Goal: Complete application form: Complete application form

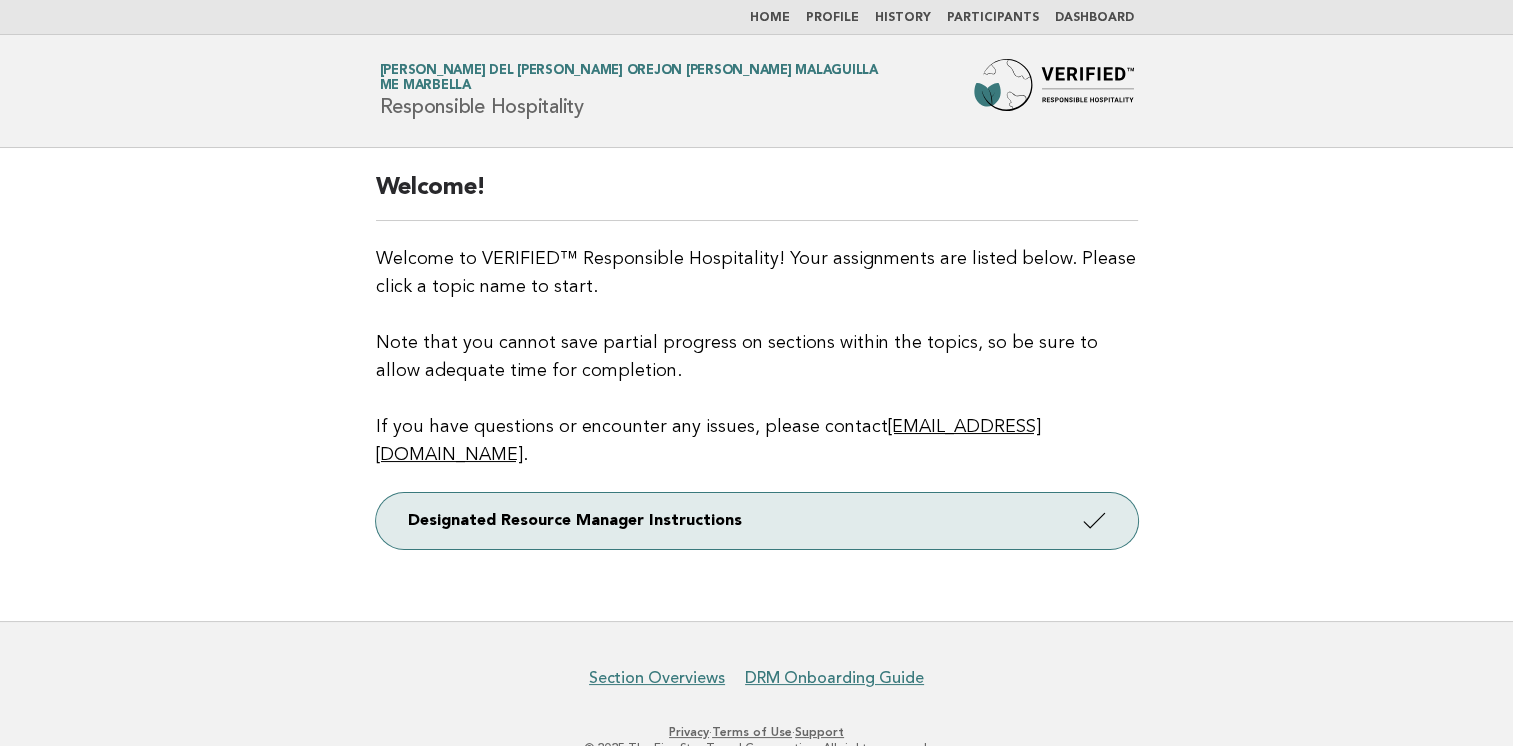
click at [1083, 12] on link "Dashboard" at bounding box center [1094, 18] width 79 height 12
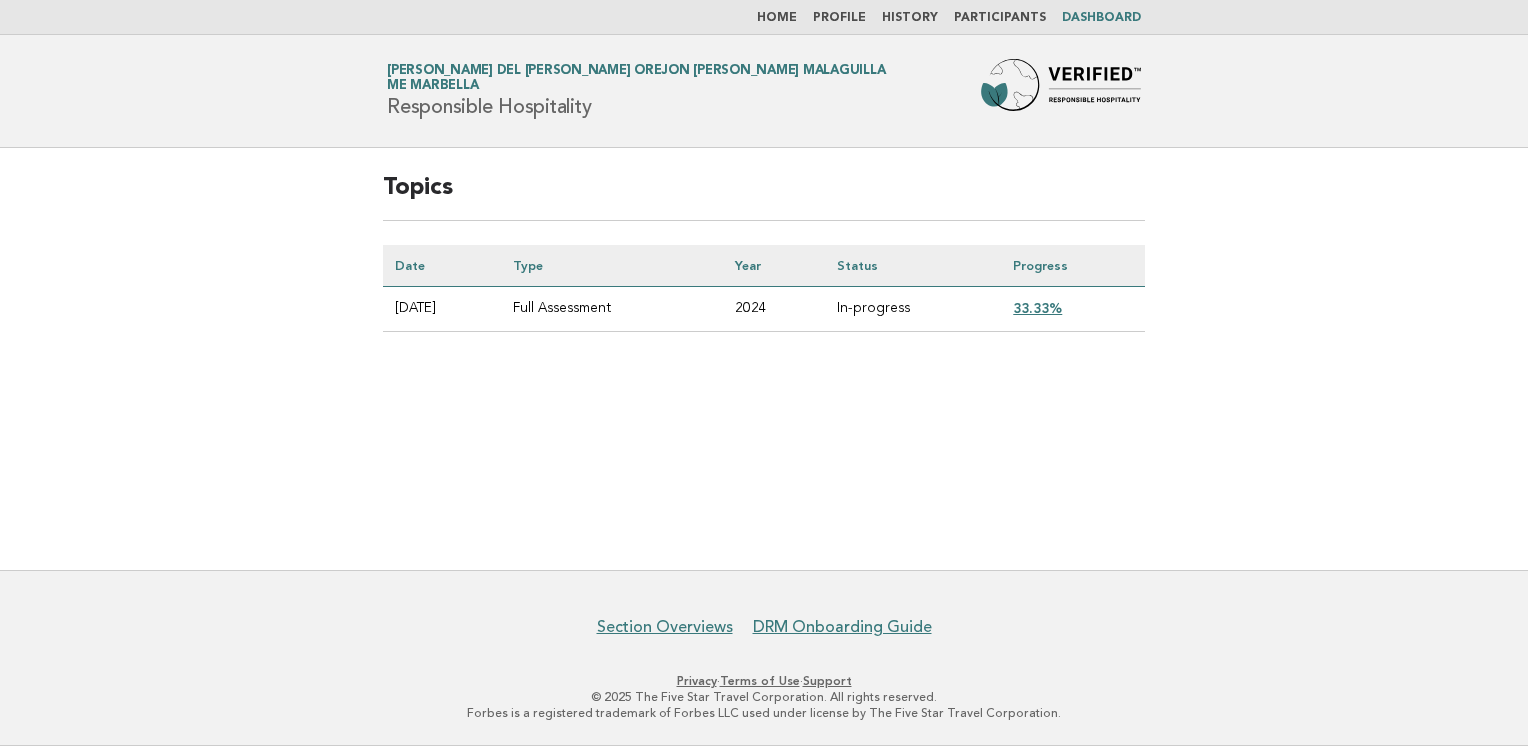
click at [1040, 306] on link "33.33%" at bounding box center [1037, 308] width 49 height 16
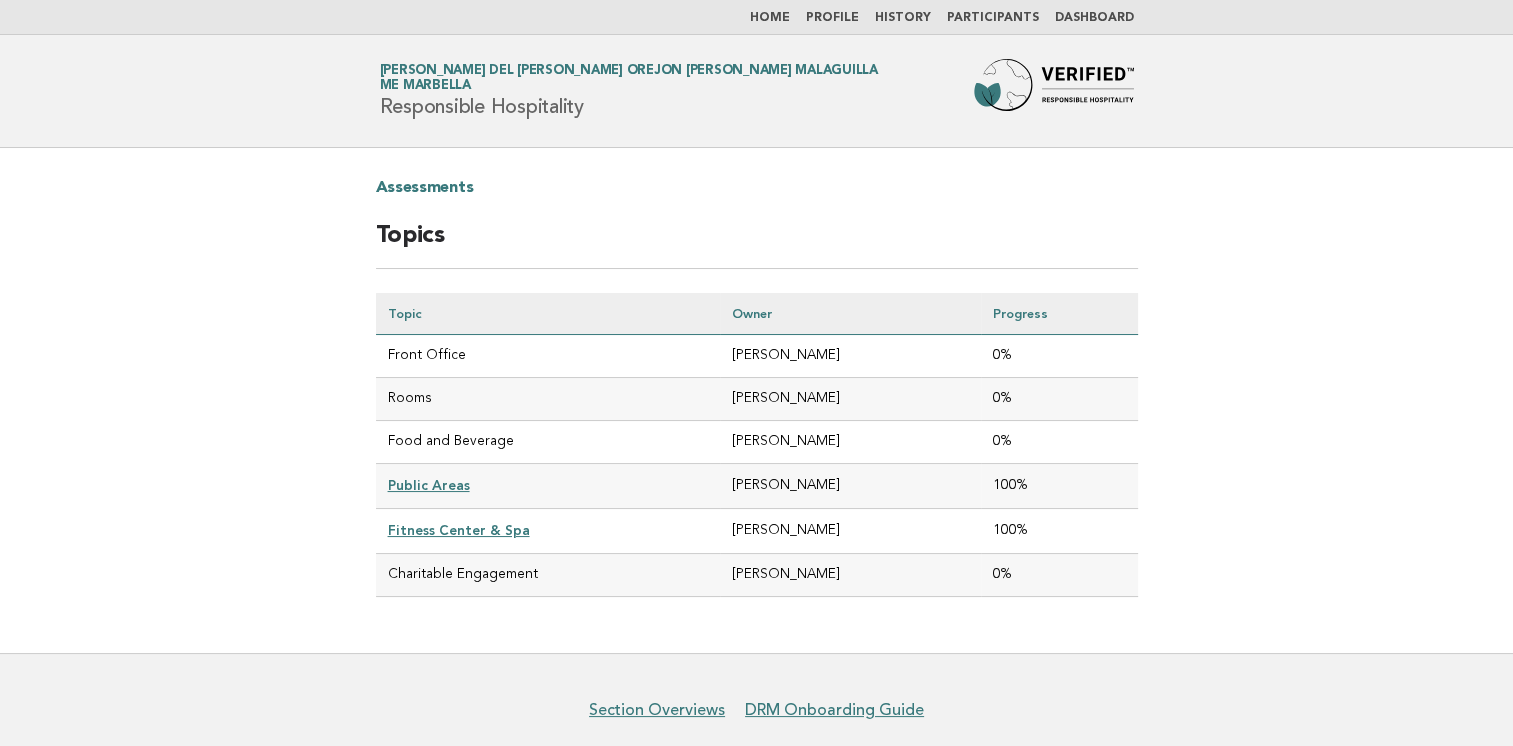
click at [913, 19] on link "History" at bounding box center [903, 18] width 56 height 12
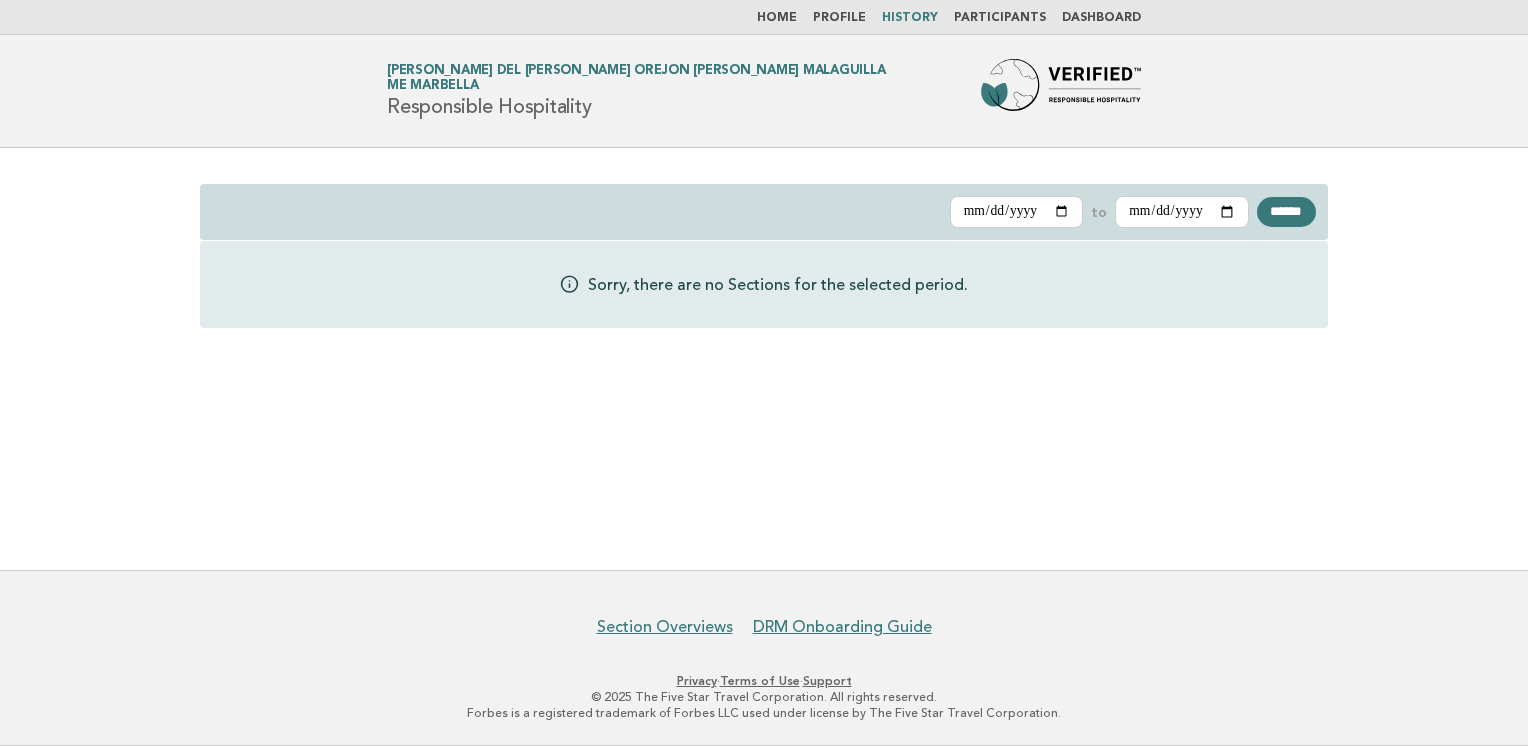
click at [1004, 15] on link "Participants" at bounding box center [1000, 18] width 92 height 12
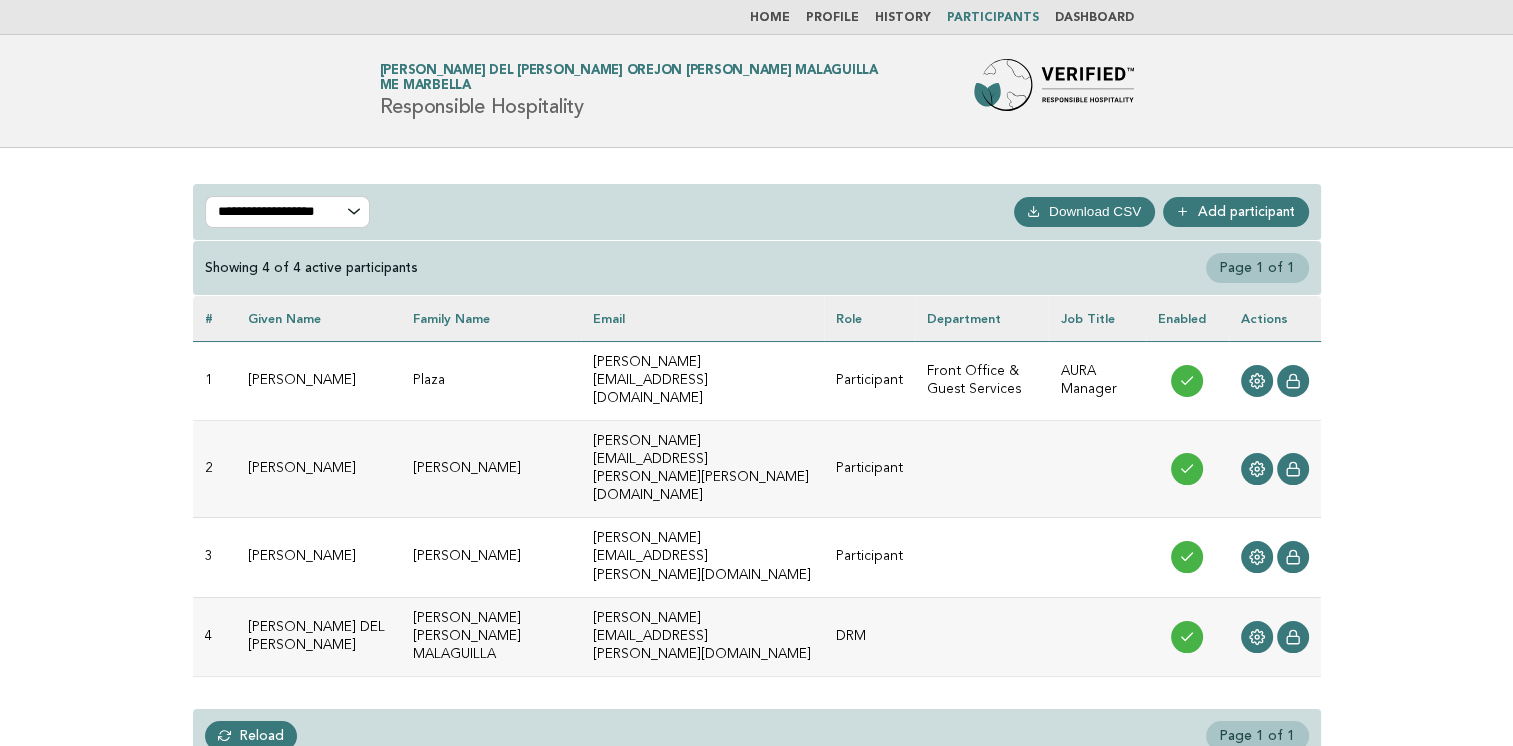
click at [620, 425] on td "[PERSON_NAME][EMAIL_ADDRESS][PERSON_NAME][PERSON_NAME][DOMAIN_NAME]" at bounding box center [702, 469] width 243 height 97
click at [280, 426] on td "[PERSON_NAME]" at bounding box center [319, 469] width 166 height 97
click at [1256, 462] on icon at bounding box center [1256, 469] width 15 height 15
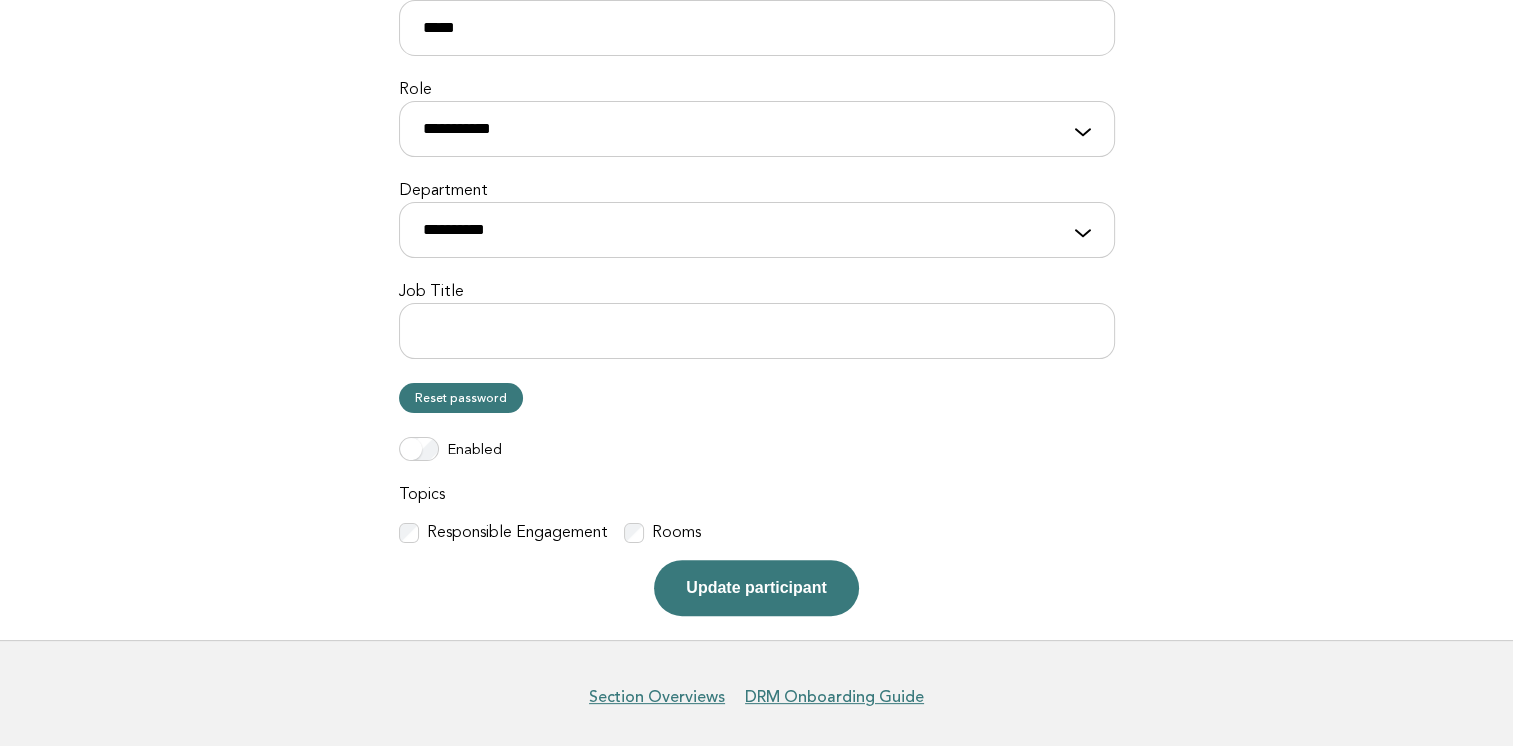
scroll to position [467, 0]
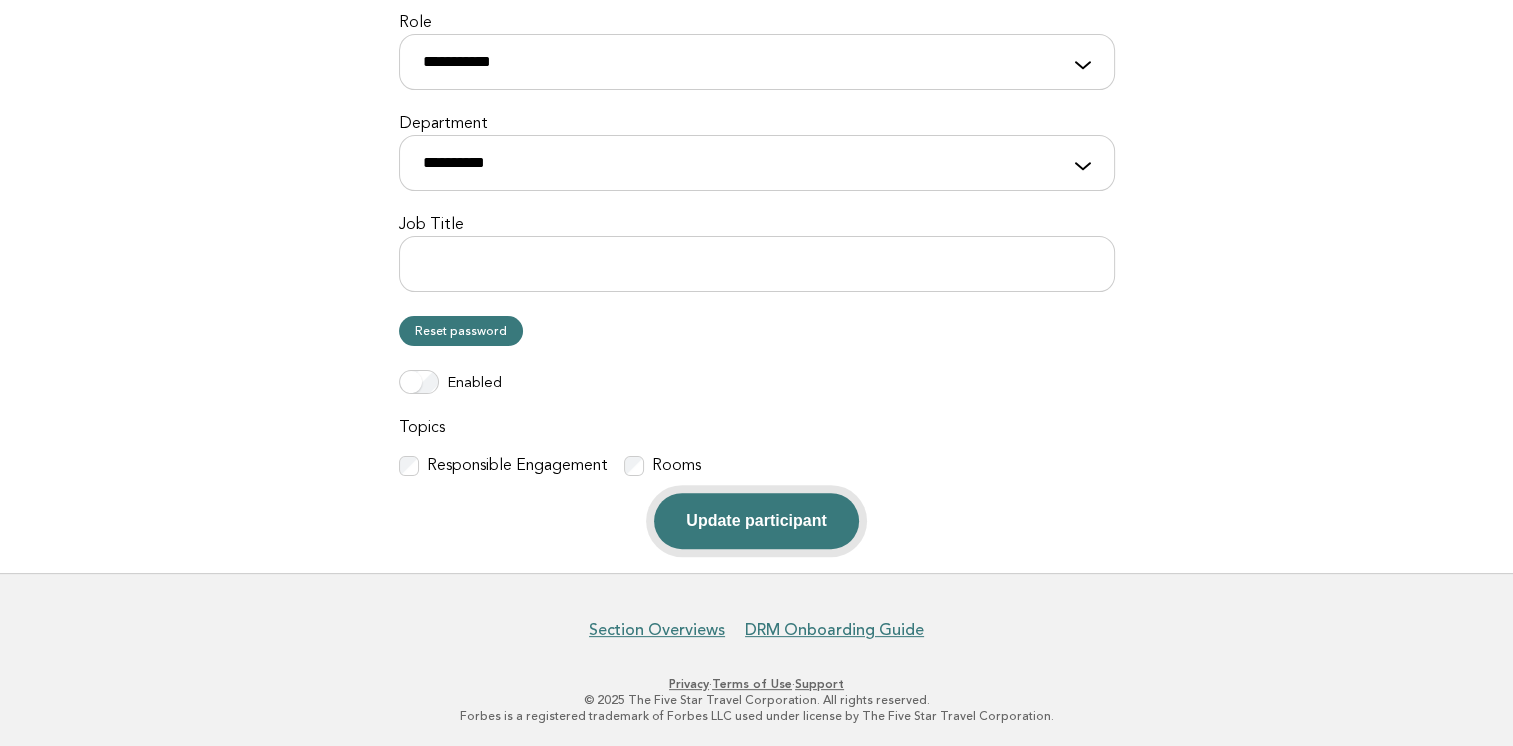
click at [796, 527] on button "Update participant" at bounding box center [756, 521] width 204 height 56
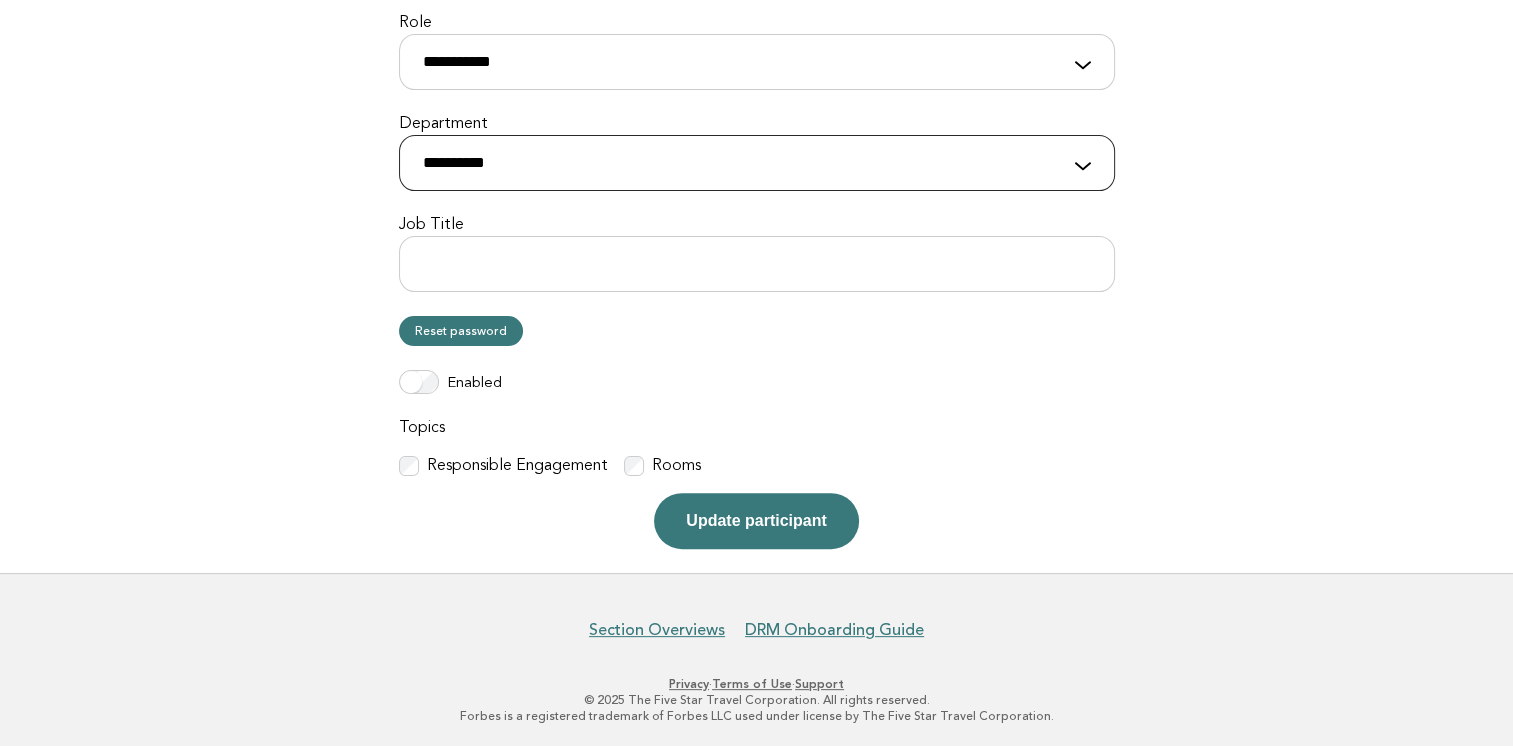
click at [579, 164] on select "**********" at bounding box center [757, 163] width 716 height 56
select select "**********"
click at [399, 135] on select "**********" at bounding box center [757, 163] width 716 height 56
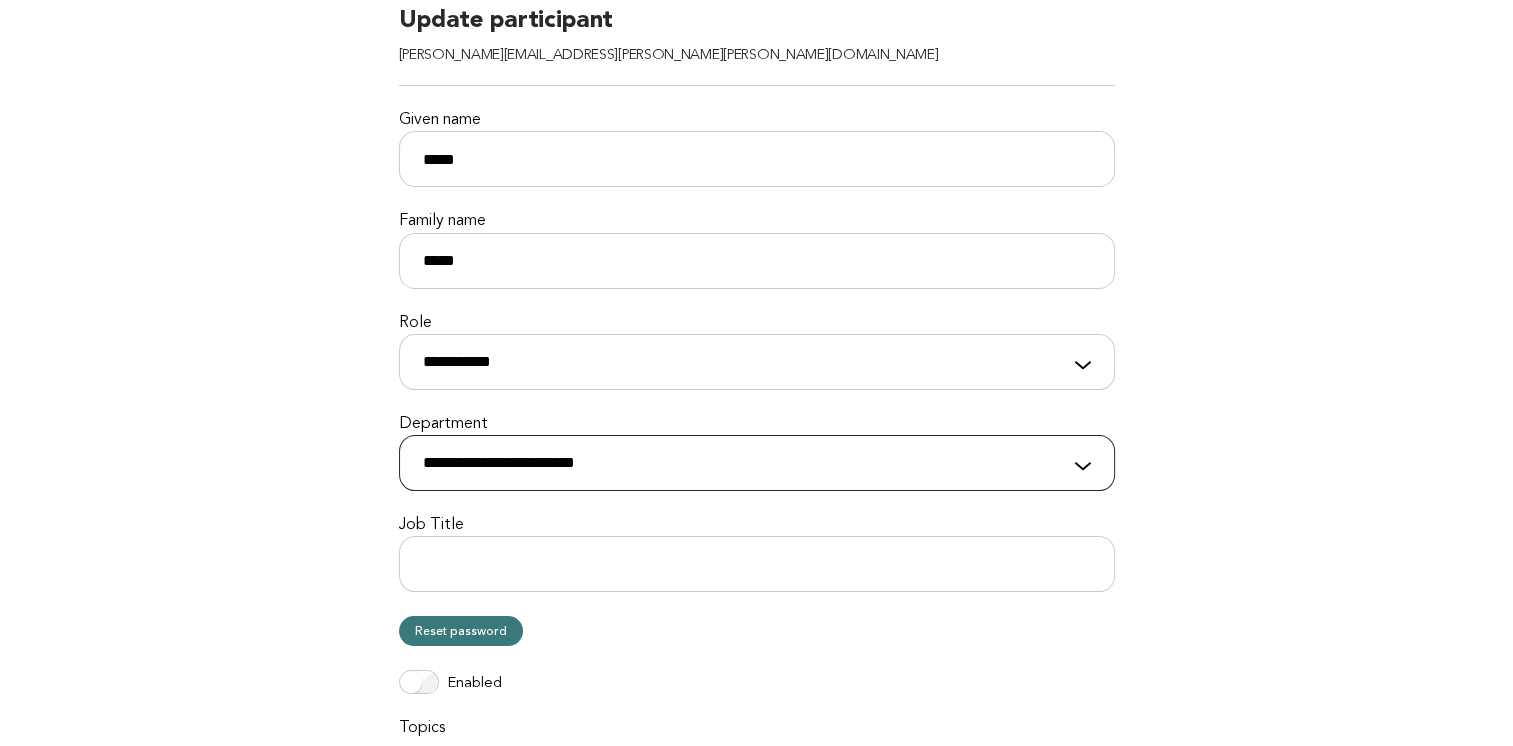
scroll to position [267, 0]
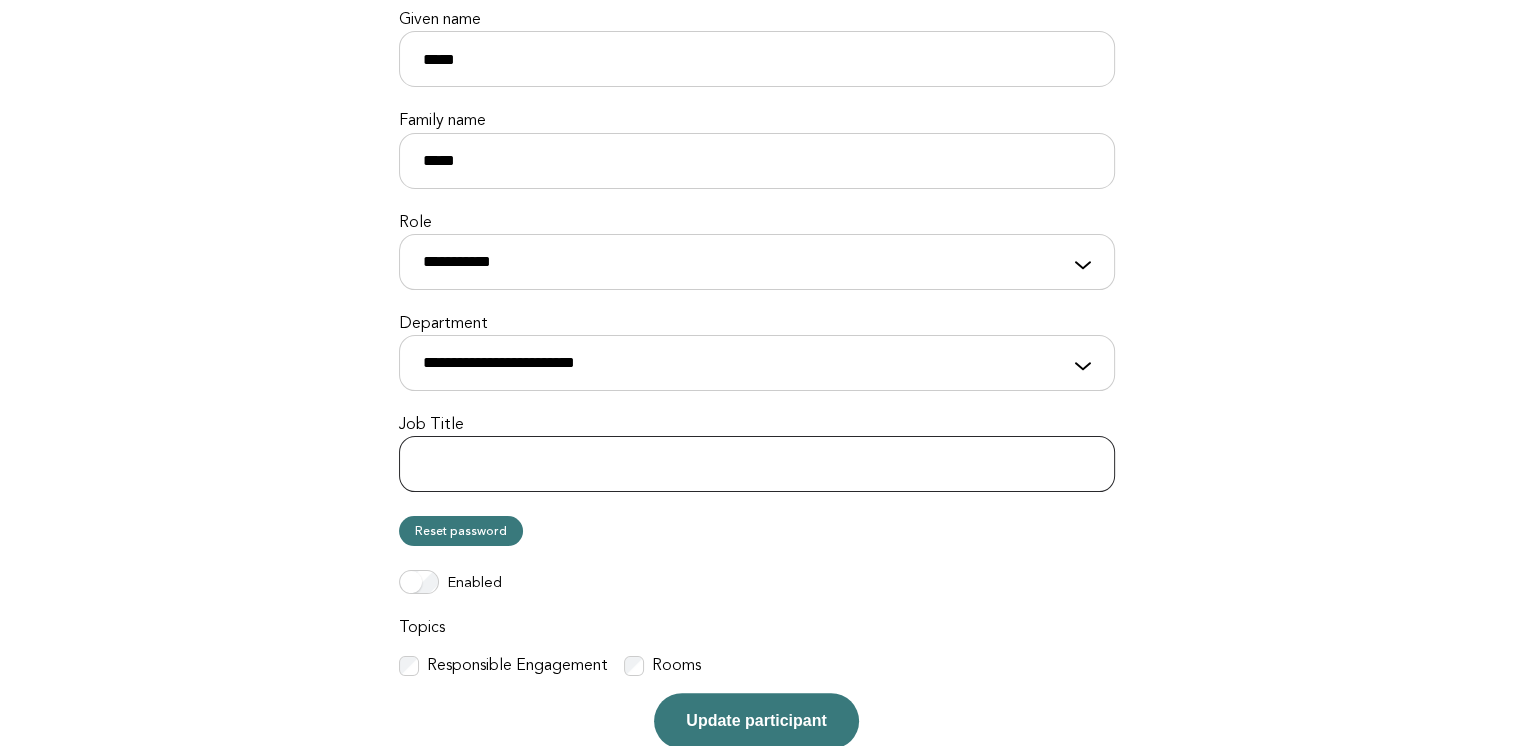
click at [695, 473] on input "Job Title" at bounding box center [757, 464] width 716 height 56
type input "**********"
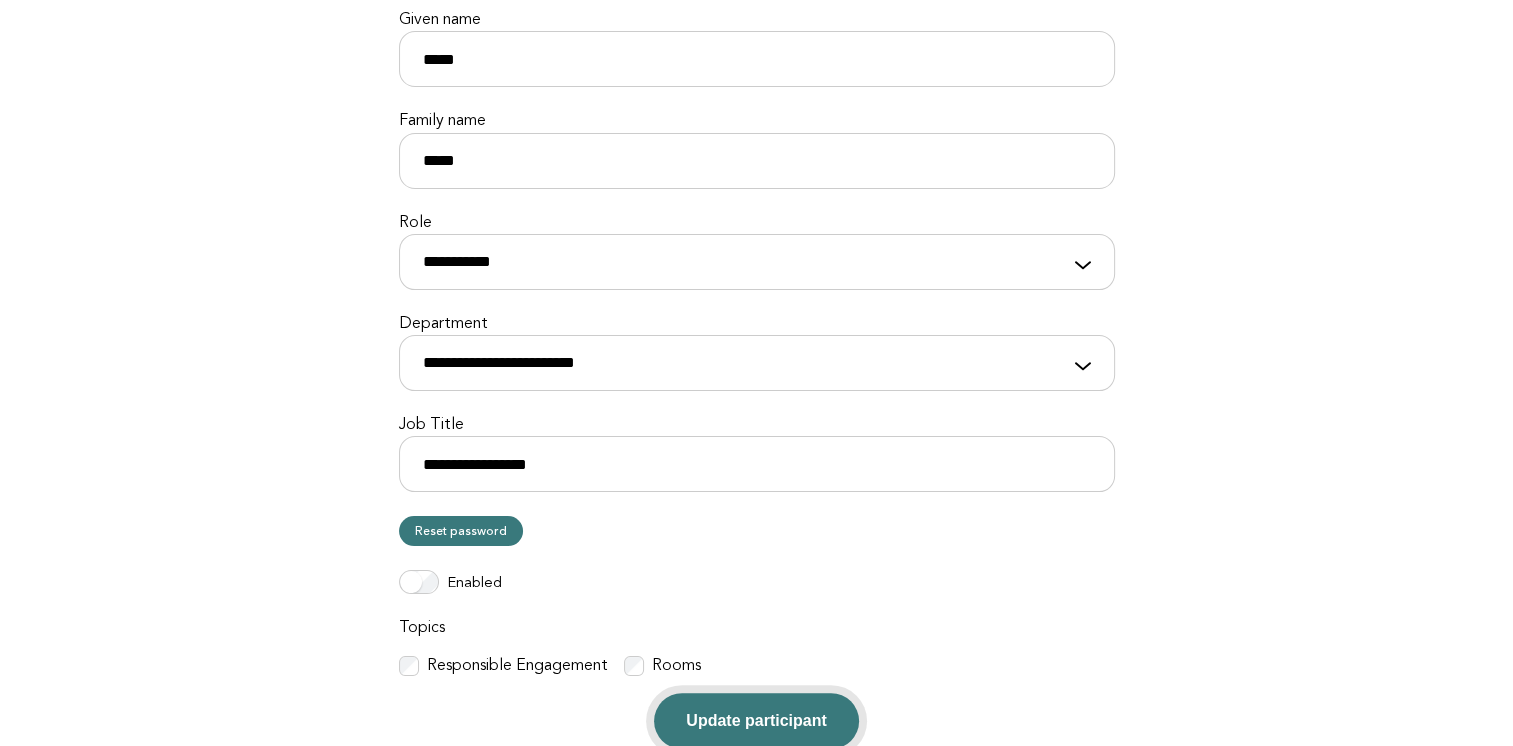
click at [794, 725] on button "Update participant" at bounding box center [756, 721] width 204 height 56
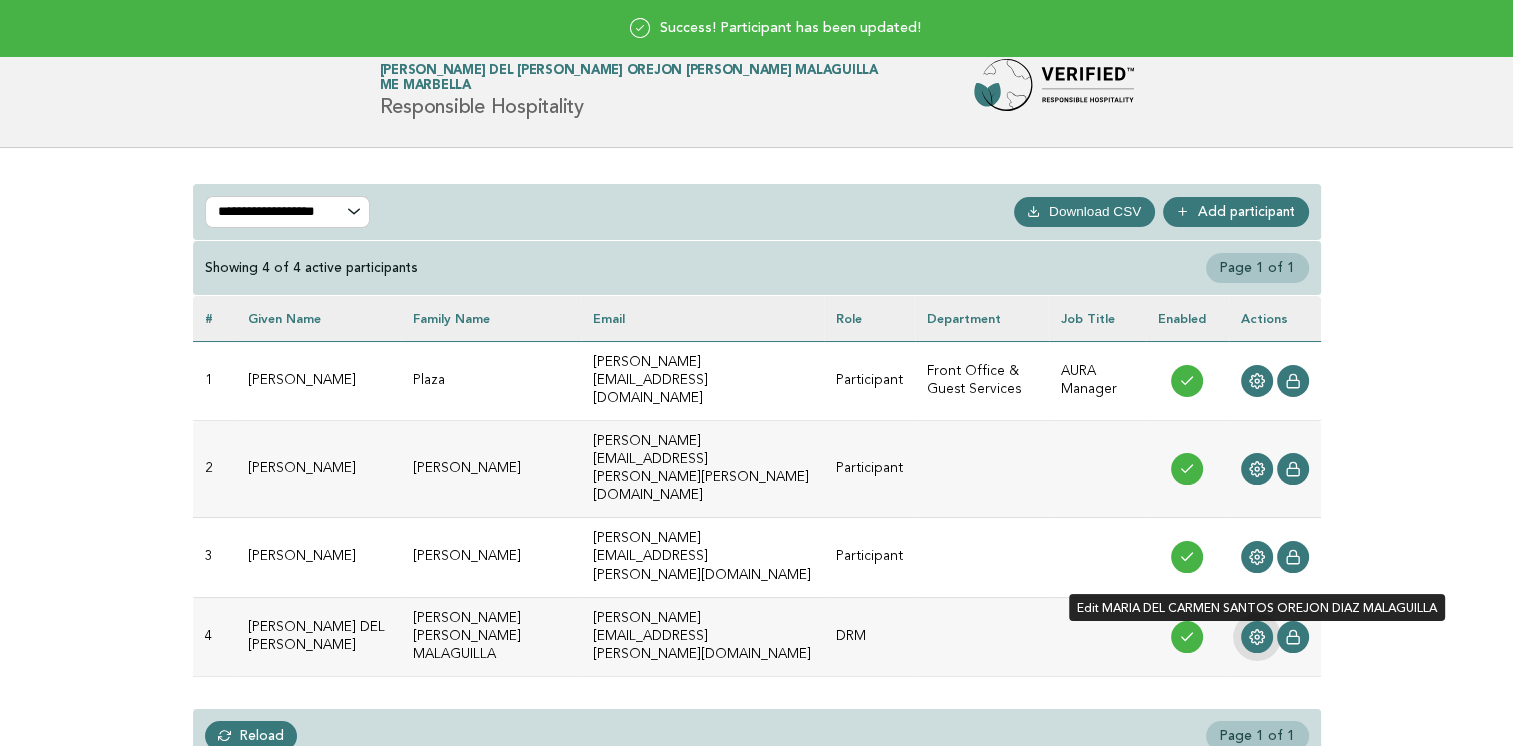
click at [1257, 629] on icon at bounding box center [1256, 636] width 15 height 15
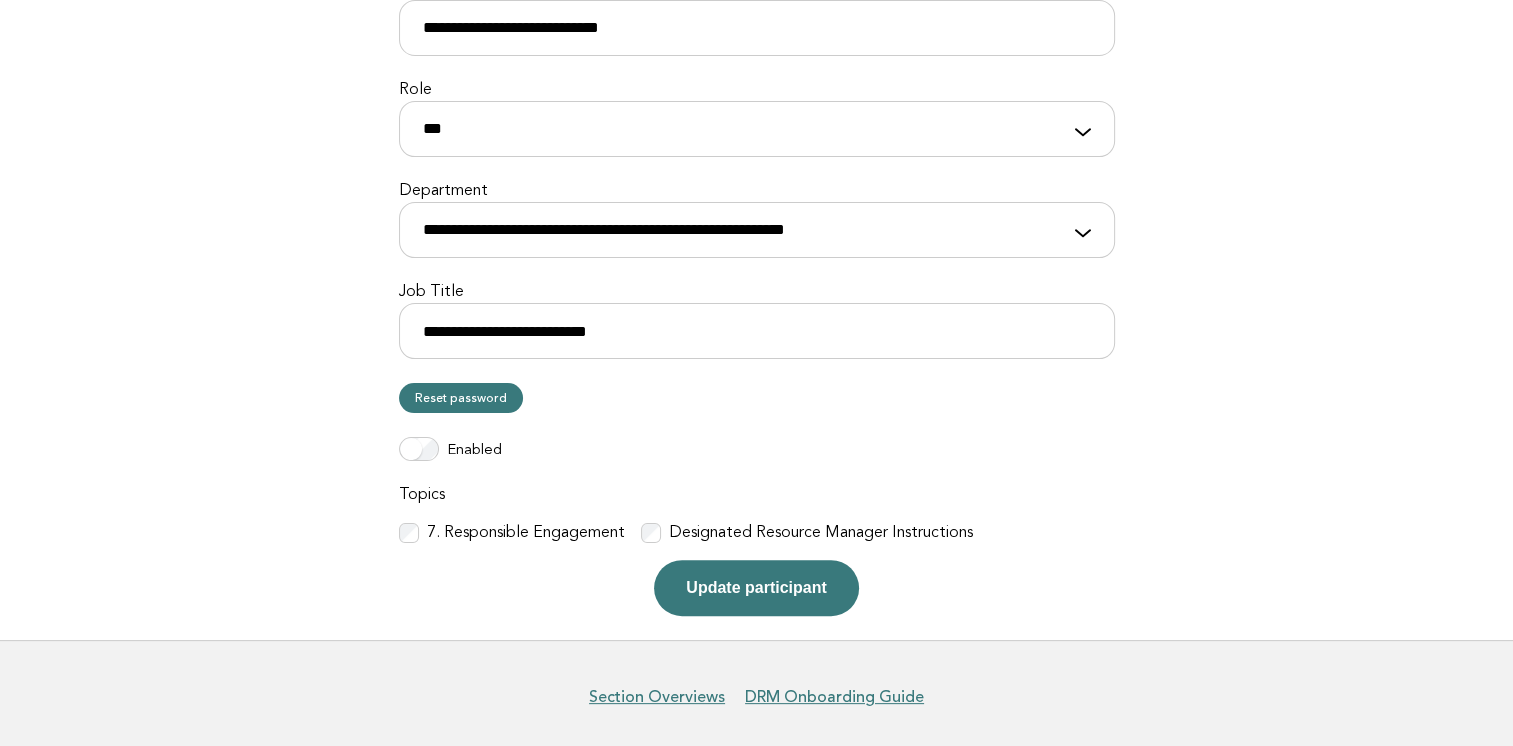
scroll to position [467, 0]
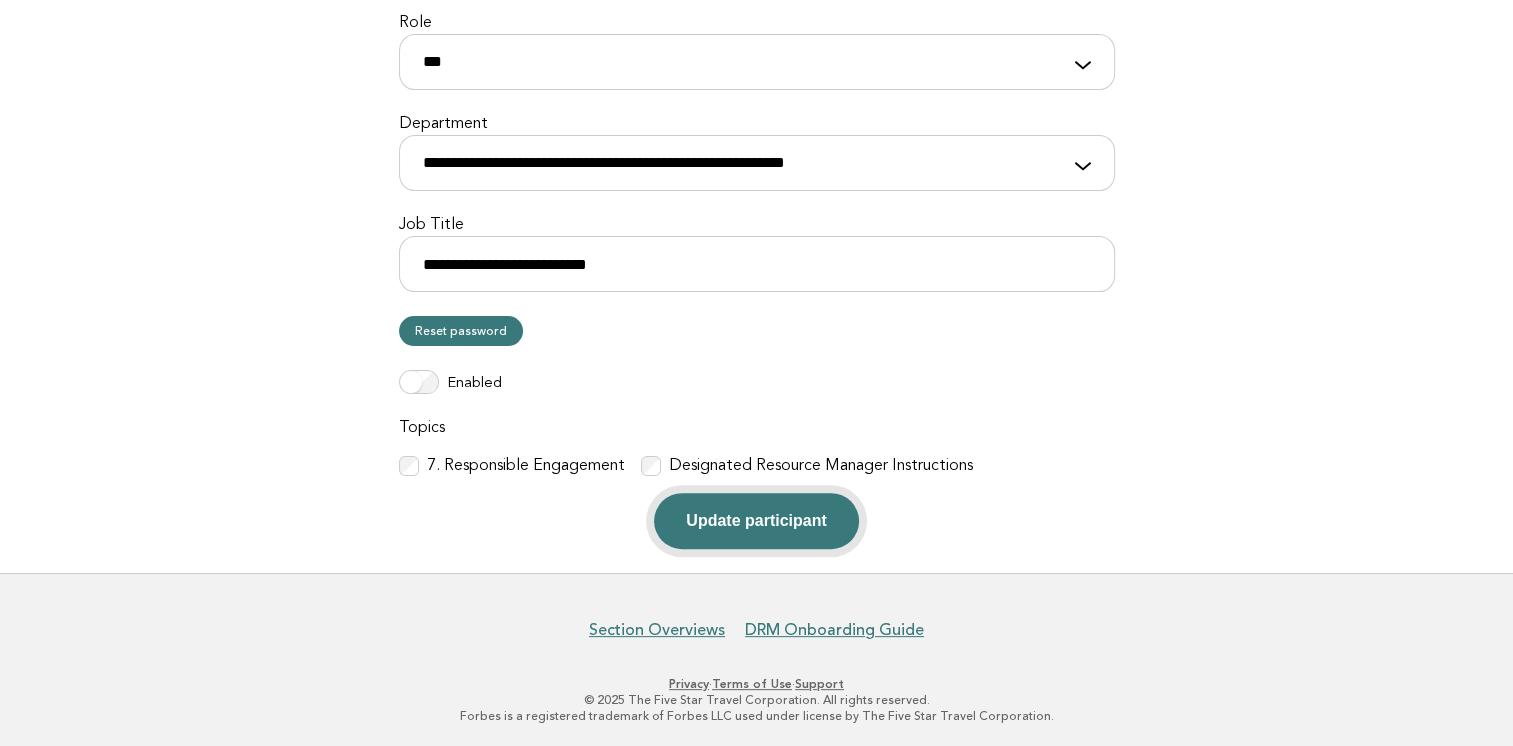
click at [786, 523] on button "Update participant" at bounding box center [756, 521] width 204 height 56
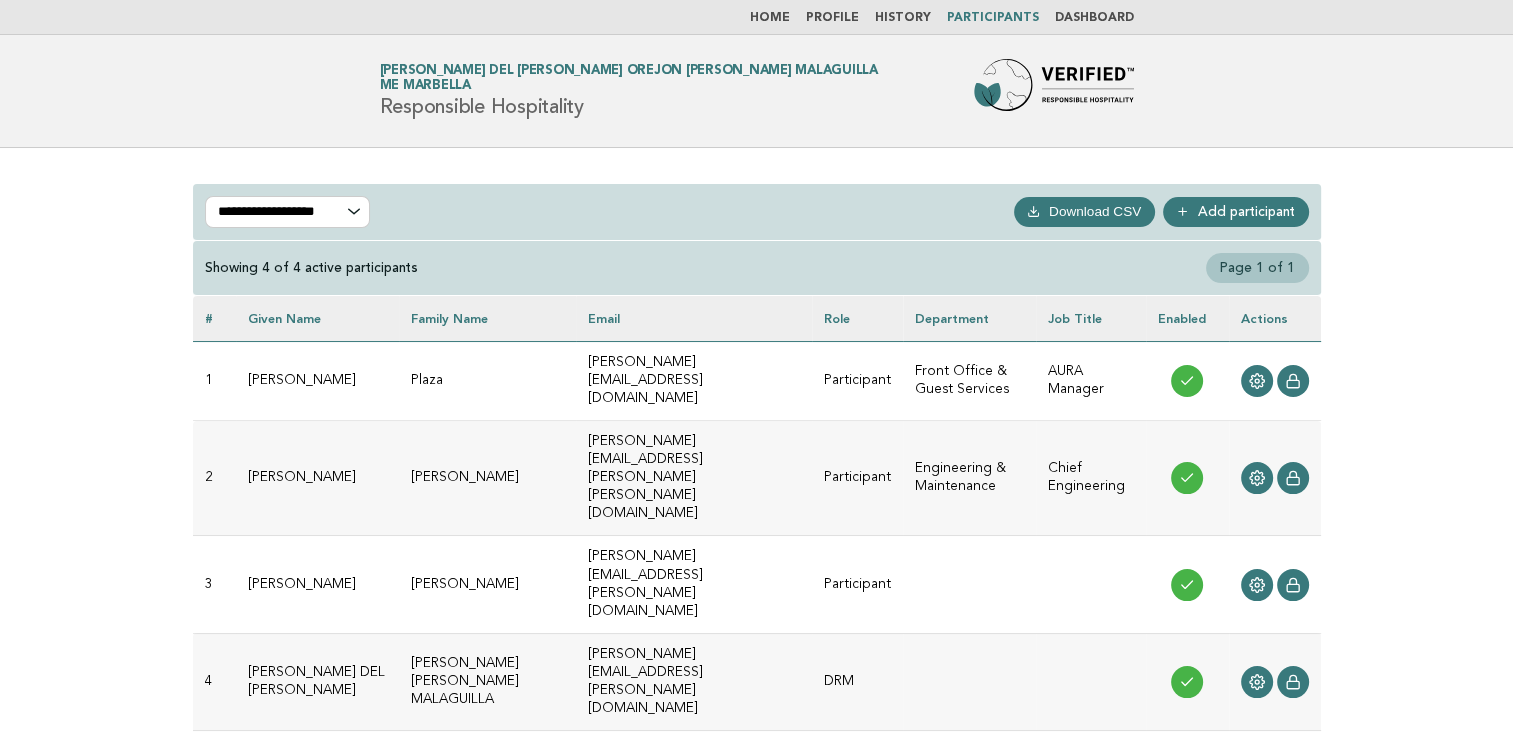
click at [1104, 23] on link "Dashboard" at bounding box center [1094, 18] width 79 height 12
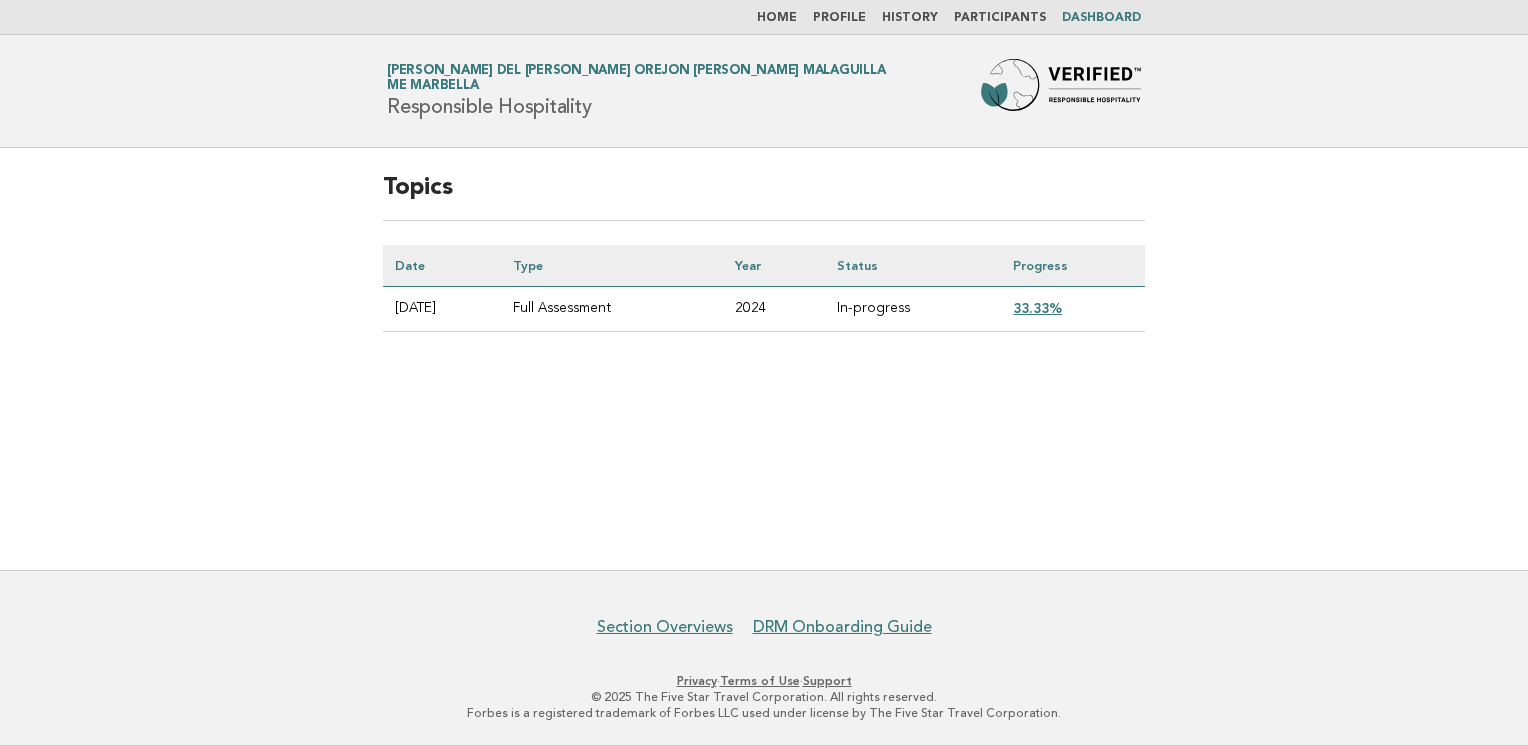
click at [1055, 304] on link "33.33%" at bounding box center [1037, 308] width 49 height 16
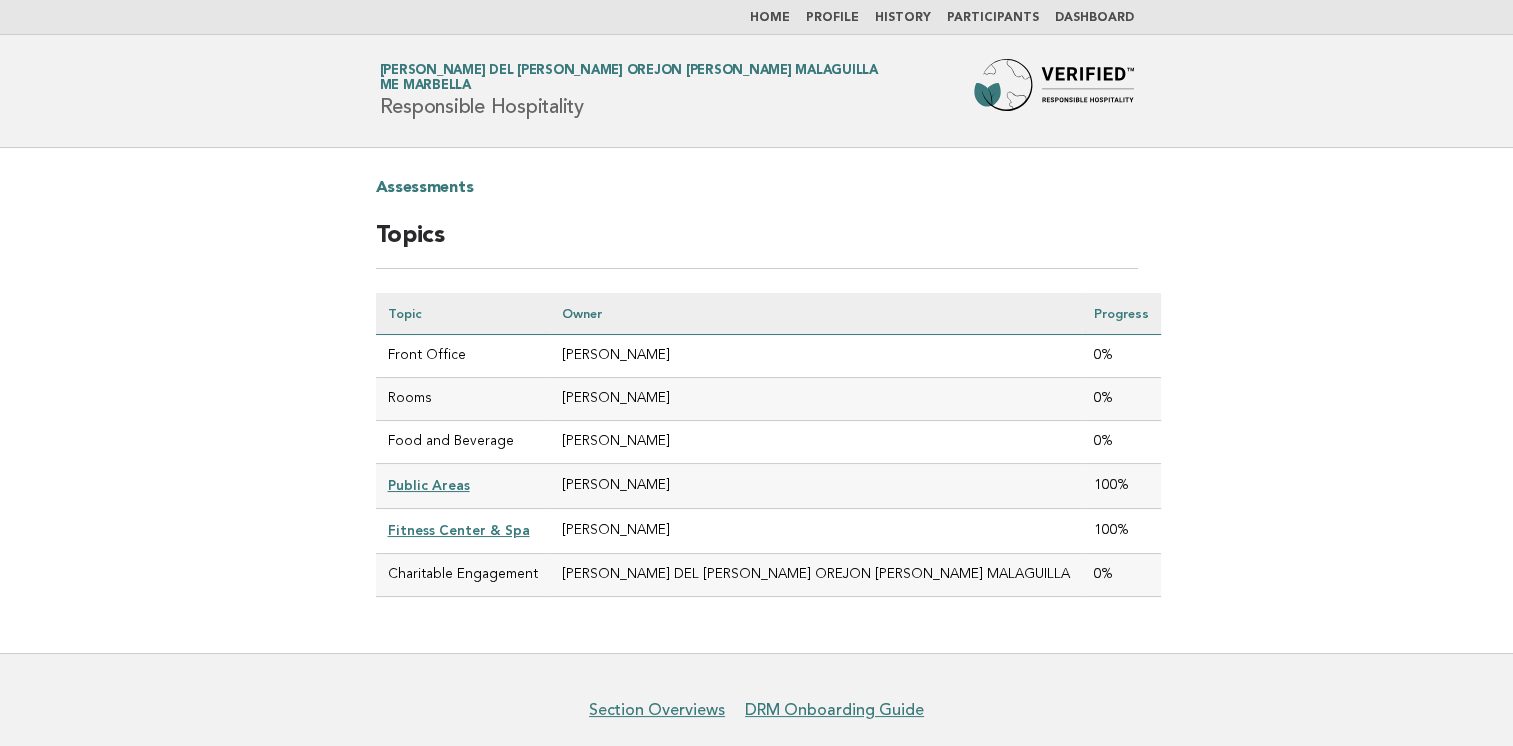
click at [1089, 14] on link "Dashboard" at bounding box center [1094, 18] width 79 height 12
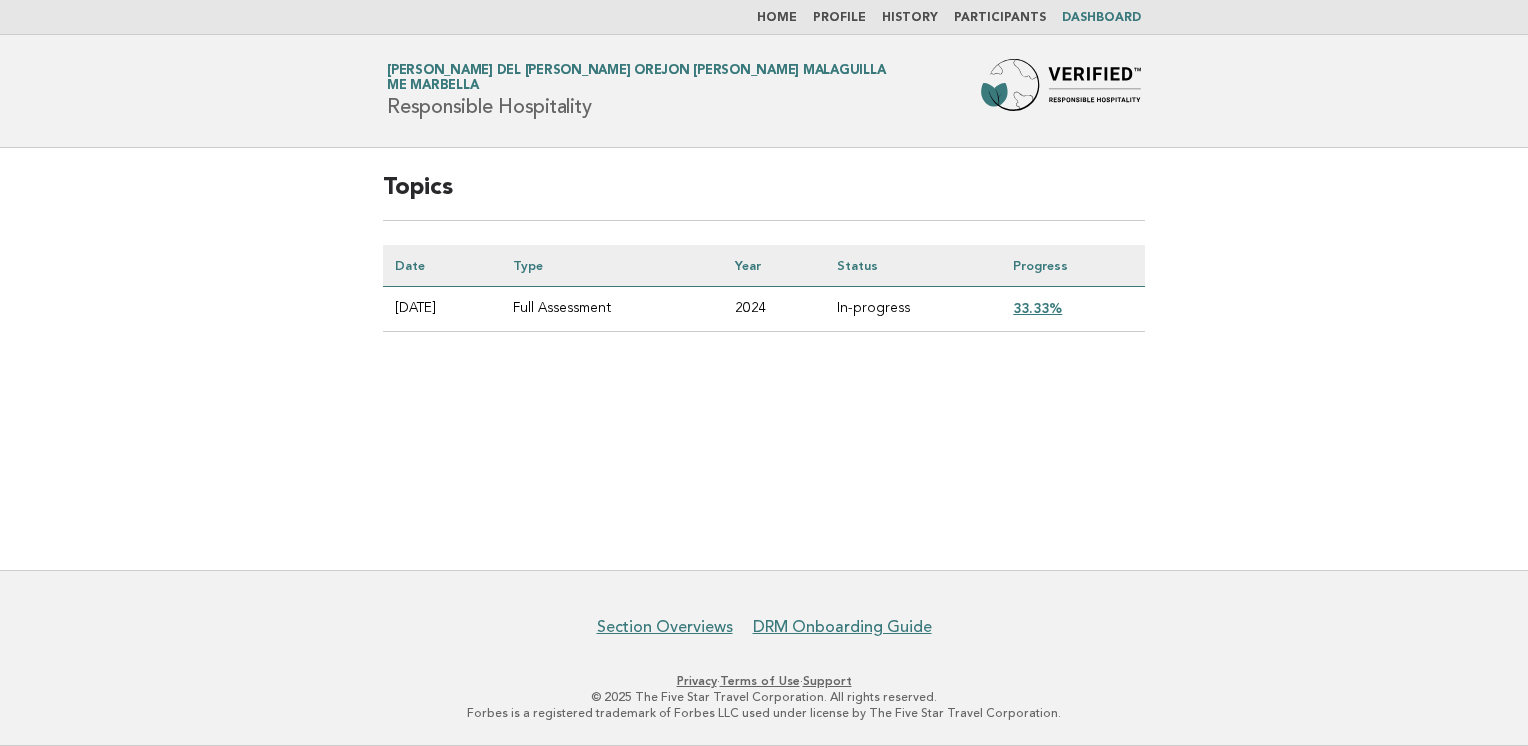
click at [853, 19] on link "Profile" at bounding box center [839, 18] width 53 height 12
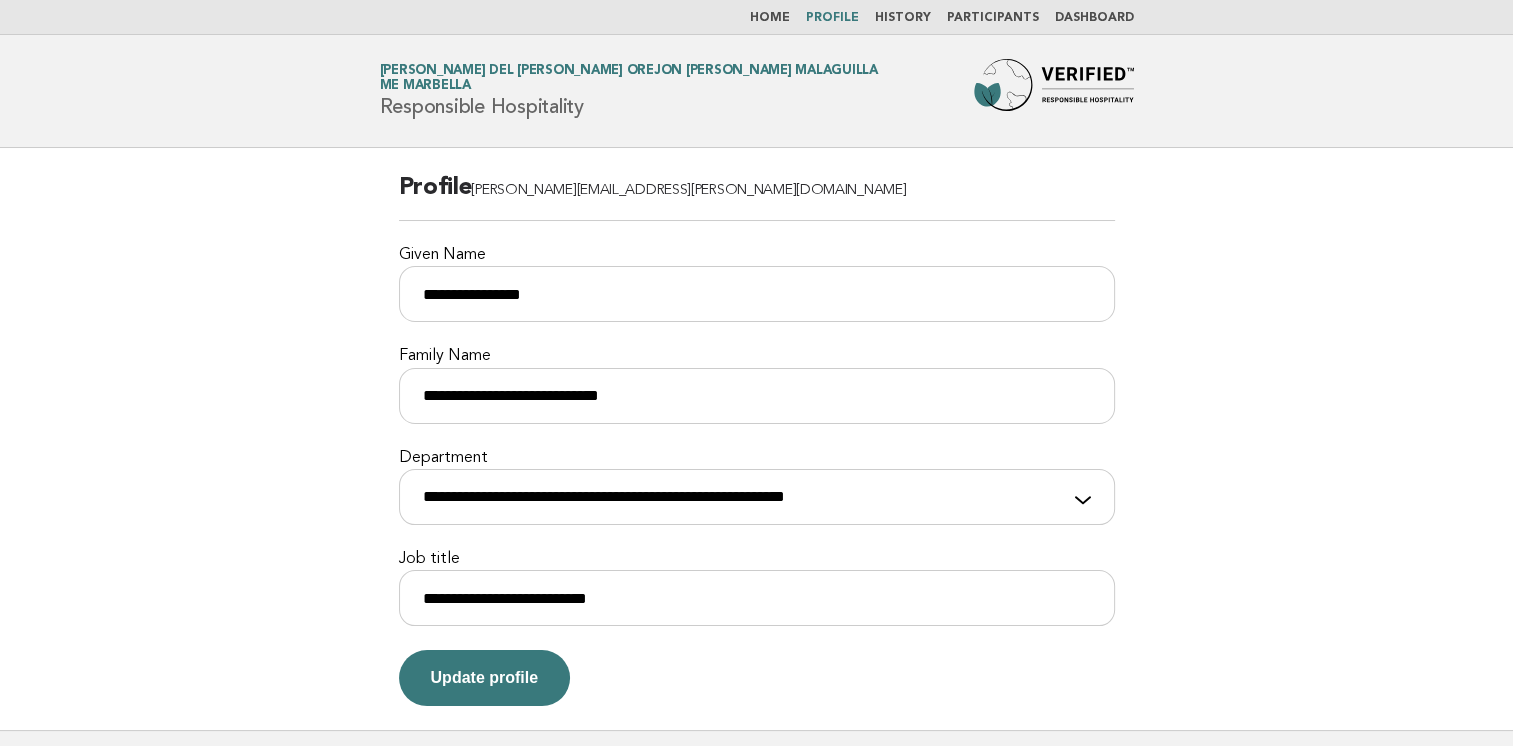
click at [784, 18] on link "Home" at bounding box center [770, 18] width 40 height 12
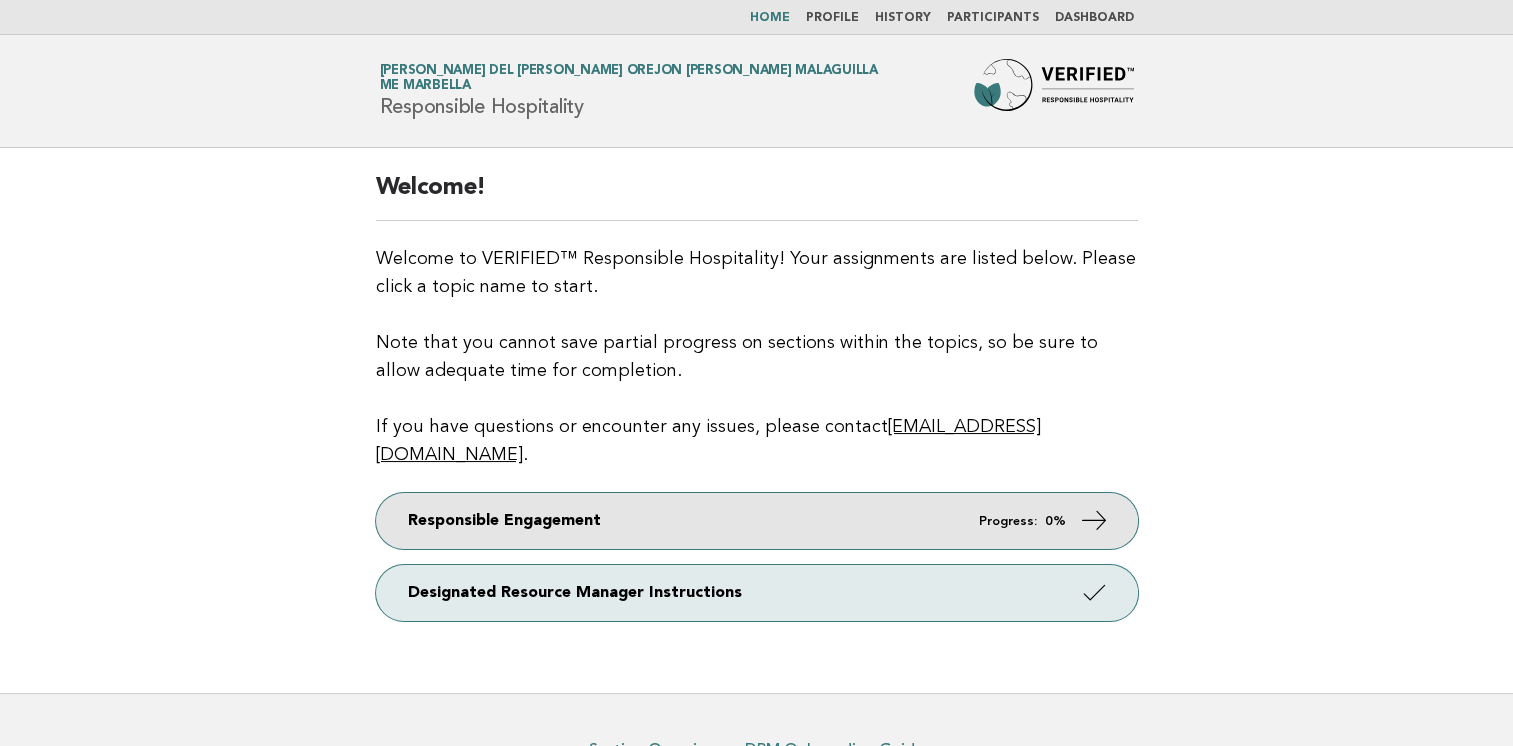
click at [1080, 506] on icon at bounding box center [1093, 520] width 29 height 29
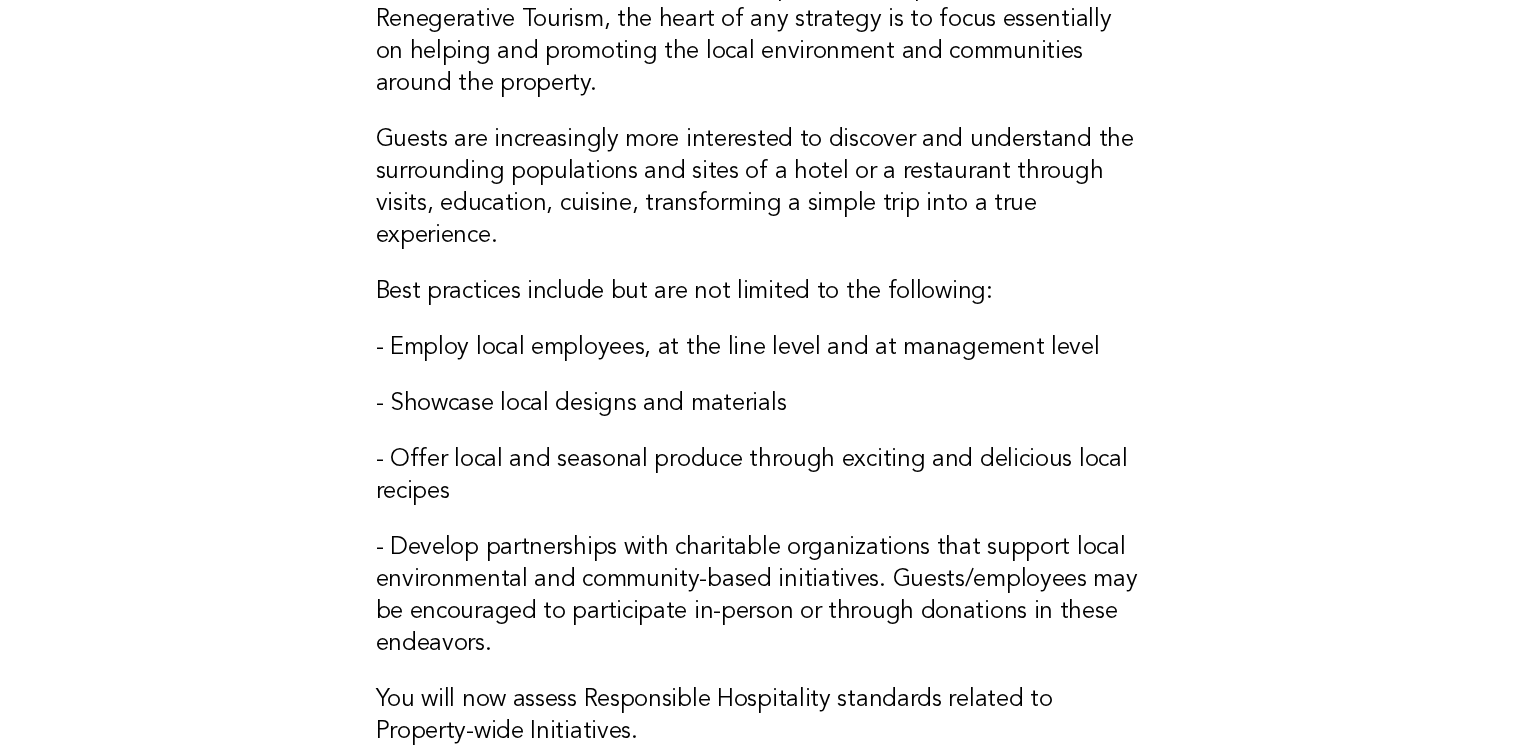
scroll to position [400, 0]
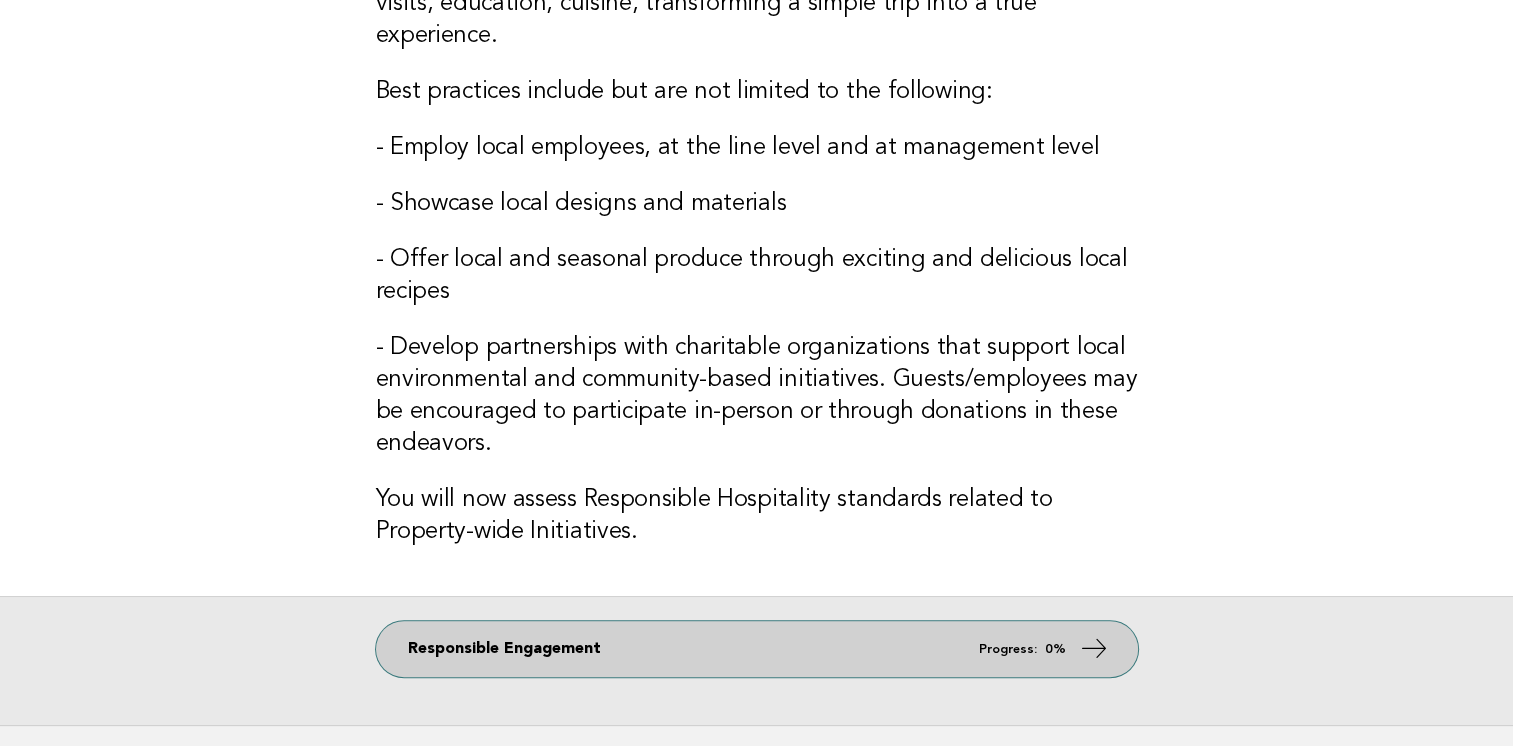
click at [1091, 650] on icon at bounding box center [1093, 648] width 29 height 29
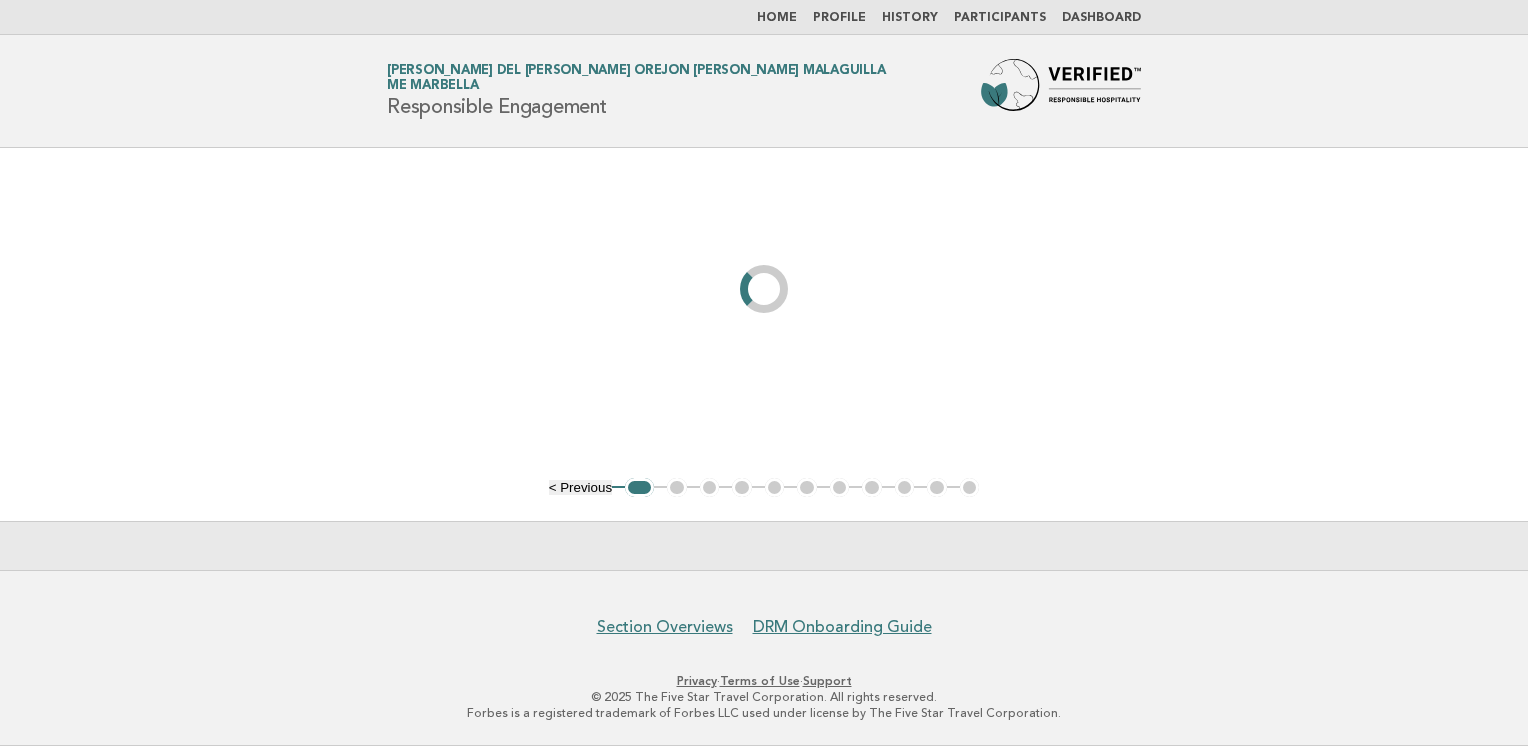
click at [1116, 646] on footer "Section Overviews DRM Onboarding Guide Privacy · Terms of Use · Support © 2025 …" at bounding box center [764, 658] width 1528 height 176
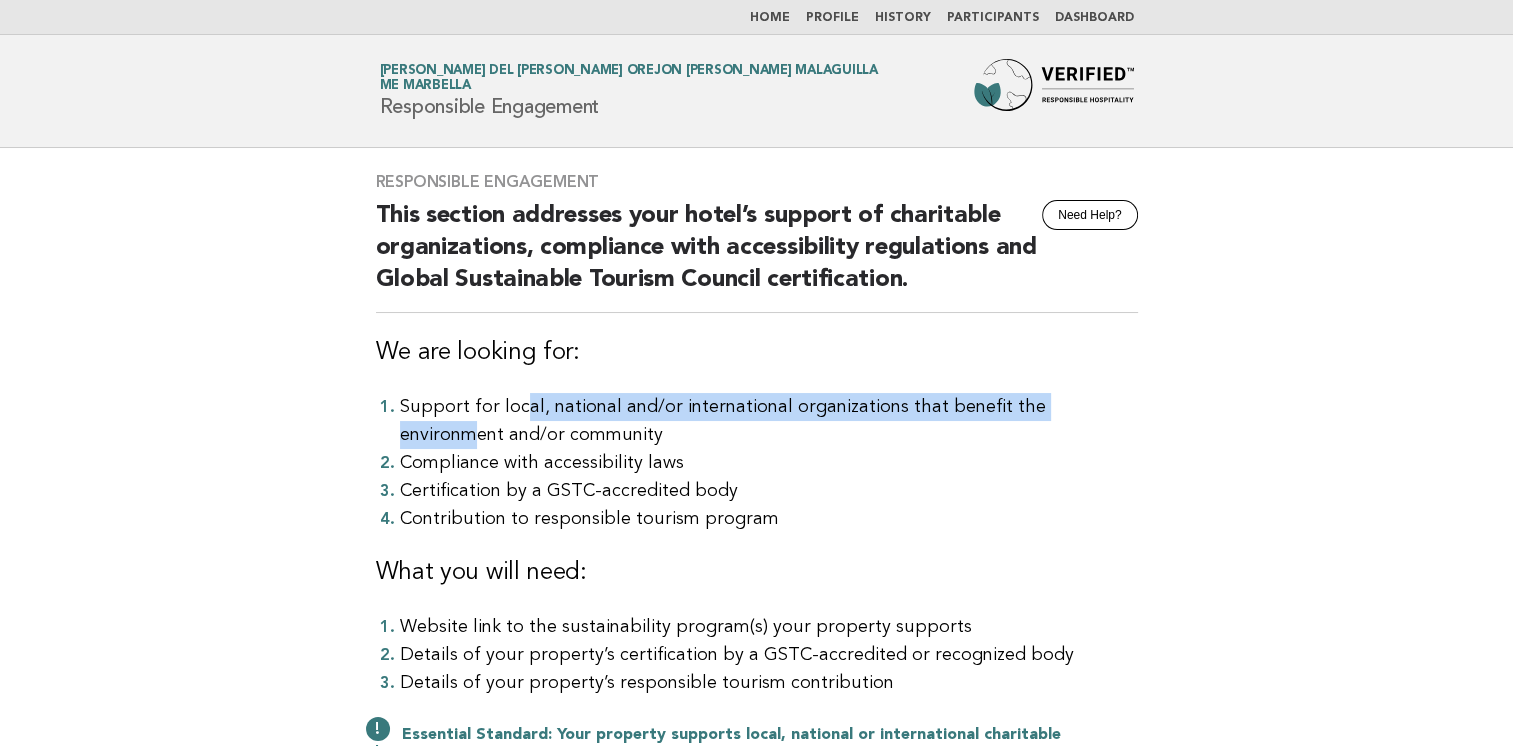
drag, startPoint x: 524, startPoint y: 406, endPoint x: 1094, endPoint y: 412, distance: 570.0
click at [1094, 412] on li "Support for local, national and/or international organizations that benefit the…" at bounding box center [769, 421] width 738 height 56
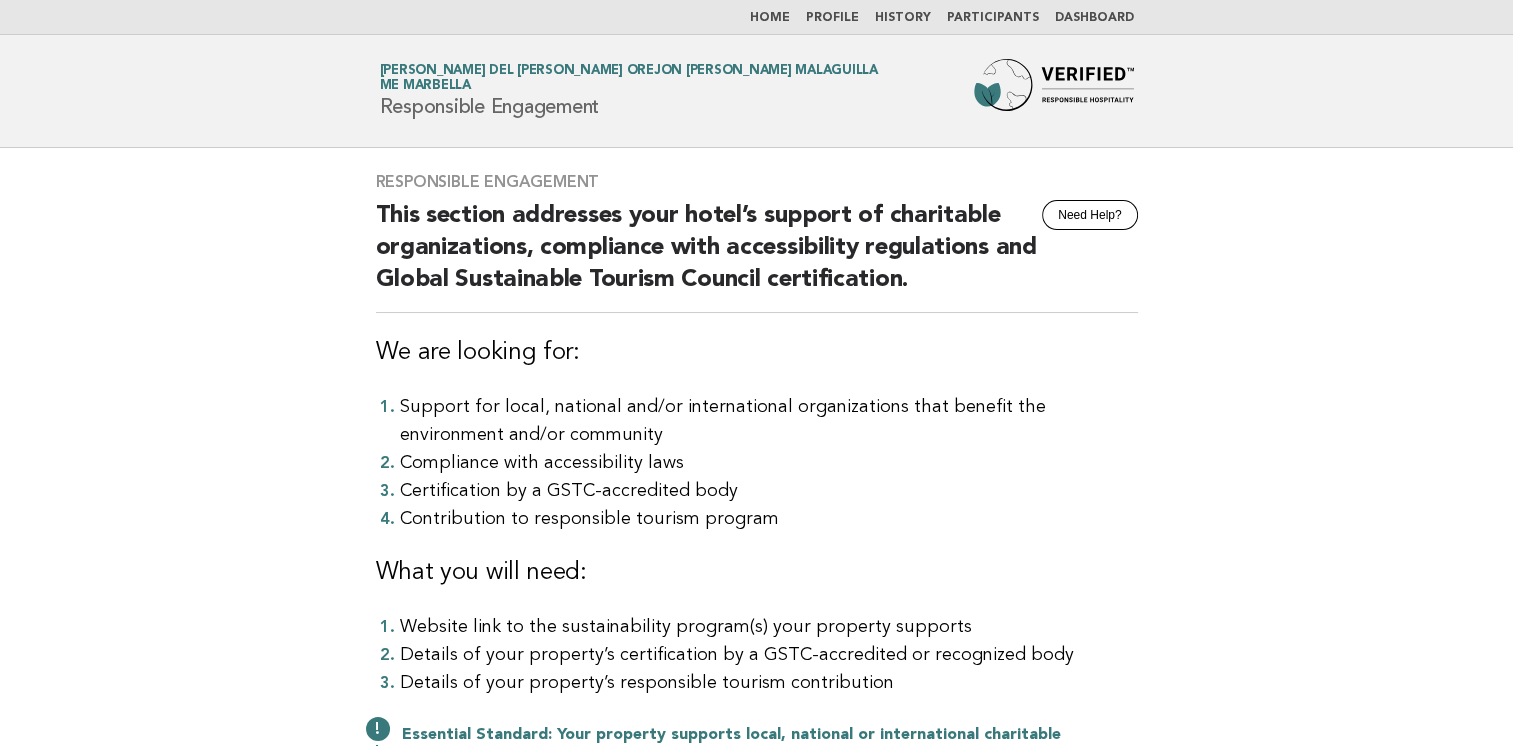
click at [562, 440] on li "Support for local, national and/or international organizations that benefit the…" at bounding box center [769, 421] width 738 height 56
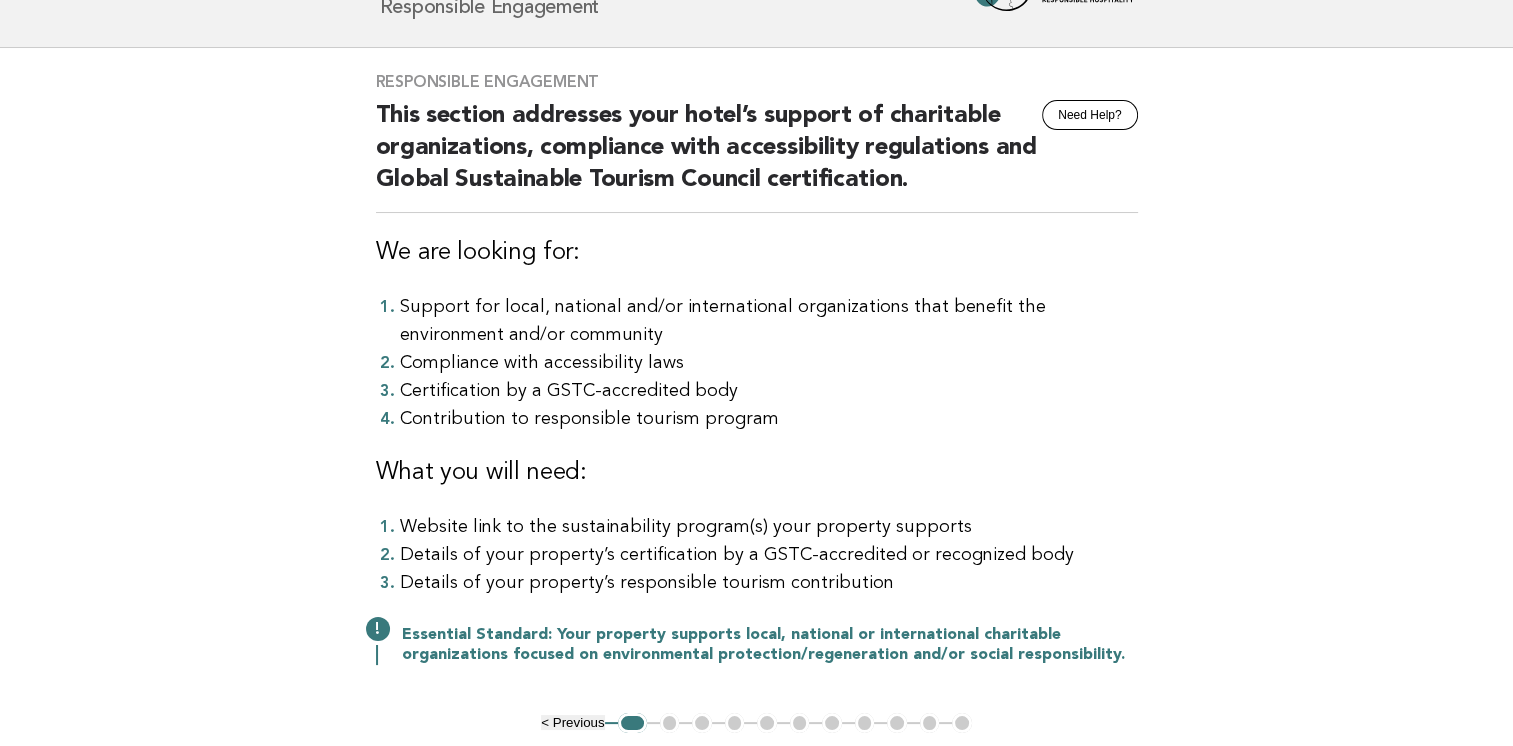
scroll to position [200, 0]
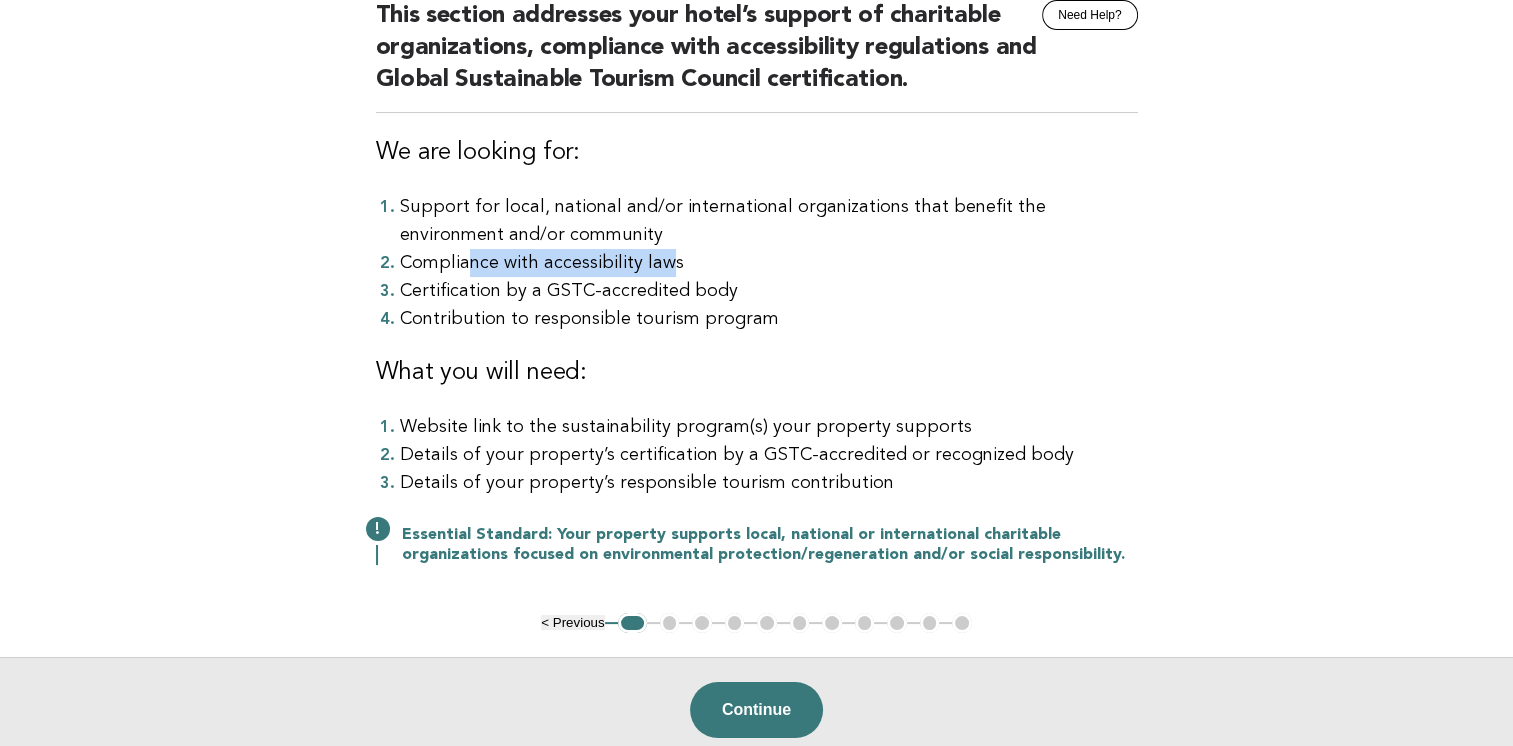
drag, startPoint x: 462, startPoint y: 267, endPoint x: 659, endPoint y: 268, distance: 197.0
click at [659, 268] on li "Compliance with accessibility laws" at bounding box center [769, 263] width 738 height 28
drag, startPoint x: 517, startPoint y: 298, endPoint x: 728, endPoint y: 299, distance: 211.0
click at [728, 299] on li "Certification by a GSTC-accredited body" at bounding box center [769, 291] width 738 height 28
drag, startPoint x: 728, startPoint y: 299, endPoint x: 594, endPoint y: 324, distance: 136.3
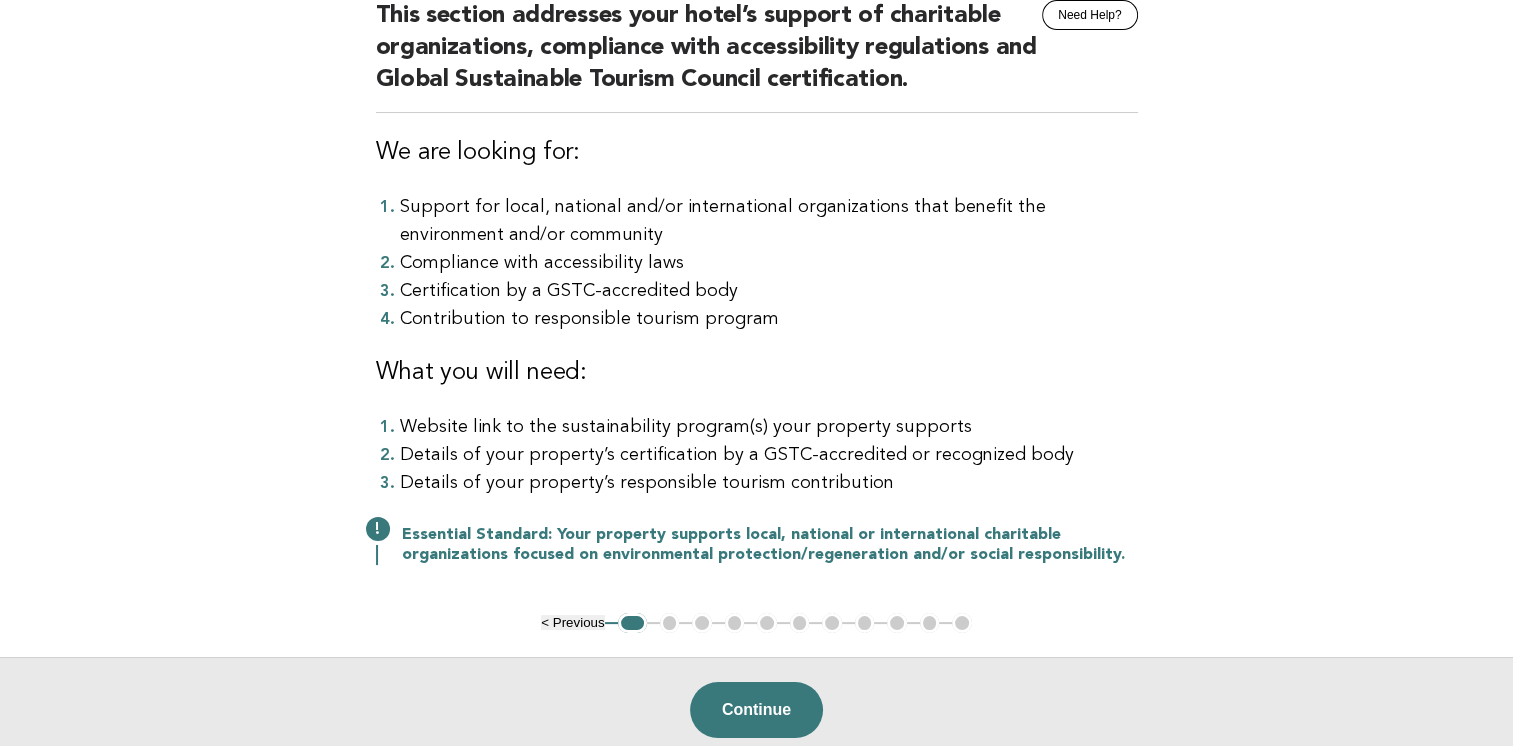
click at [626, 327] on li "Contribution to responsible tourism program" at bounding box center [769, 319] width 738 height 28
drag, startPoint x: 476, startPoint y: 322, endPoint x: 741, endPoint y: 318, distance: 265.0
click at [741, 318] on li "Contribution to responsible tourism program" at bounding box center [769, 319] width 738 height 28
drag, startPoint x: 741, startPoint y: 318, endPoint x: 729, endPoint y: 385, distance: 68.1
click at [729, 385] on h3 "What you will need:" at bounding box center [757, 373] width 762 height 32
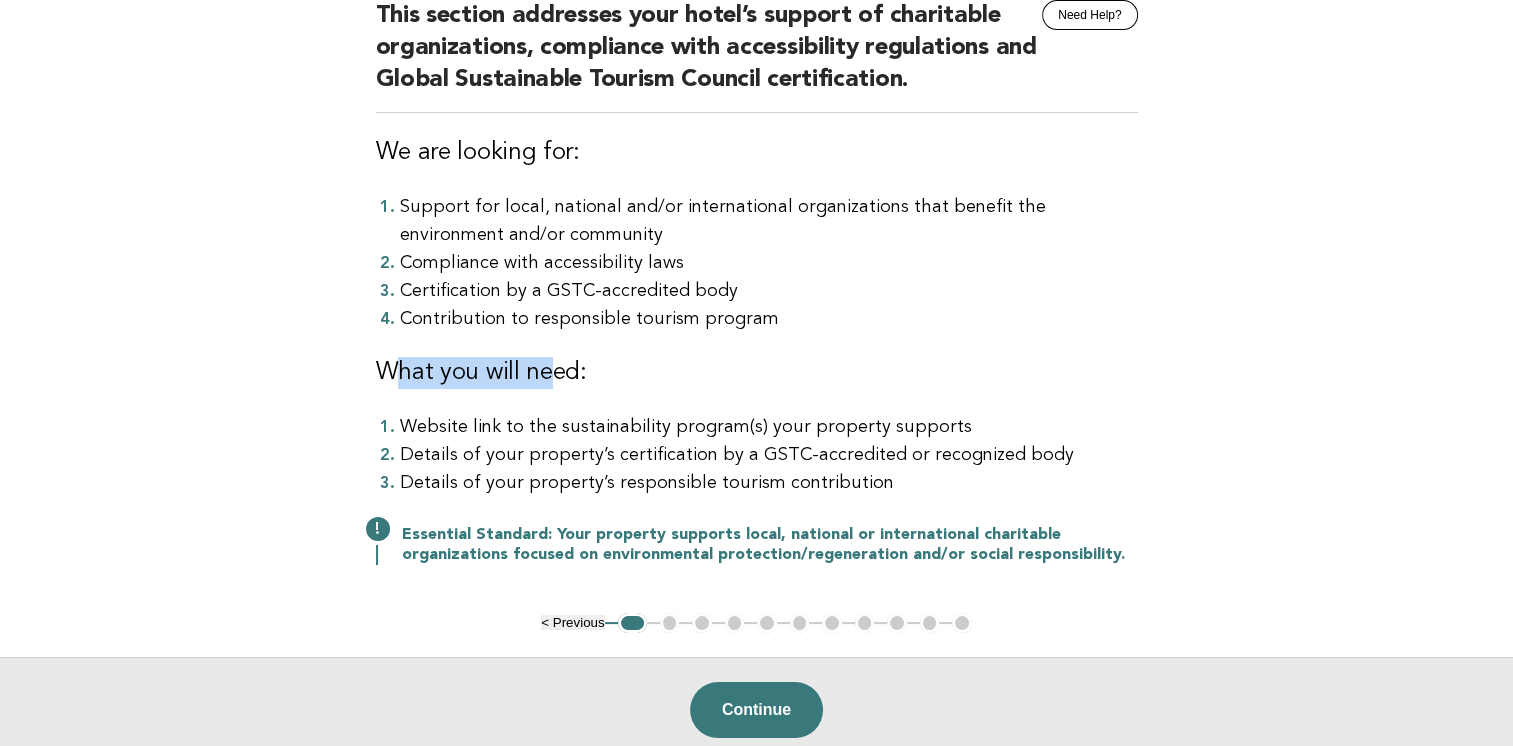
drag, startPoint x: 393, startPoint y: 369, endPoint x: 551, endPoint y: 374, distance: 158.1
click at [551, 374] on h3 "What you will need:" at bounding box center [757, 373] width 762 height 32
drag, startPoint x: 551, startPoint y: 374, endPoint x: 518, endPoint y: 420, distance: 56.6
click at [531, 432] on li "Website link to the sustainability program(s) your property supports" at bounding box center [769, 427] width 738 height 28
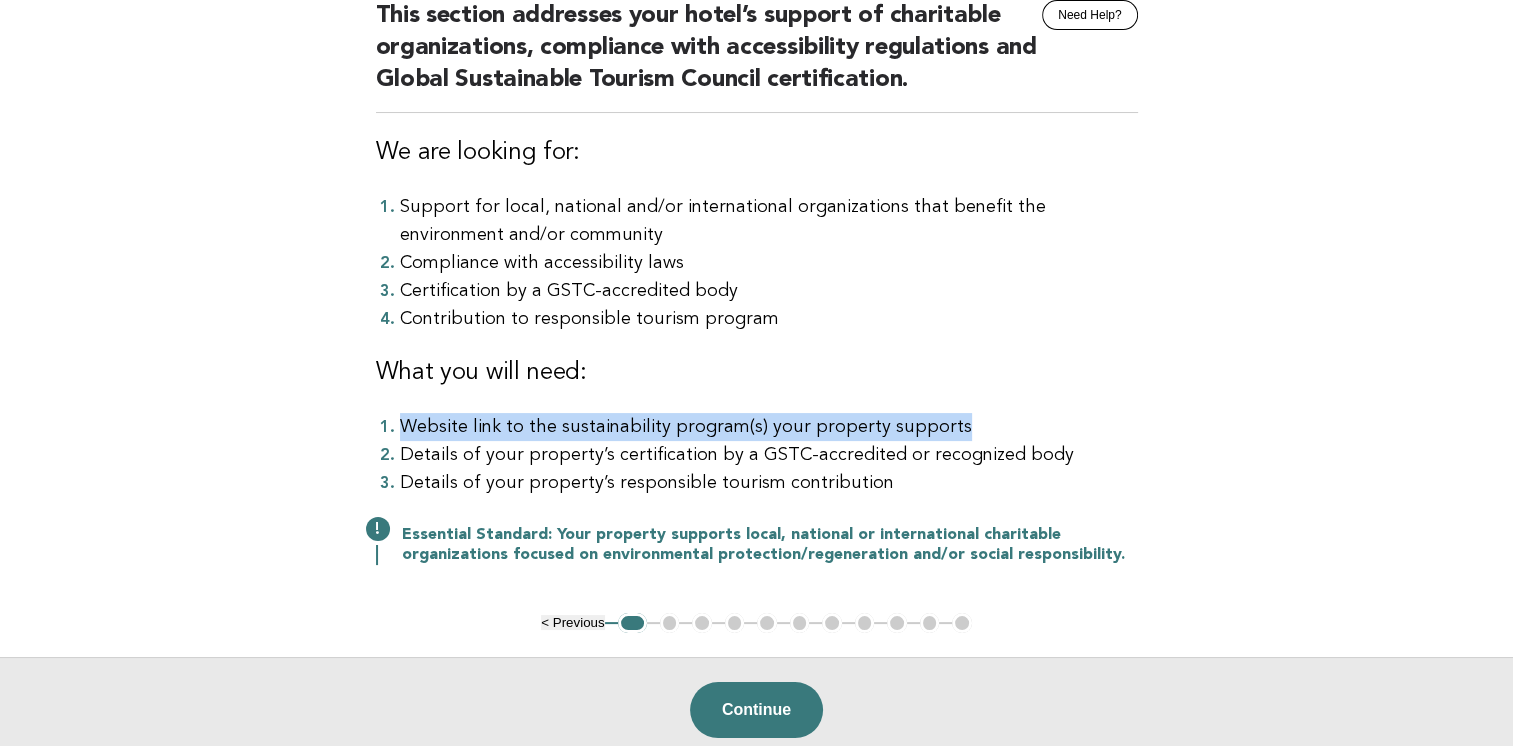
drag, startPoint x: 397, startPoint y: 423, endPoint x: 961, endPoint y: 426, distance: 564.0
click at [961, 426] on li "Website link to the sustainability program(s) your property supports" at bounding box center [769, 427] width 738 height 28
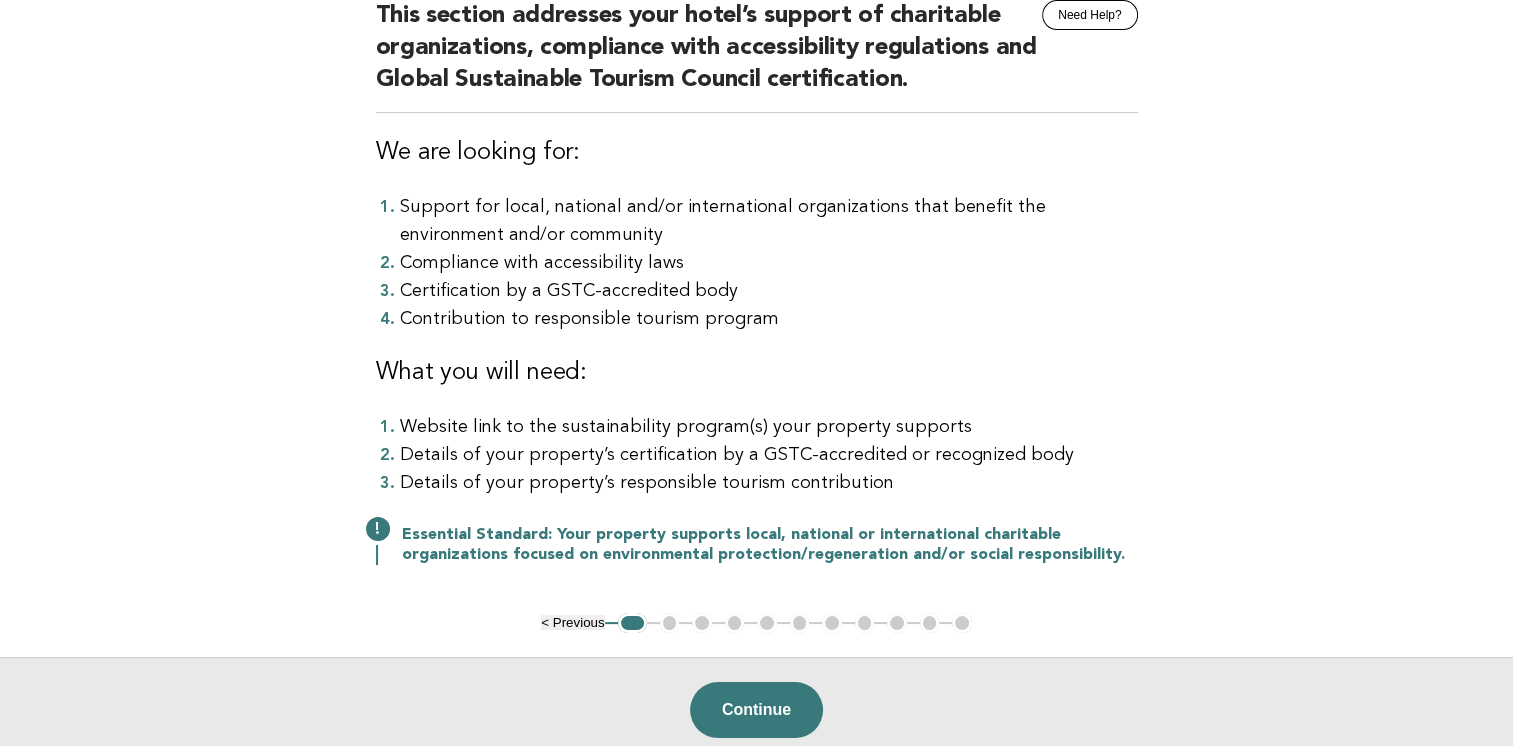
click at [576, 460] on li "Details of your property’s certification by a GSTC-accredited or recognized body" at bounding box center [769, 455] width 738 height 28
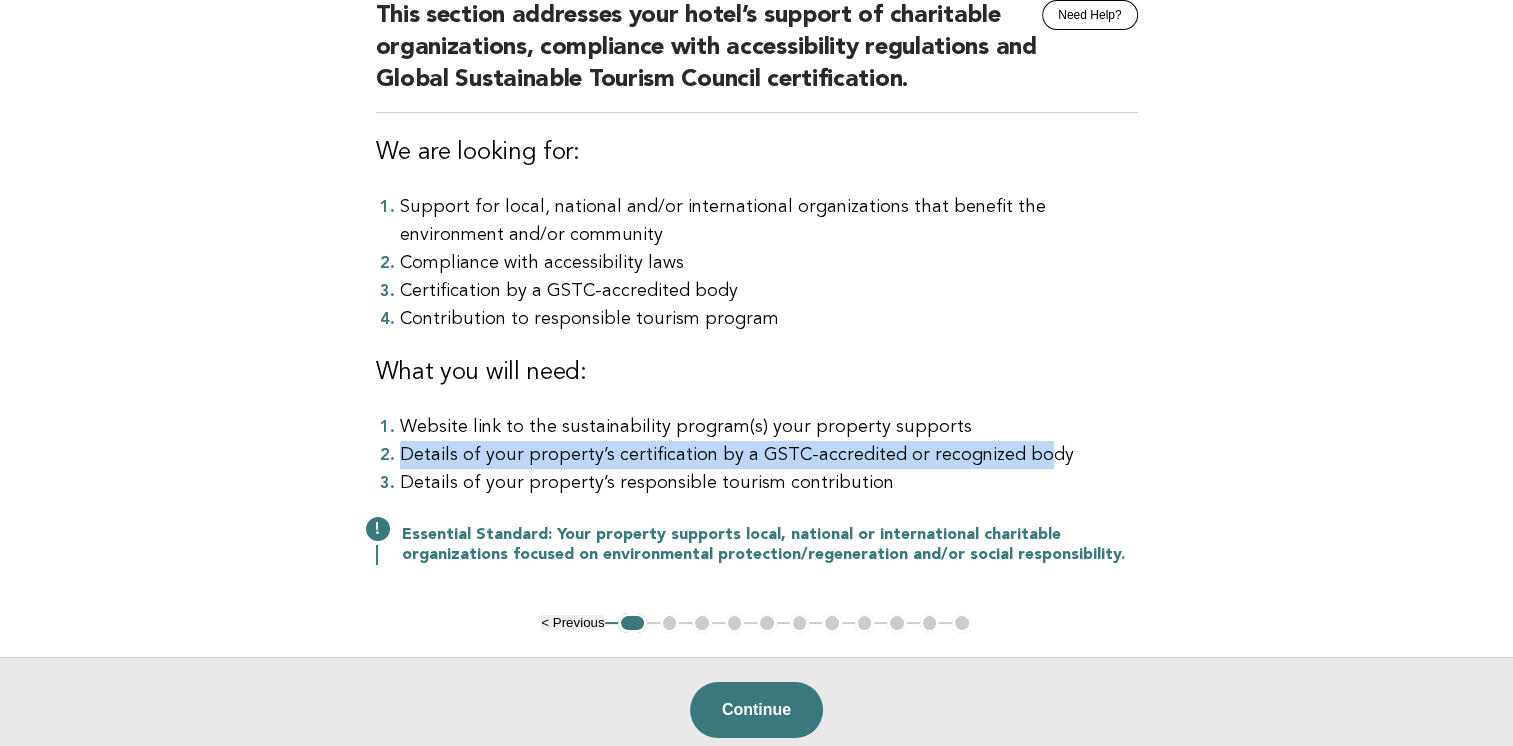
drag, startPoint x: 399, startPoint y: 458, endPoint x: 1018, endPoint y: 458, distance: 619.0
click at [1018, 458] on li "Details of your property’s certification by a GSTC-accredited or recognized body" at bounding box center [769, 455] width 738 height 28
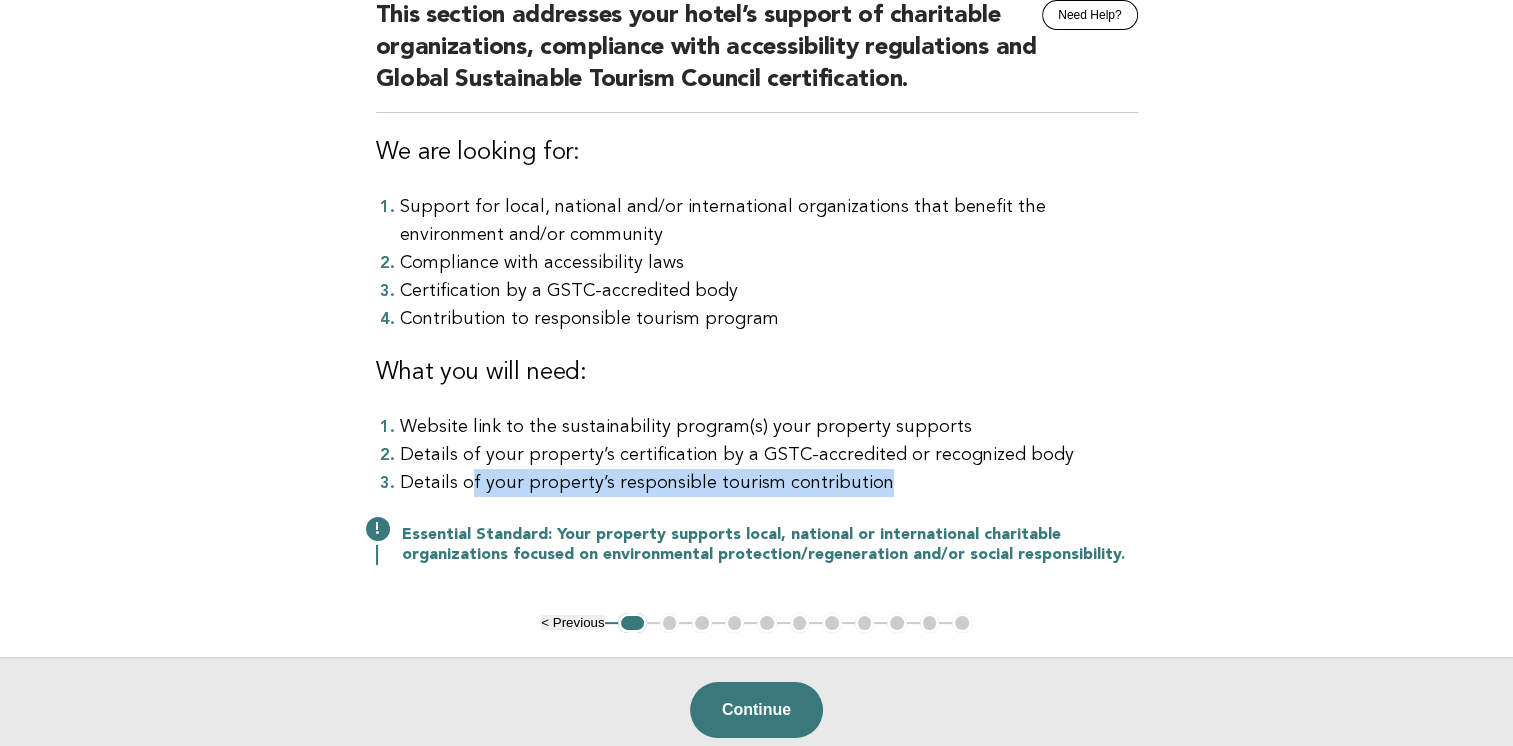
drag, startPoint x: 468, startPoint y: 484, endPoint x: 910, endPoint y: 485, distance: 442.0
click at [910, 485] on li "Details of your property’s responsible tourism contribution" at bounding box center [769, 483] width 738 height 28
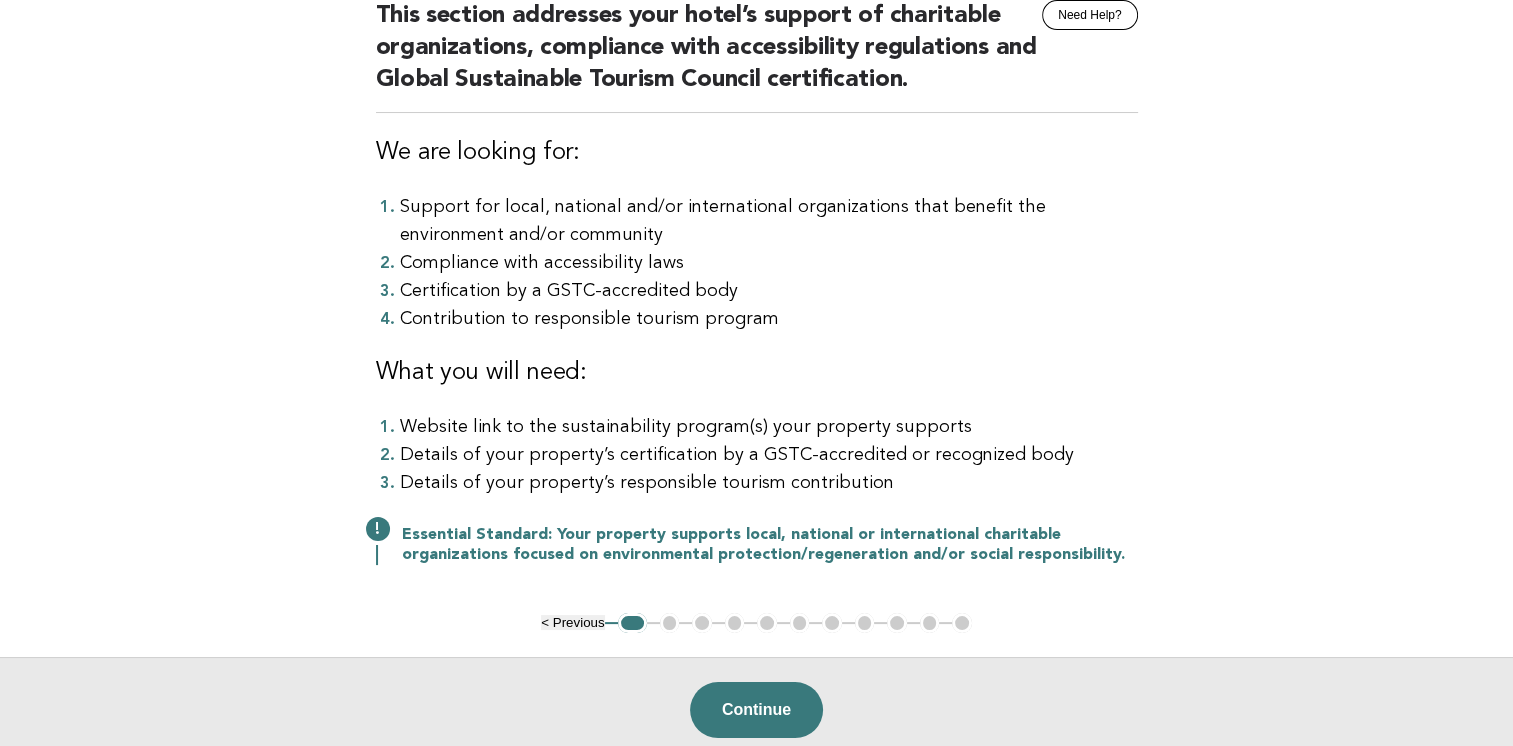
click at [532, 537] on p "Essential Standard: Your property supports local, national or international cha…" at bounding box center [770, 545] width 736 height 40
drag, startPoint x: 552, startPoint y: 535, endPoint x: 1032, endPoint y: 534, distance: 480.0
click at [1032, 534] on p "Essential Standard: Your property supports local, national or international cha…" at bounding box center [770, 545] width 736 height 40
click at [451, 551] on p "Essential Standard: Your property supports local, national or international cha…" at bounding box center [770, 545] width 736 height 40
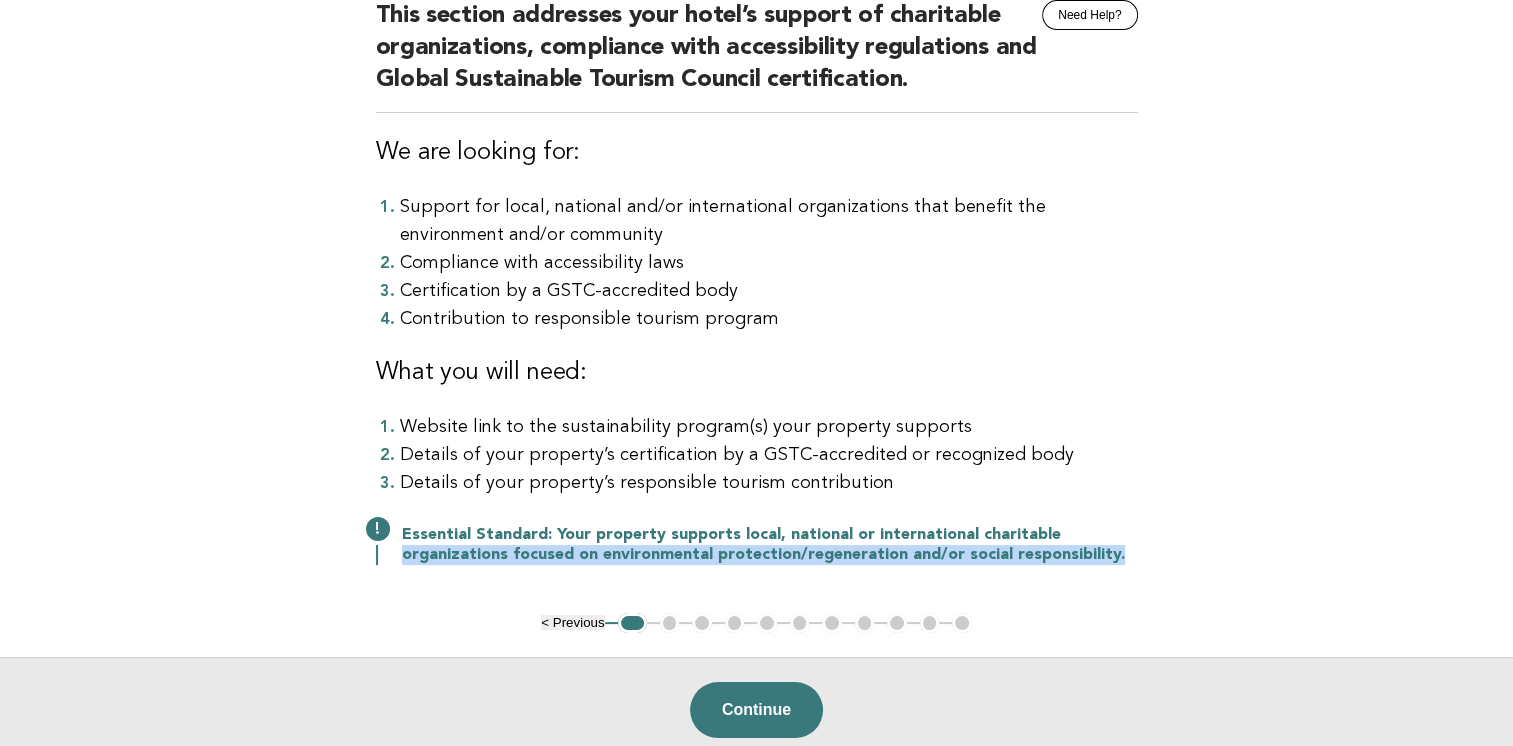
drag, startPoint x: 404, startPoint y: 552, endPoint x: 1116, endPoint y: 558, distance: 712.0
click at [1116, 558] on p "Essential Standard: Your property supports local, national or international cha…" at bounding box center [770, 545] width 736 height 40
drag, startPoint x: 1116, startPoint y: 558, endPoint x: 1012, endPoint y: 590, distance: 108.8
click at [1012, 590] on div "Responsible Engagement Need Help? This section addresses your hotel’s support o…" at bounding box center [757, 280] width 810 height 665
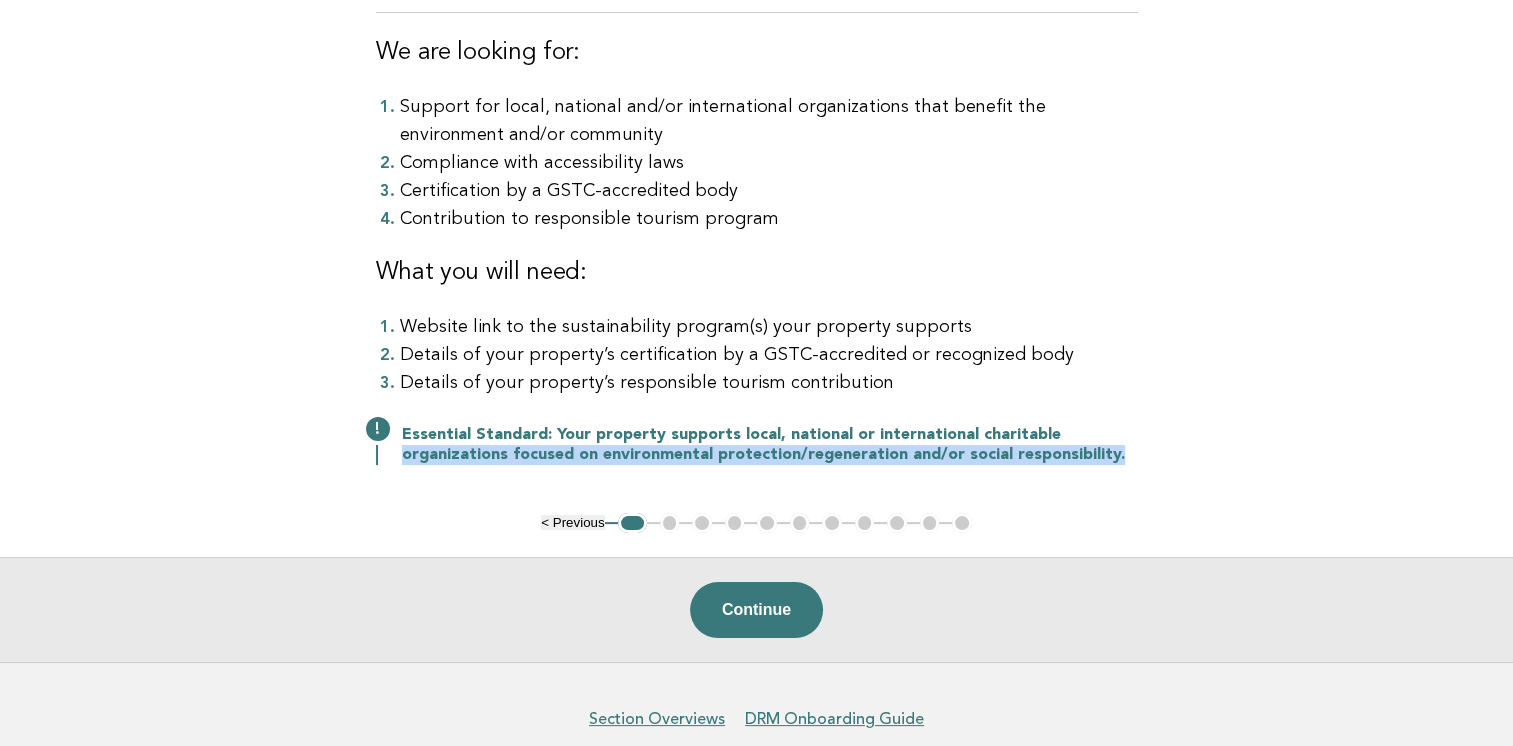
scroll to position [388, 0]
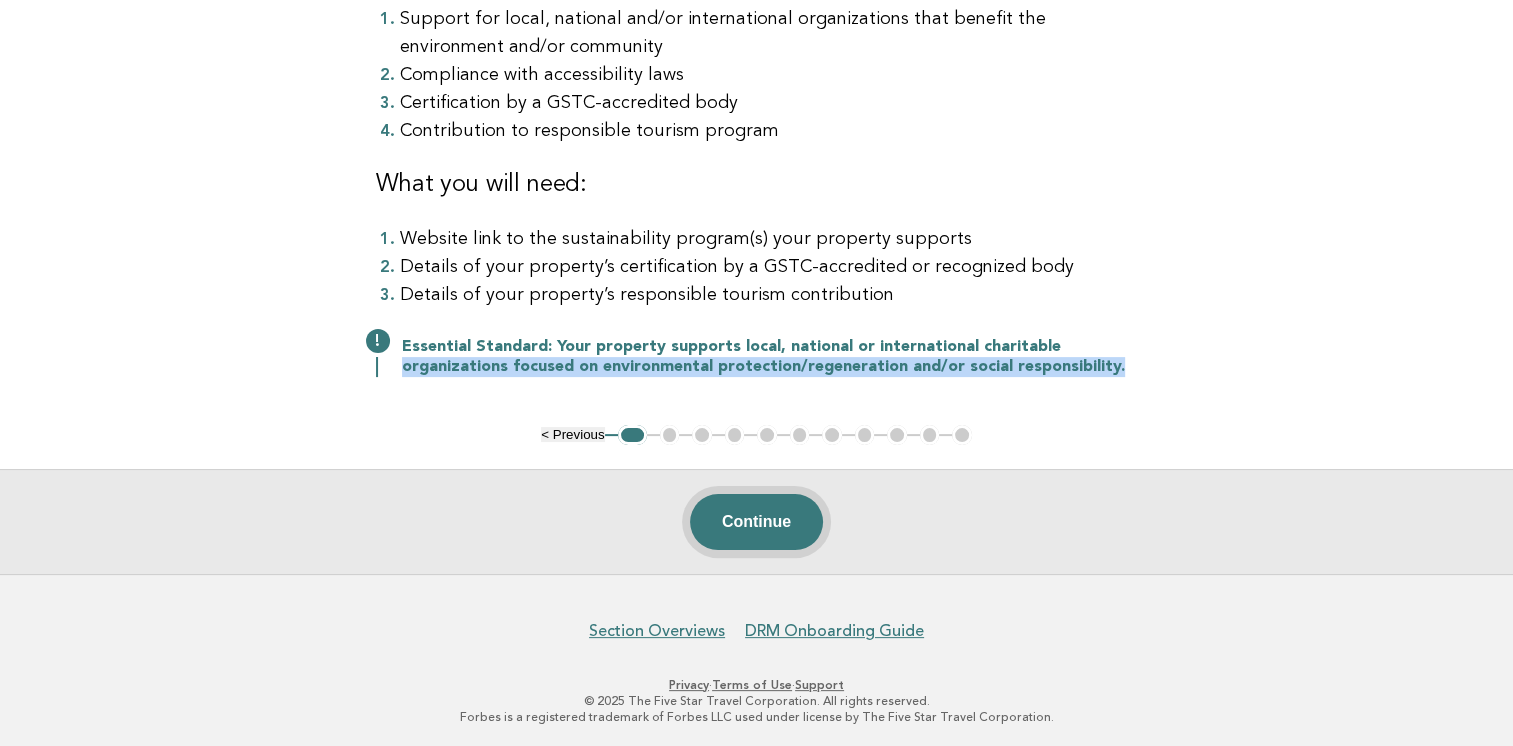
click at [759, 535] on button "Continue" at bounding box center [756, 522] width 133 height 56
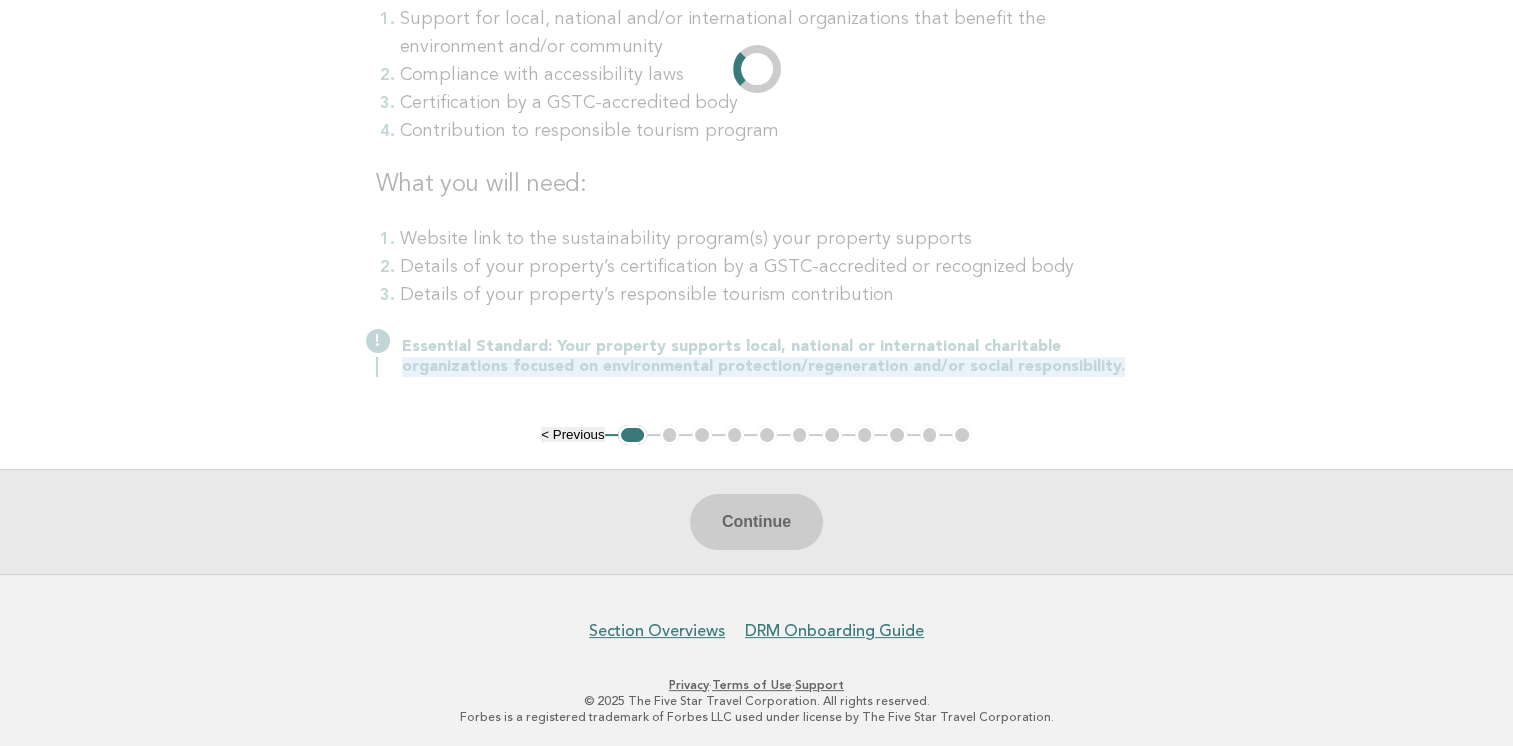
scroll to position [0, 0]
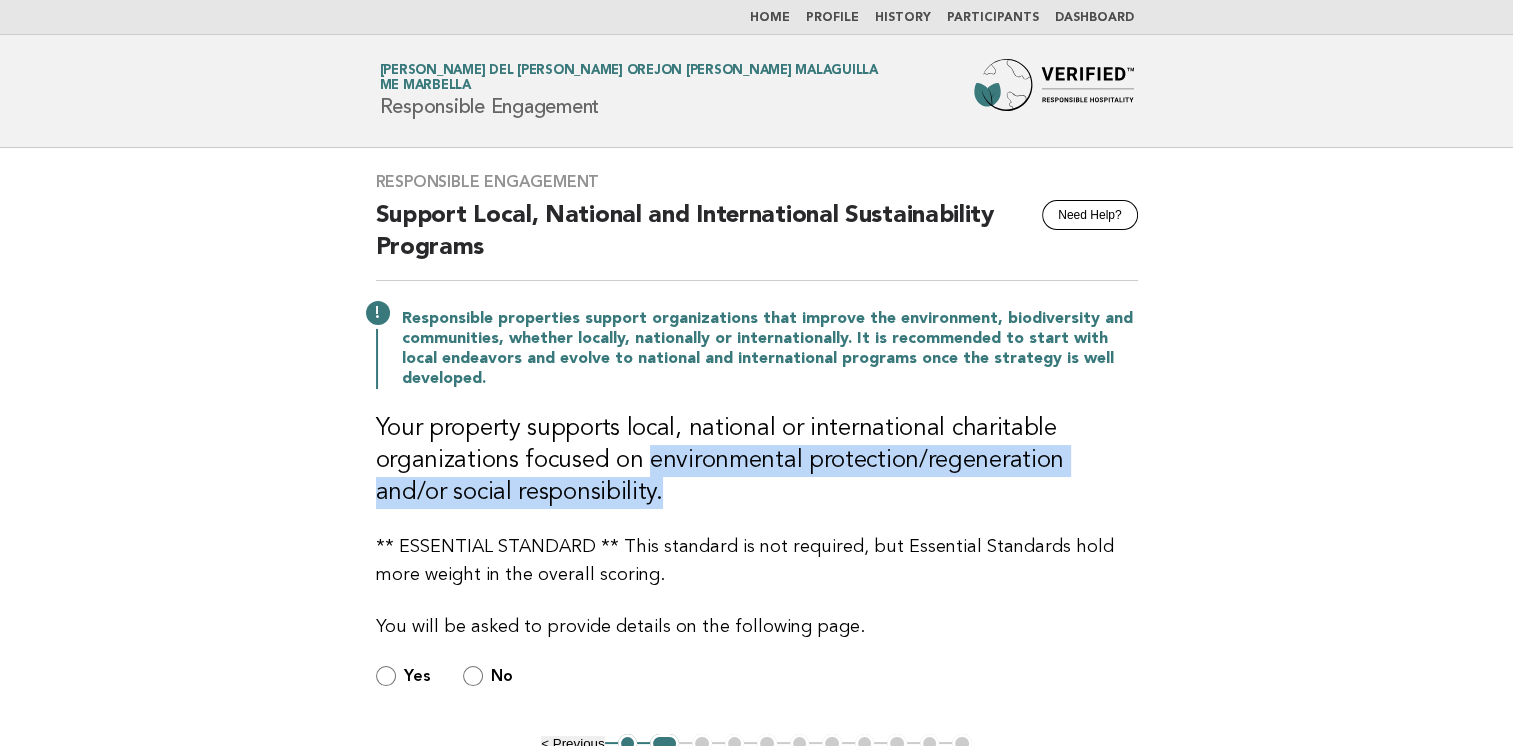
drag, startPoint x: 644, startPoint y: 470, endPoint x: 1175, endPoint y: 488, distance: 531.3
click at [1175, 488] on main "Responsible Engagement Need Help? Support Local, National and International Sus…" at bounding box center [756, 515] width 1513 height 734
click at [752, 473] on h3 "Your property supports local, national or international charitable organization…" at bounding box center [757, 461] width 762 height 96
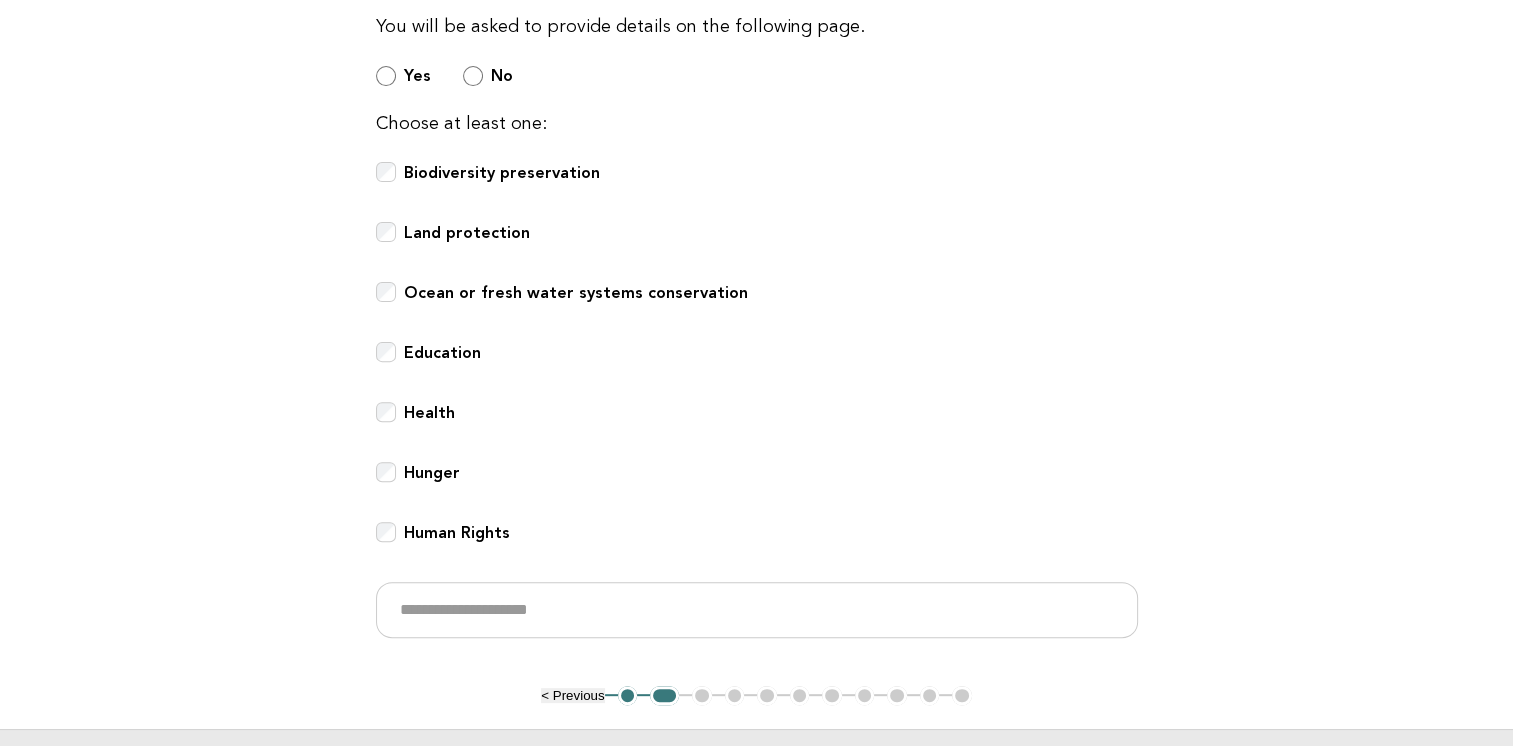
scroll to position [700, 0]
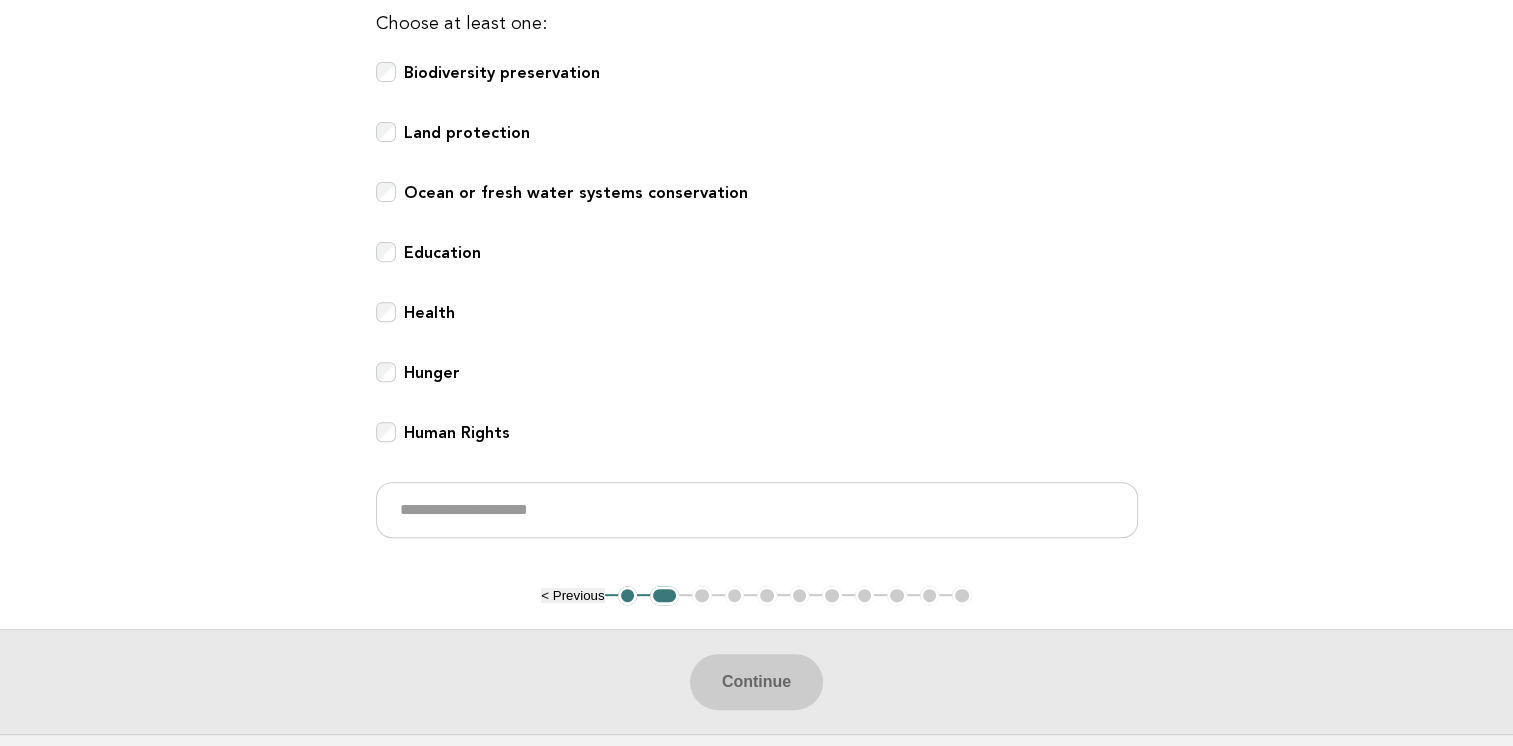
click at [574, 594] on button "< Previous" at bounding box center [572, 595] width 63 height 15
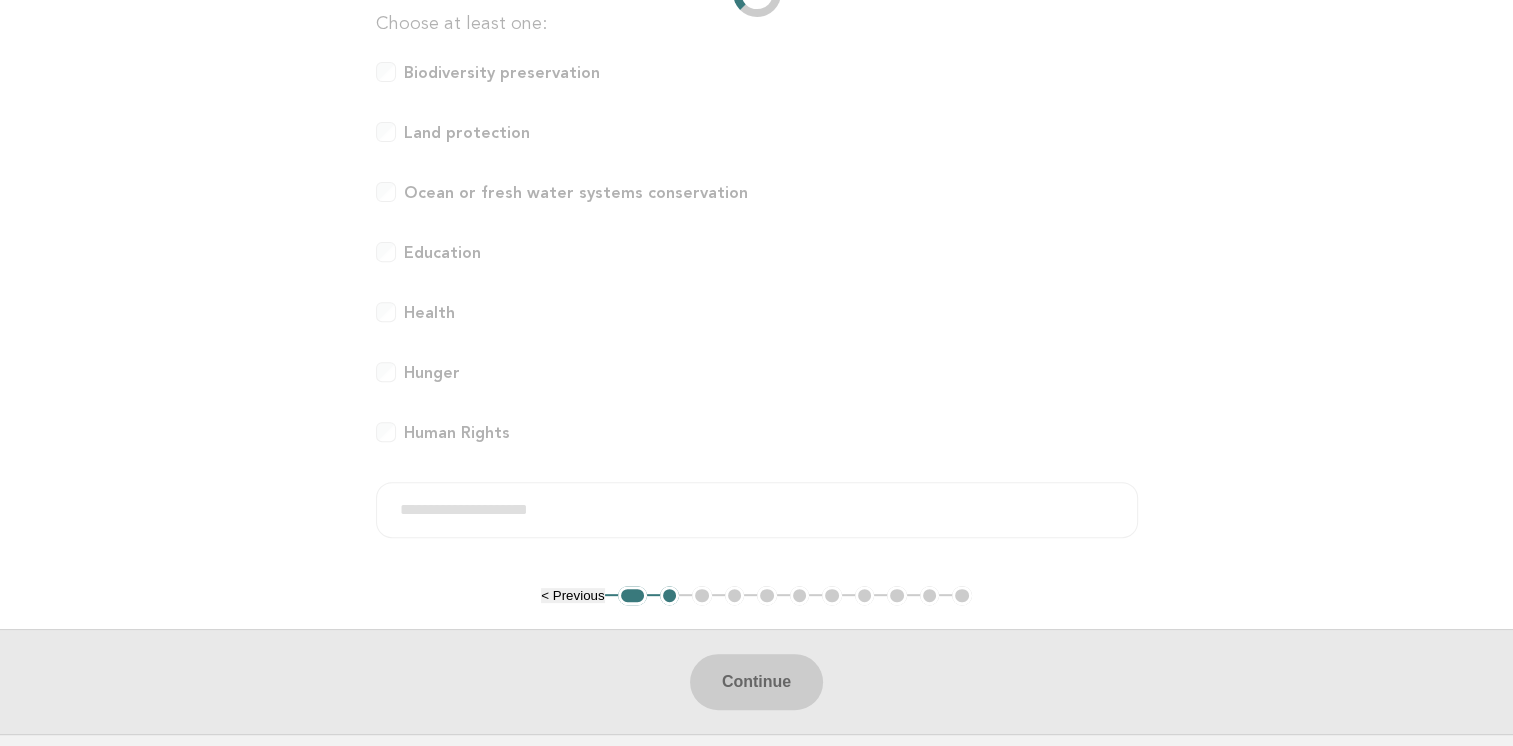
scroll to position [388, 0]
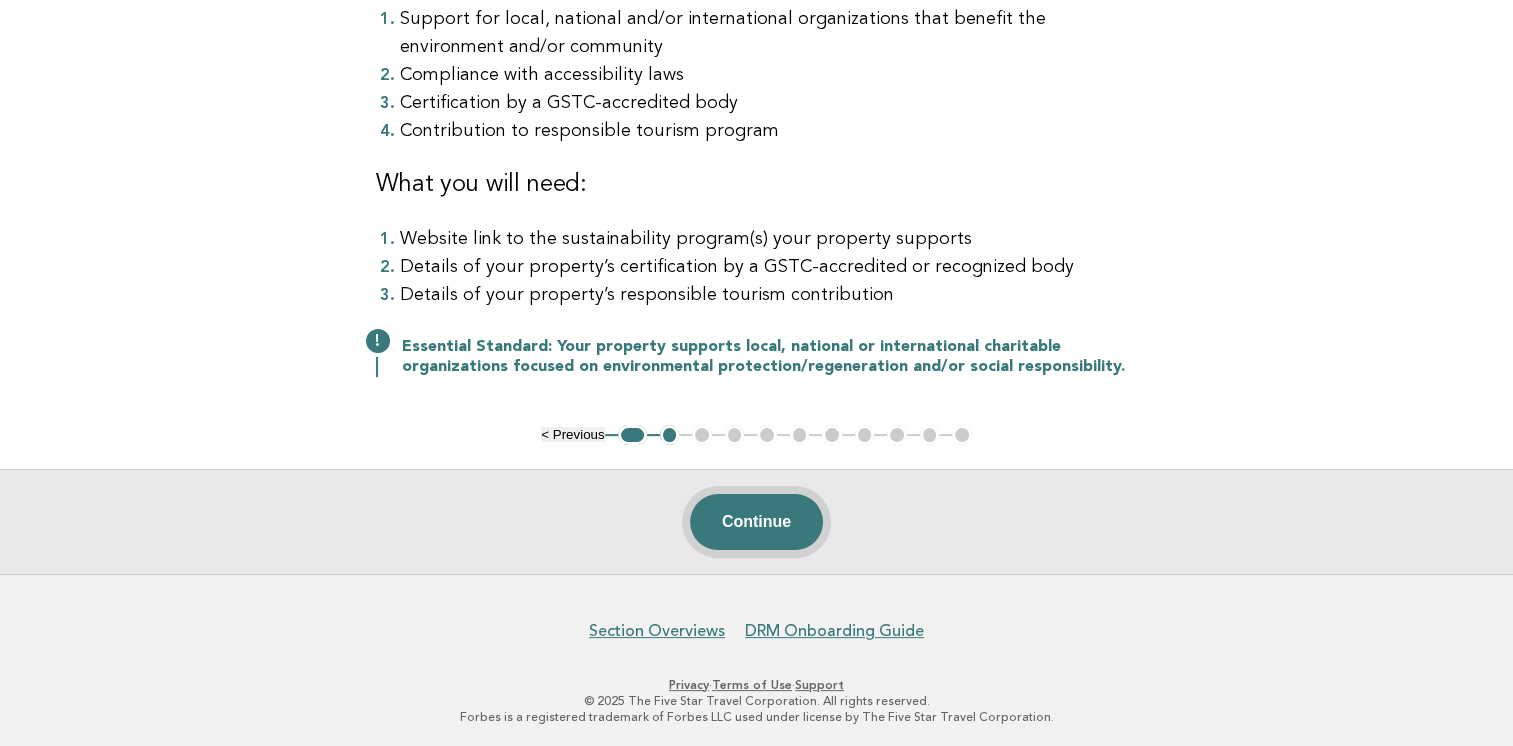
click at [770, 512] on button "Continue" at bounding box center [756, 522] width 133 height 56
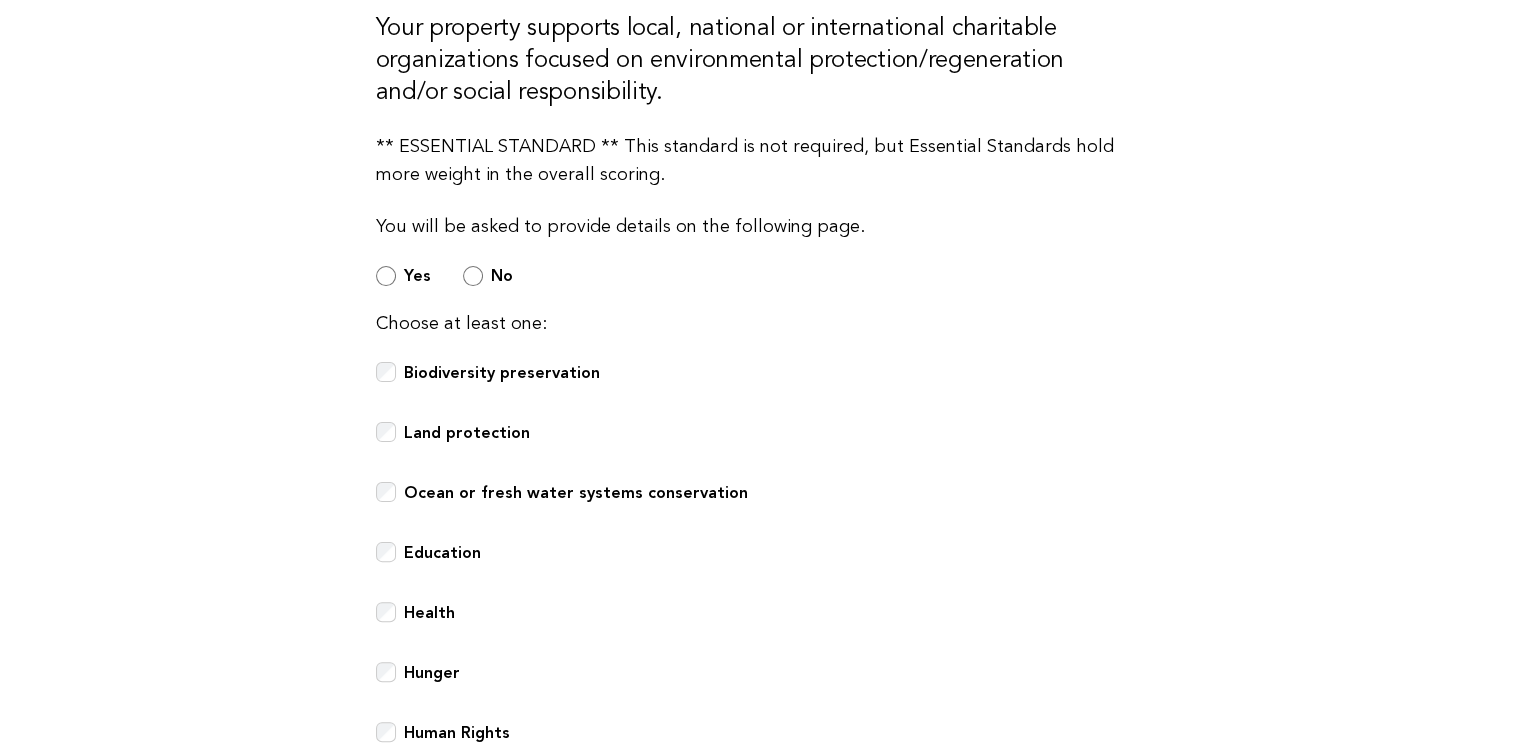
scroll to position [300, 0]
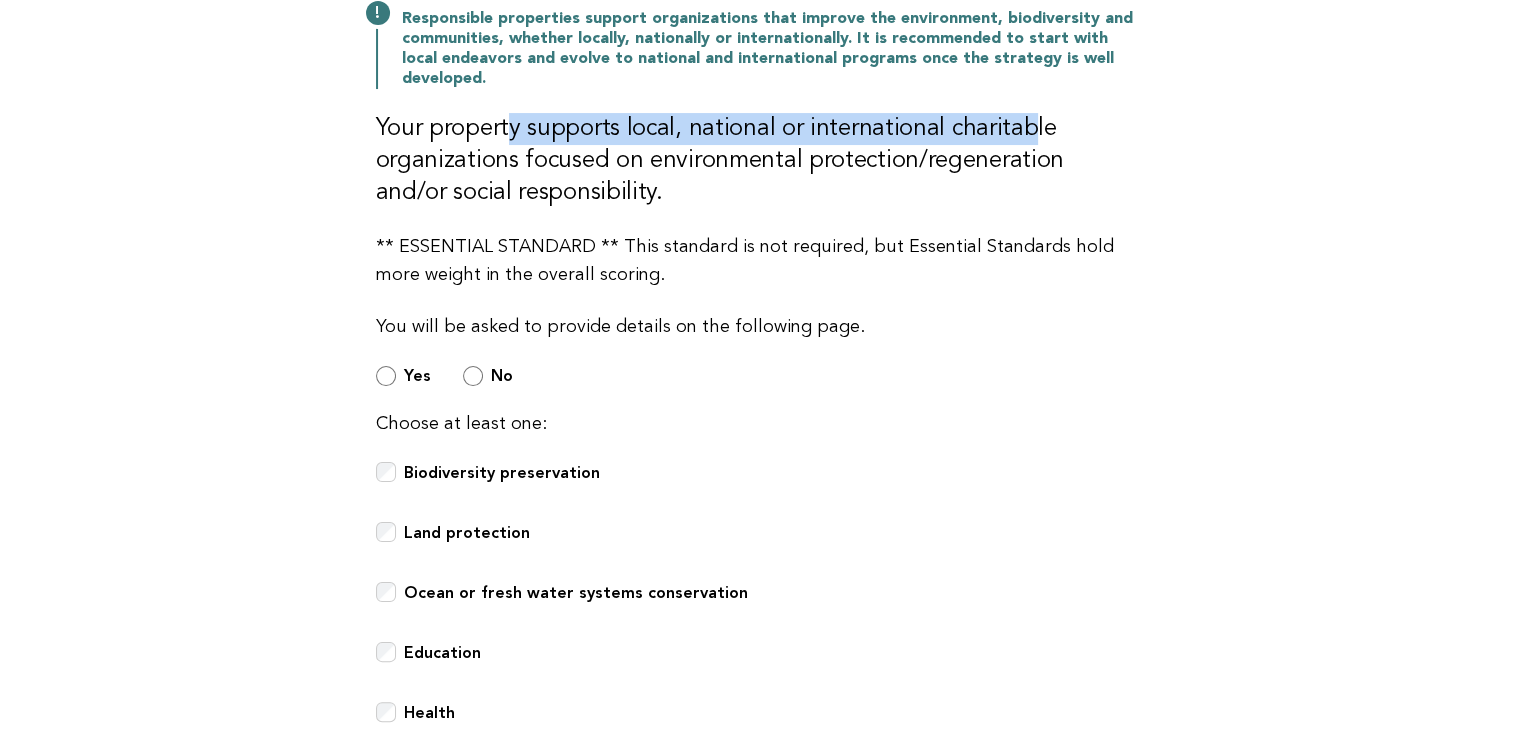
drag, startPoint x: 508, startPoint y: 126, endPoint x: 1018, endPoint y: 144, distance: 510.3
click at [1018, 144] on h3 "Your property supports local, national or international charitable organization…" at bounding box center [757, 161] width 762 height 96
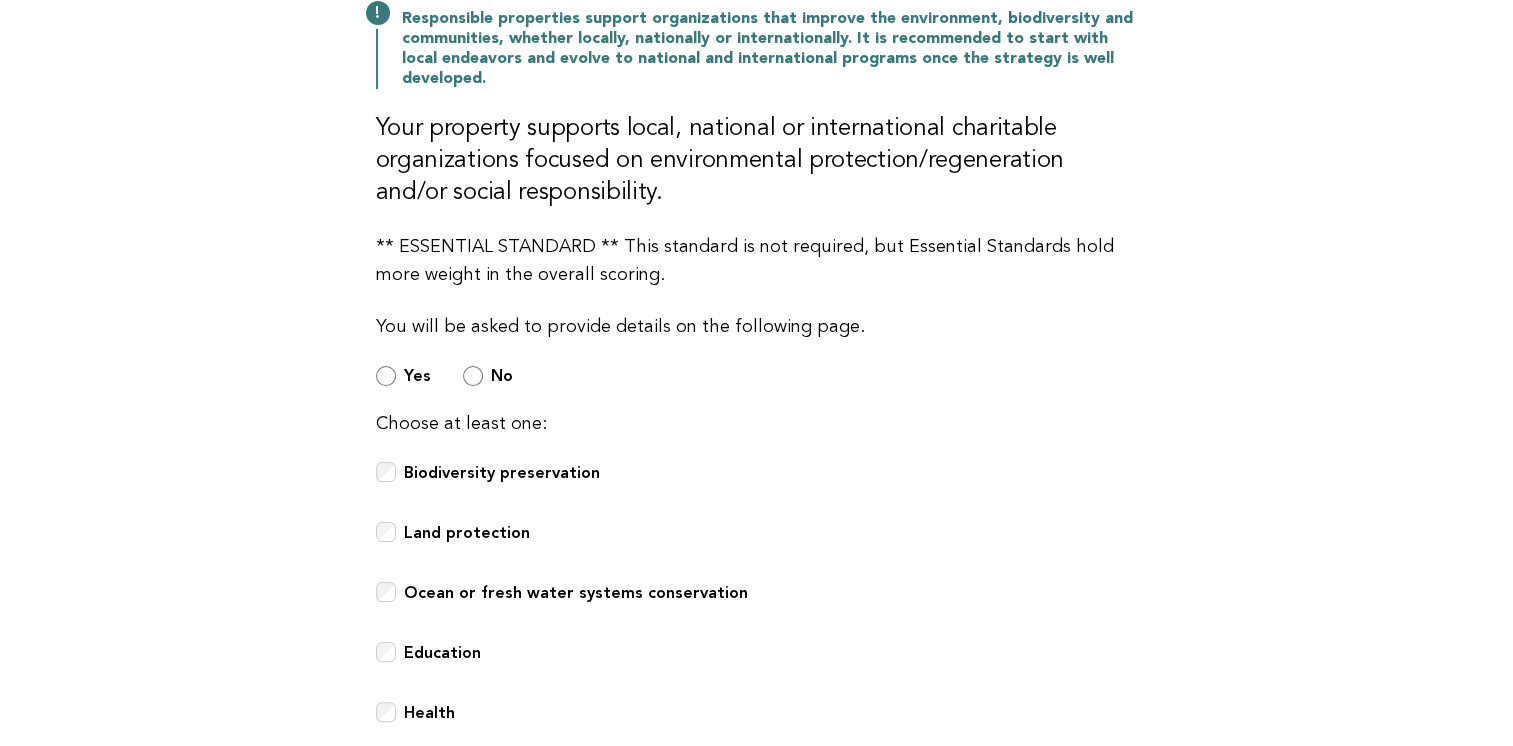
click at [679, 174] on h3 "Your property supports local, national or international charitable organization…" at bounding box center [757, 161] width 762 height 96
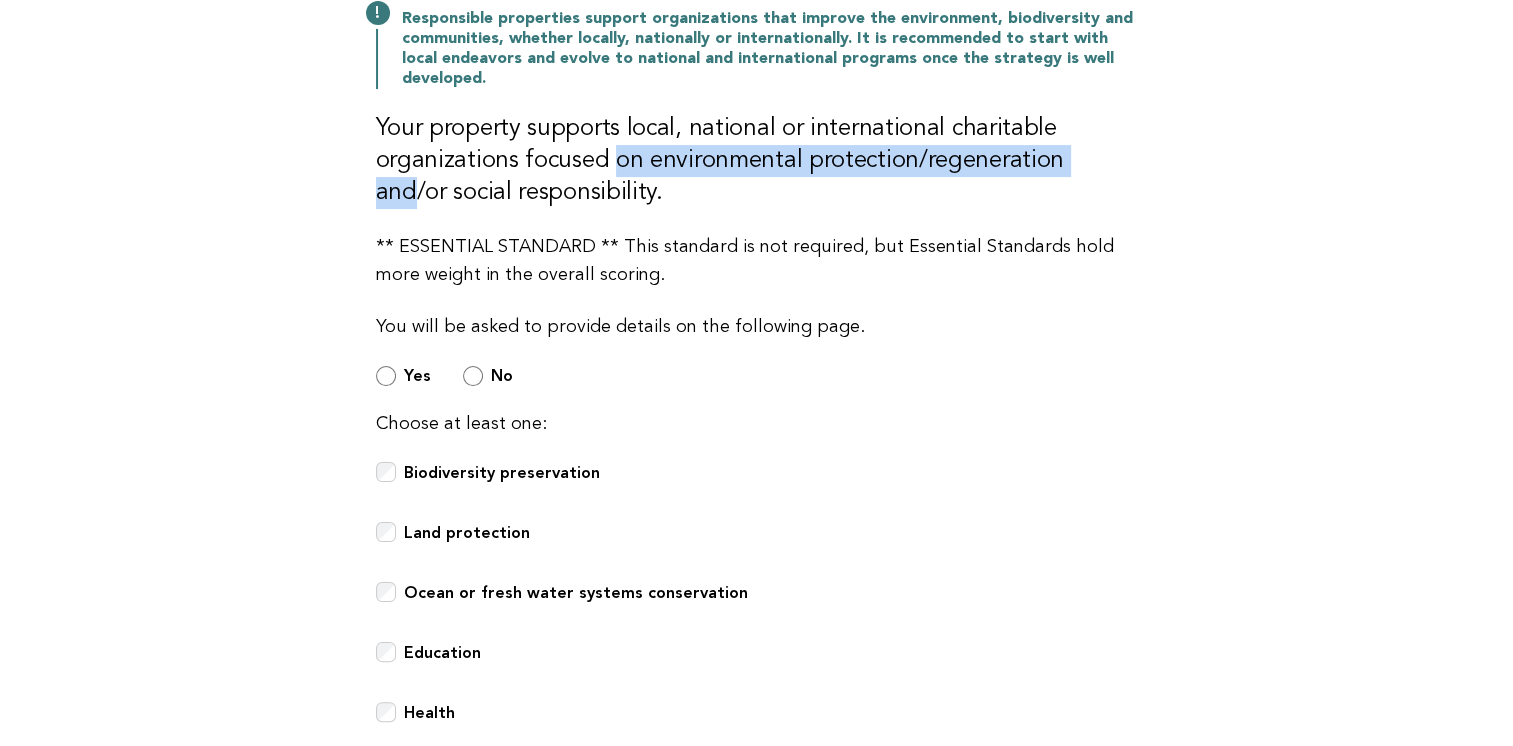
drag, startPoint x: 619, startPoint y: 160, endPoint x: 1091, endPoint y: 156, distance: 472.0
click at [1091, 156] on h3 "Your property supports local, national or international charitable organization…" at bounding box center [757, 161] width 762 height 96
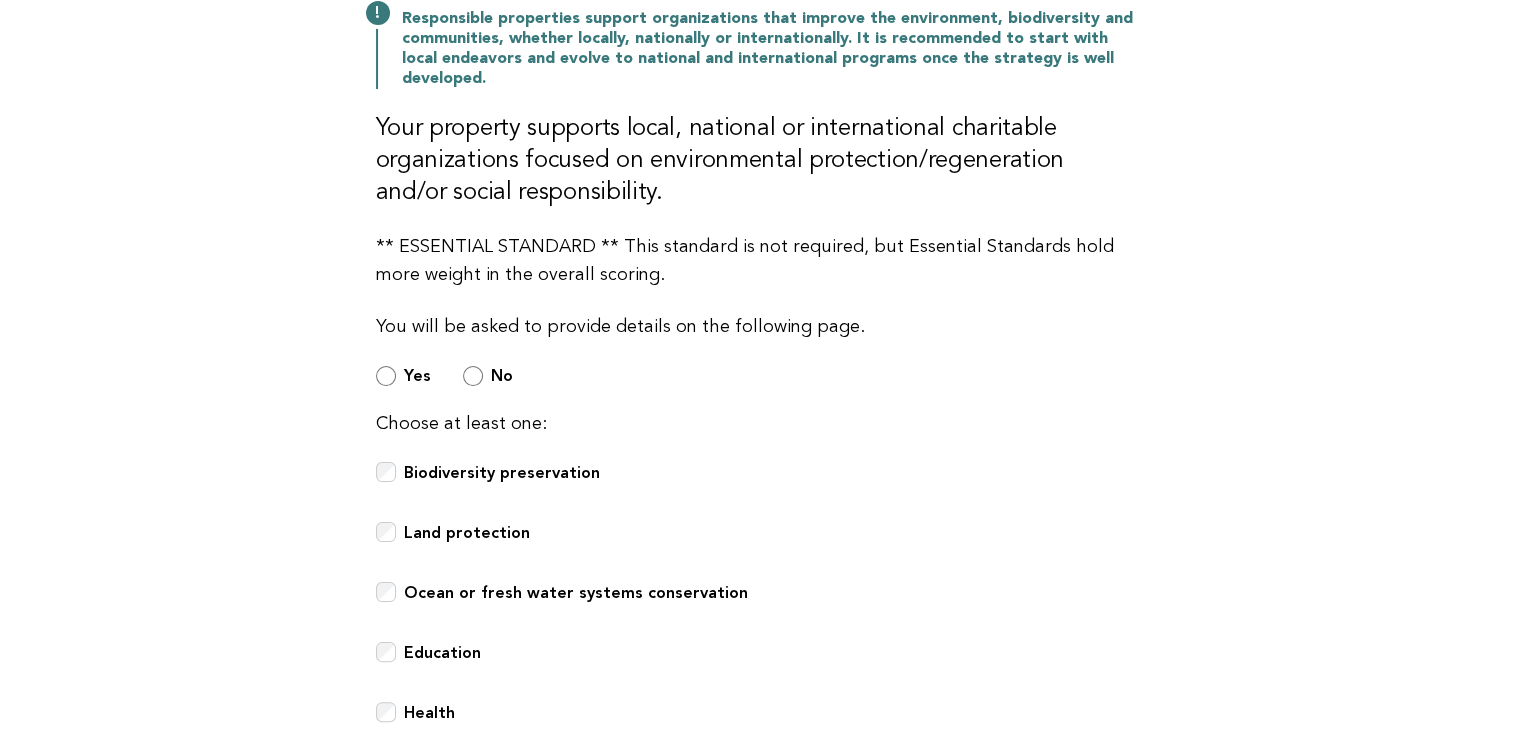
click at [543, 226] on div "Responsible Engagement Need Help? Support Local, National and International Sus…" at bounding box center [757, 417] width 810 height 1138
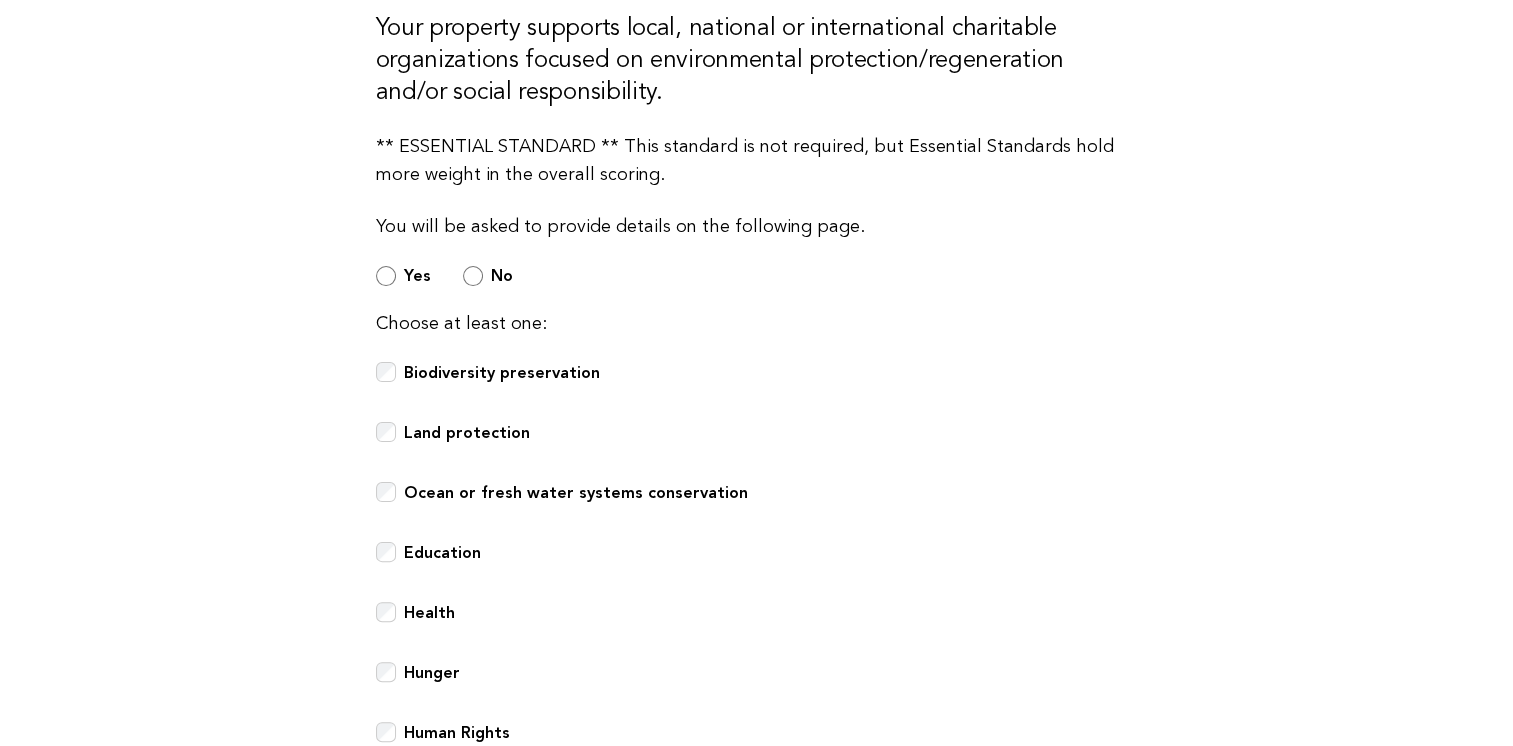
scroll to position [700, 0]
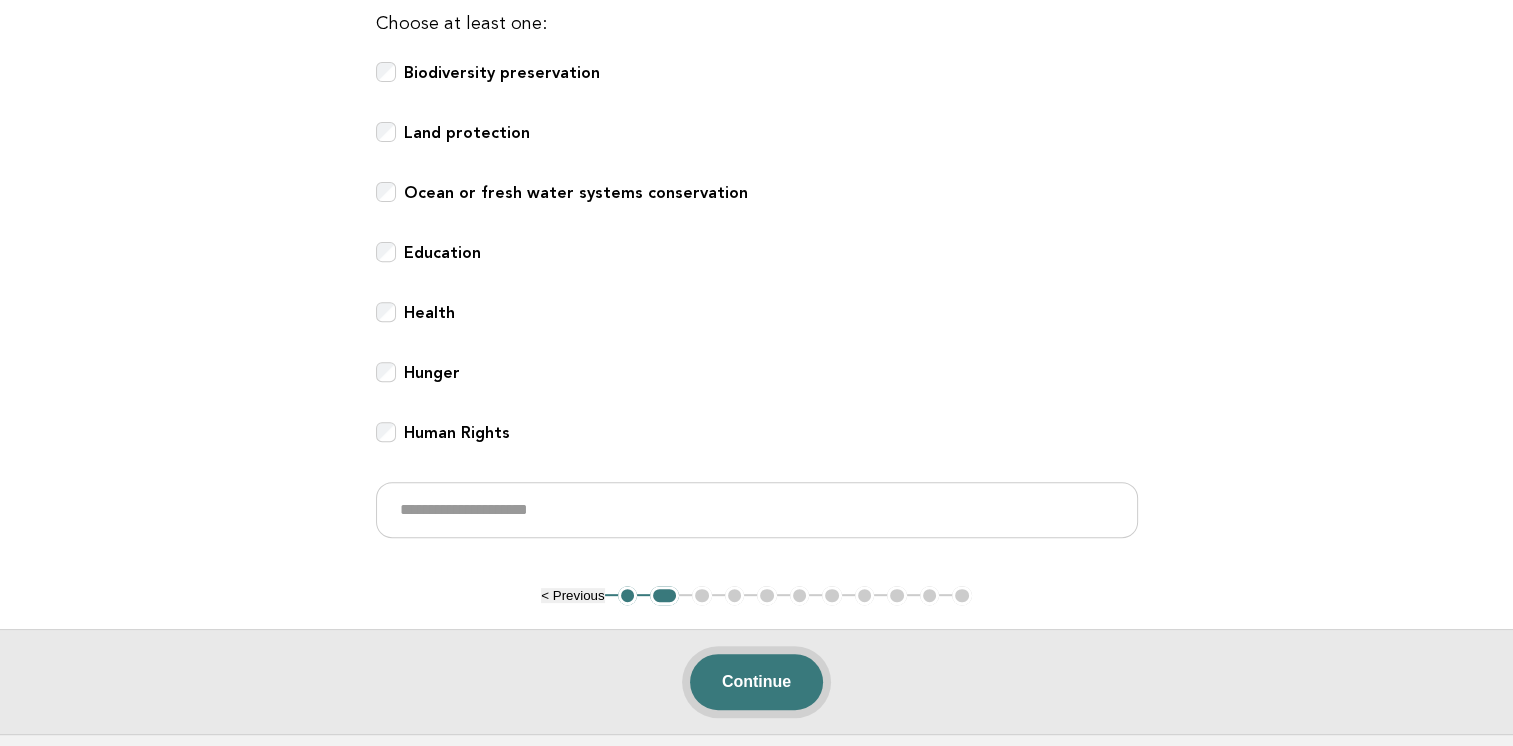
click at [772, 662] on button "Continue" at bounding box center [756, 682] width 133 height 56
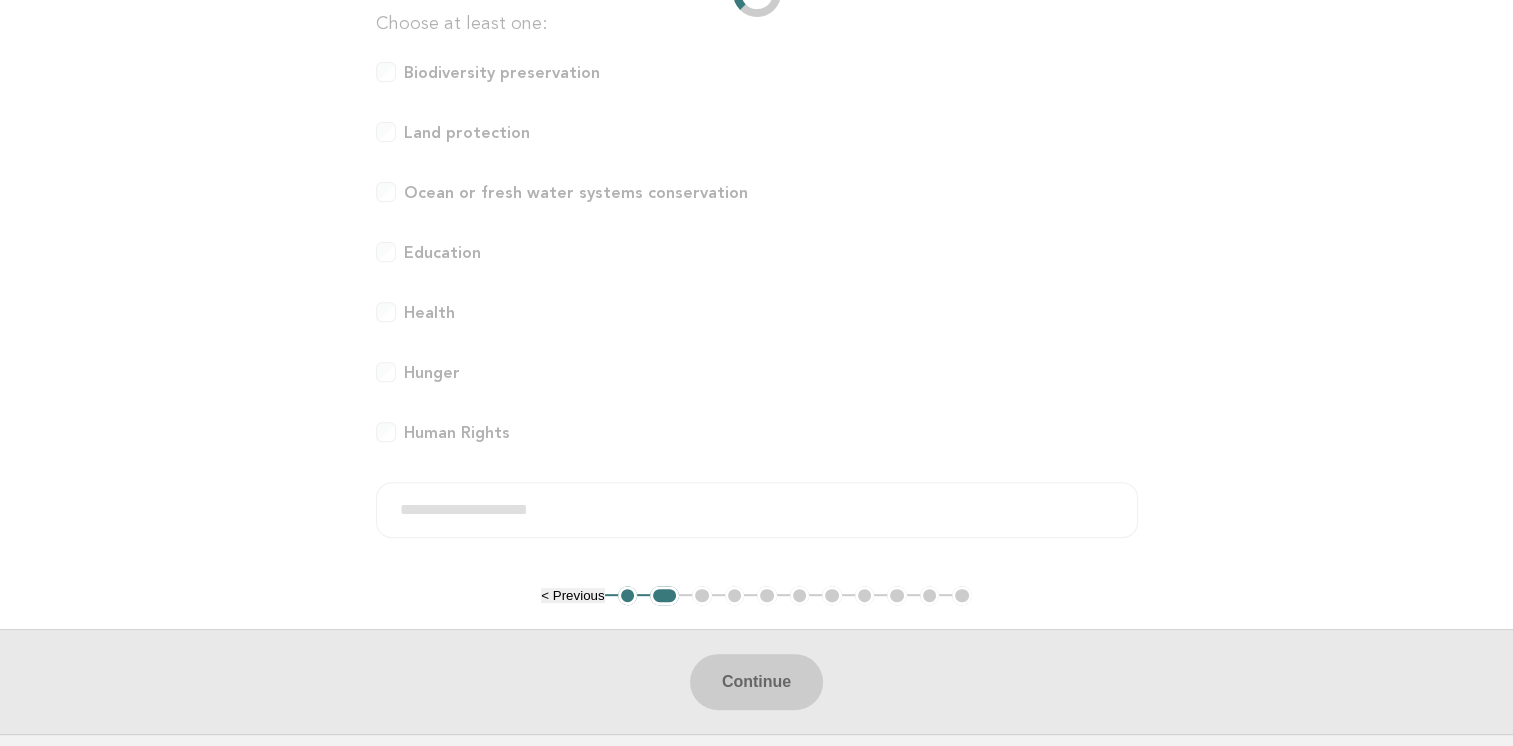
scroll to position [0, 0]
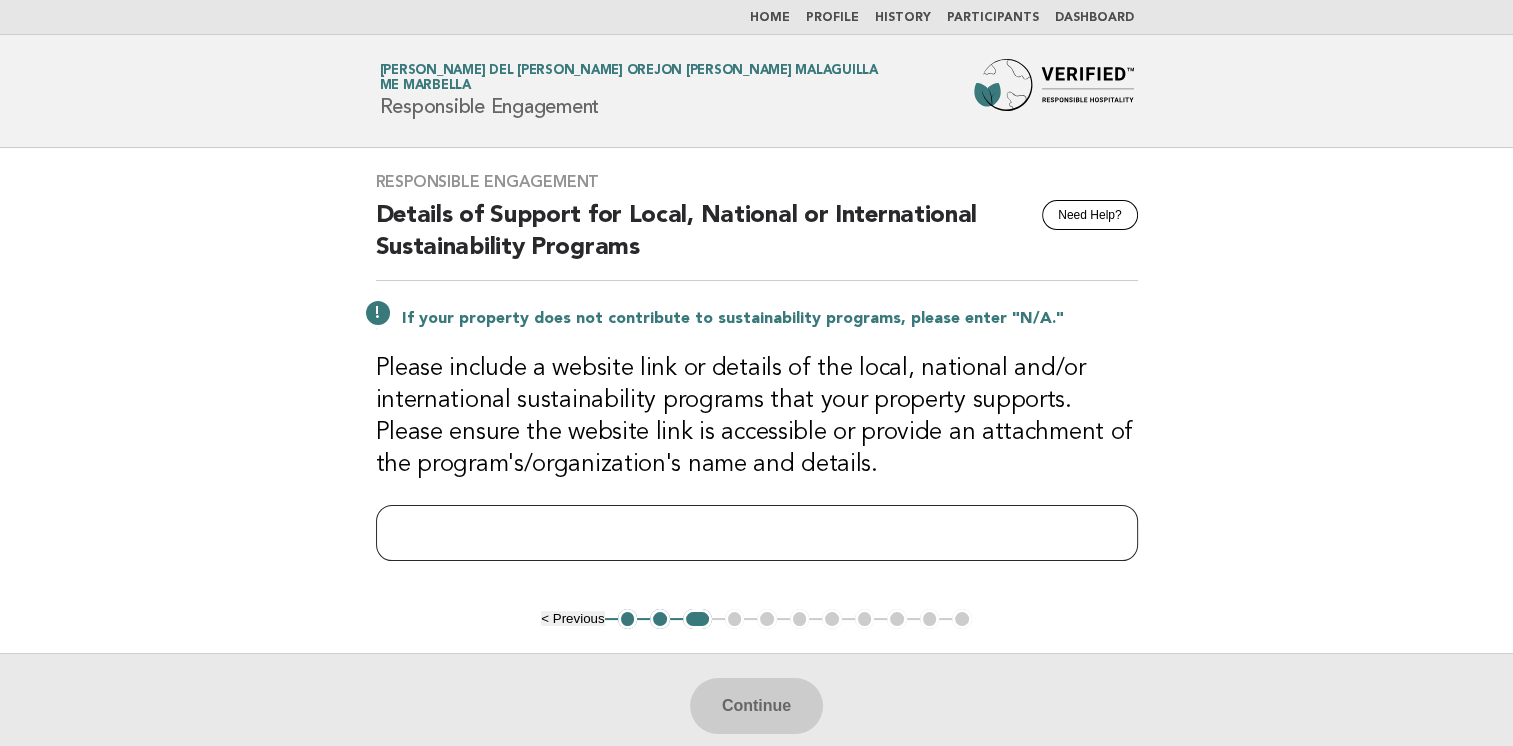
click at [492, 542] on input "text" at bounding box center [757, 533] width 762 height 56
paste input "**********"
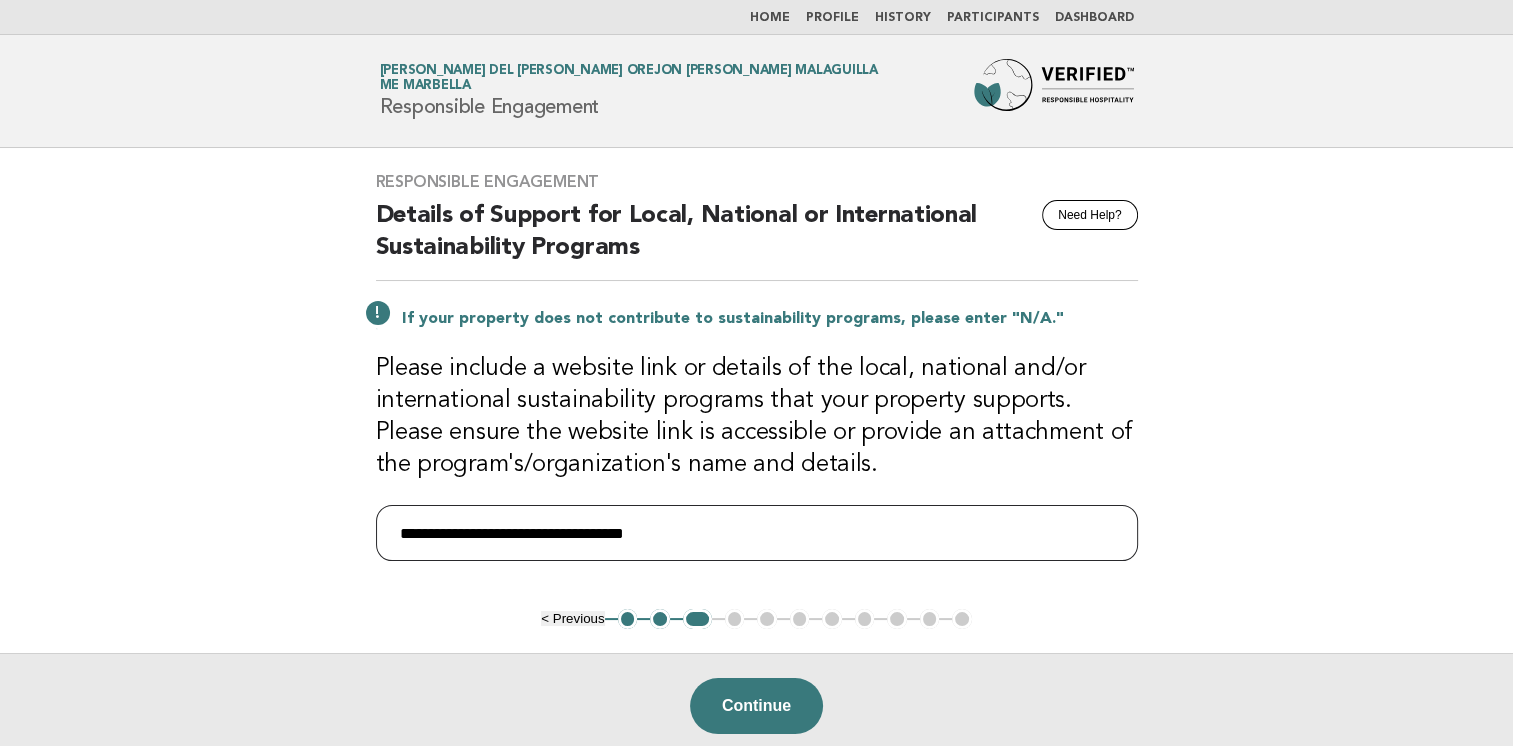
click at [790, 548] on input "**********" at bounding box center [757, 533] width 762 height 56
type input "**********"
click at [772, 714] on button "Continue" at bounding box center [756, 706] width 133 height 56
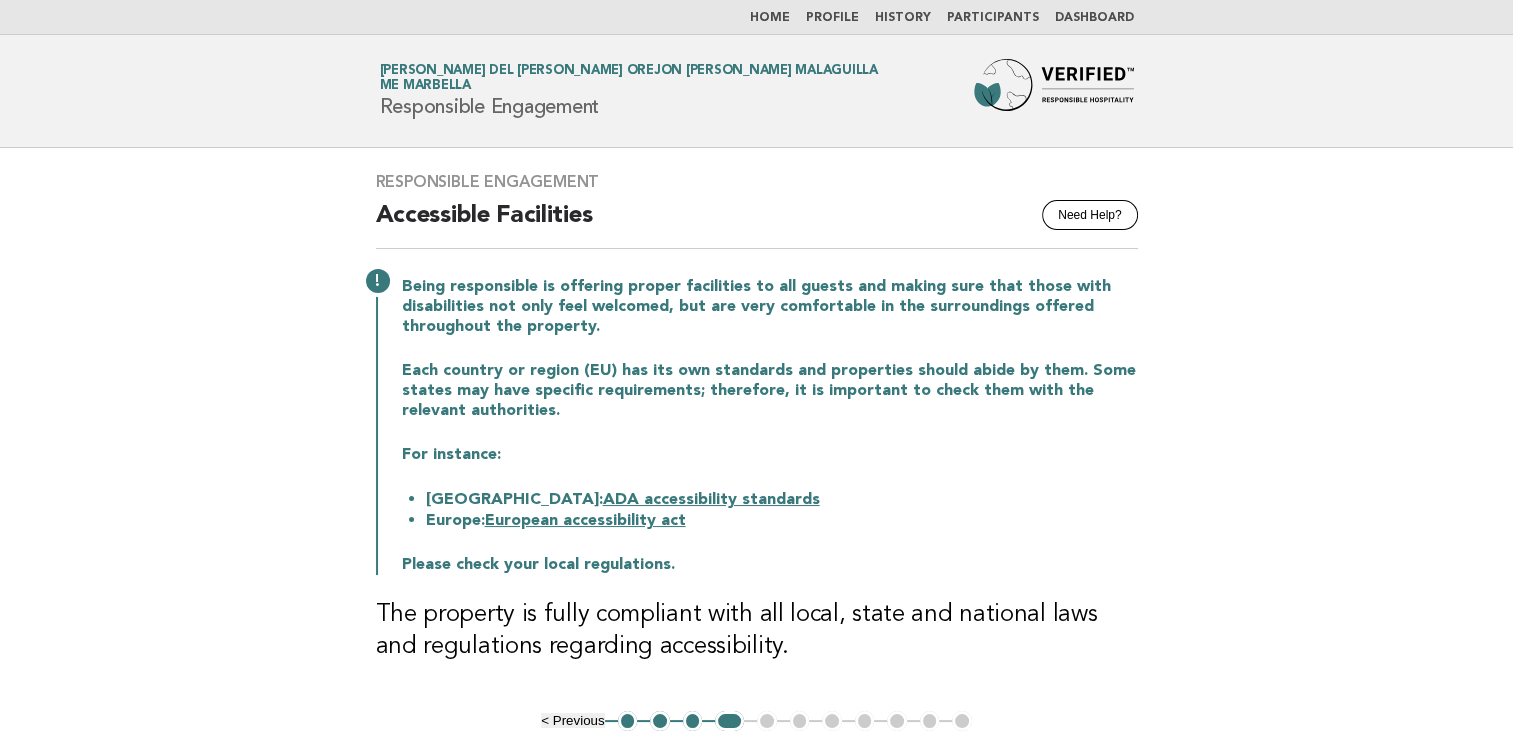
scroll to position [200, 0]
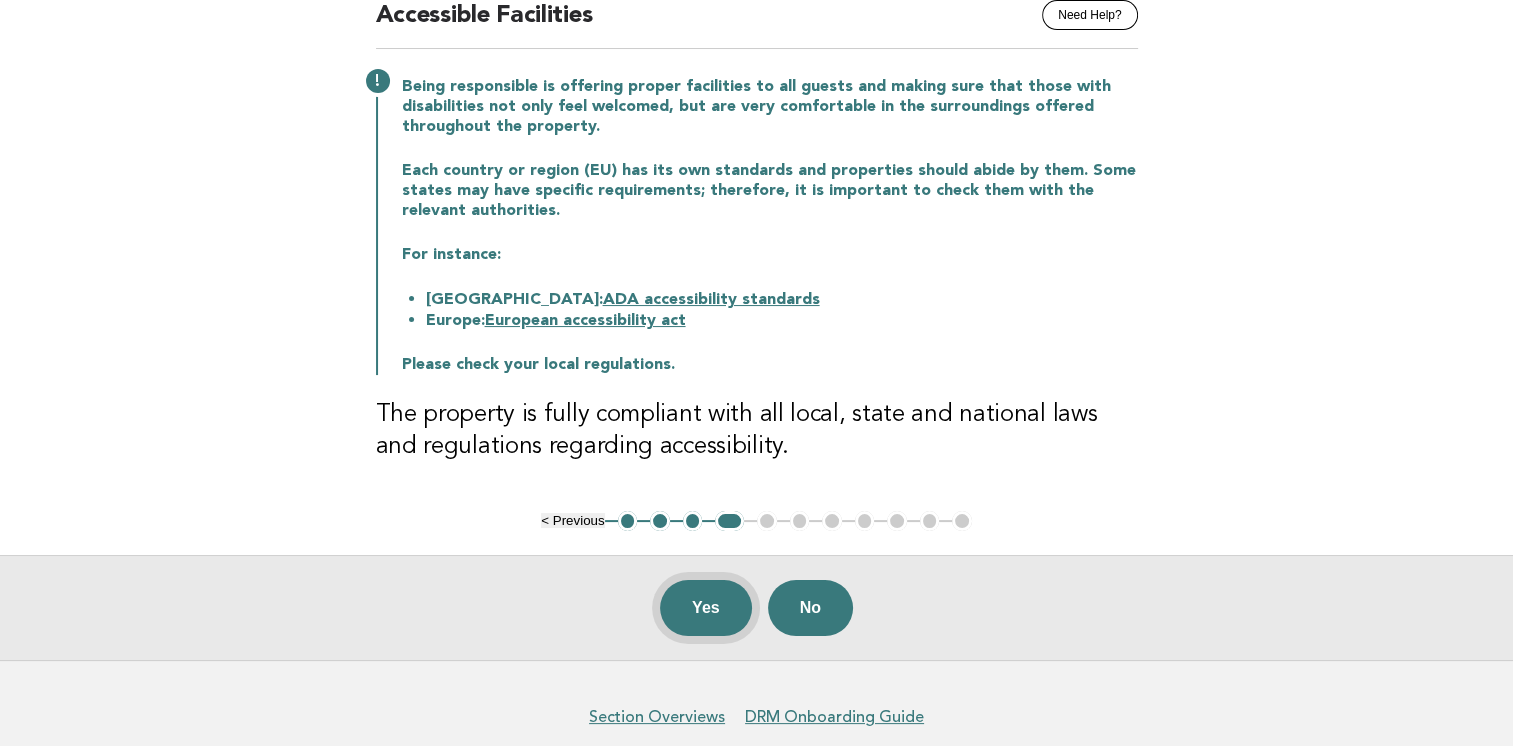
click at [702, 598] on button "Yes" at bounding box center [706, 608] width 92 height 56
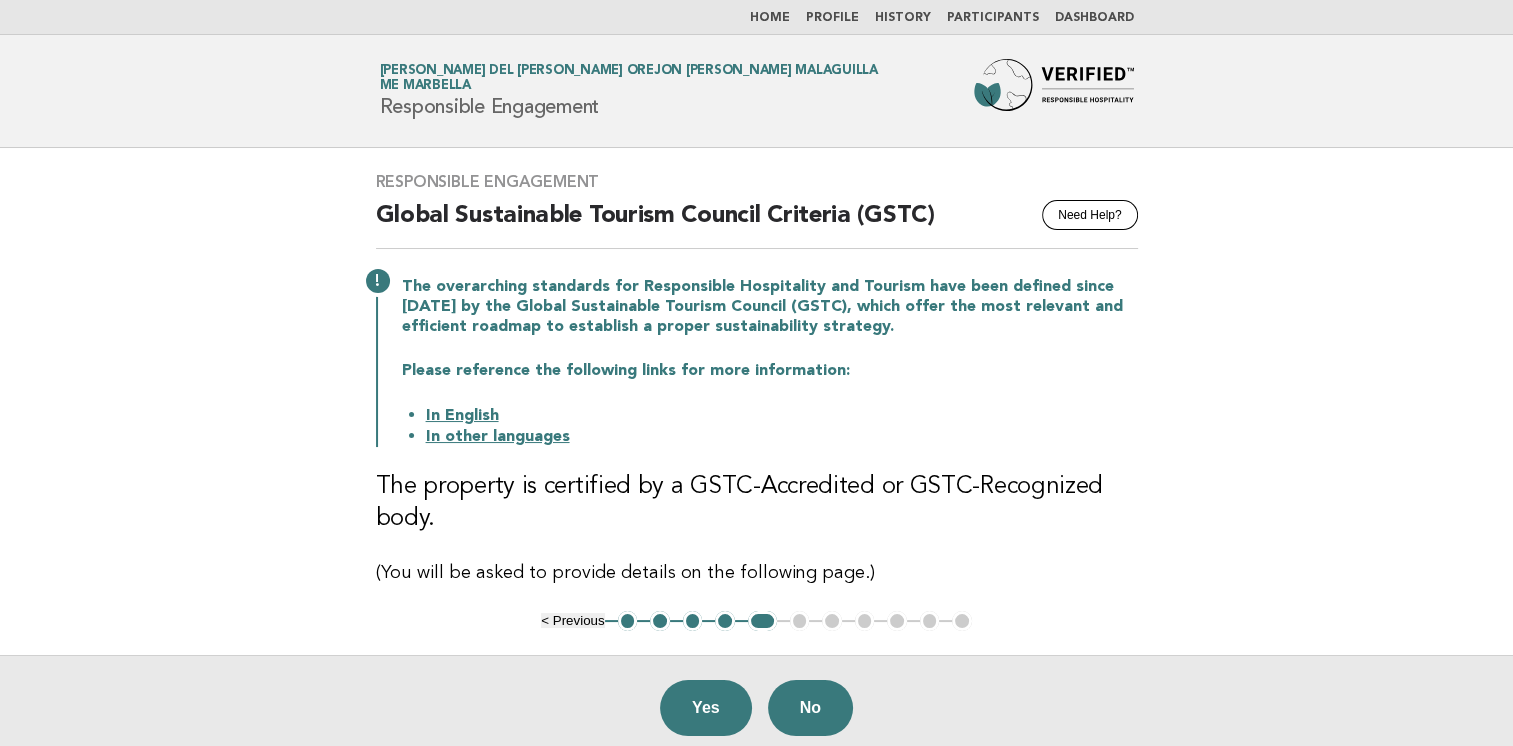
click at [504, 445] on link "In other languages" at bounding box center [498, 437] width 144 height 16
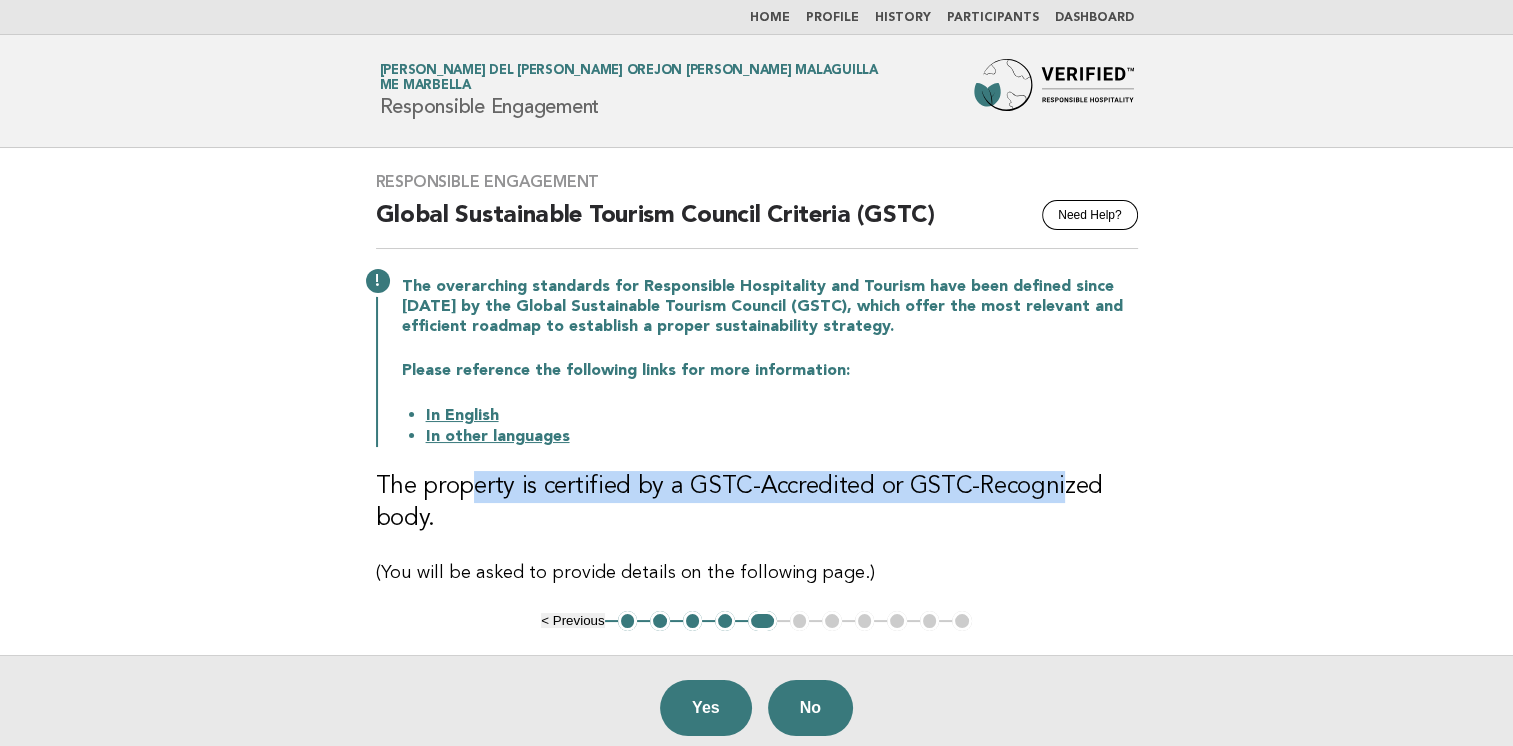
drag, startPoint x: 475, startPoint y: 487, endPoint x: 1052, endPoint y: 492, distance: 577.0
click at [1052, 492] on h3 "The property is certified by a GSTC-Accredited or GSTC-Recognized body." at bounding box center [757, 503] width 762 height 64
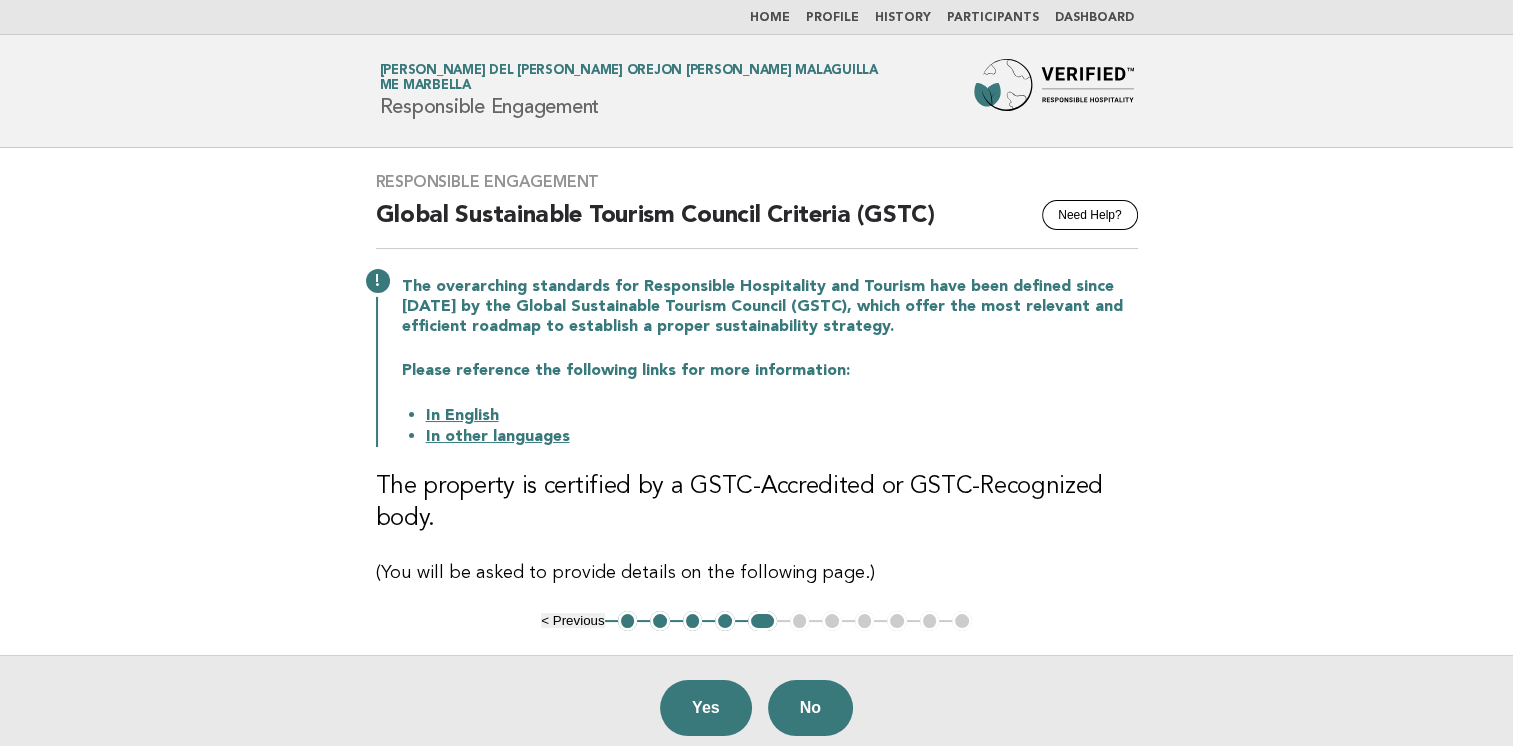
drag, startPoint x: 1052, startPoint y: 492, endPoint x: 968, endPoint y: 510, distance: 85.9
click at [968, 510] on h3 "The property is certified by a GSTC-Accredited or GSTC-Recognized body." at bounding box center [757, 503] width 762 height 64
click at [471, 410] on link "In English" at bounding box center [462, 416] width 73 height 16
click at [822, 698] on button "No" at bounding box center [810, 708] width 85 height 56
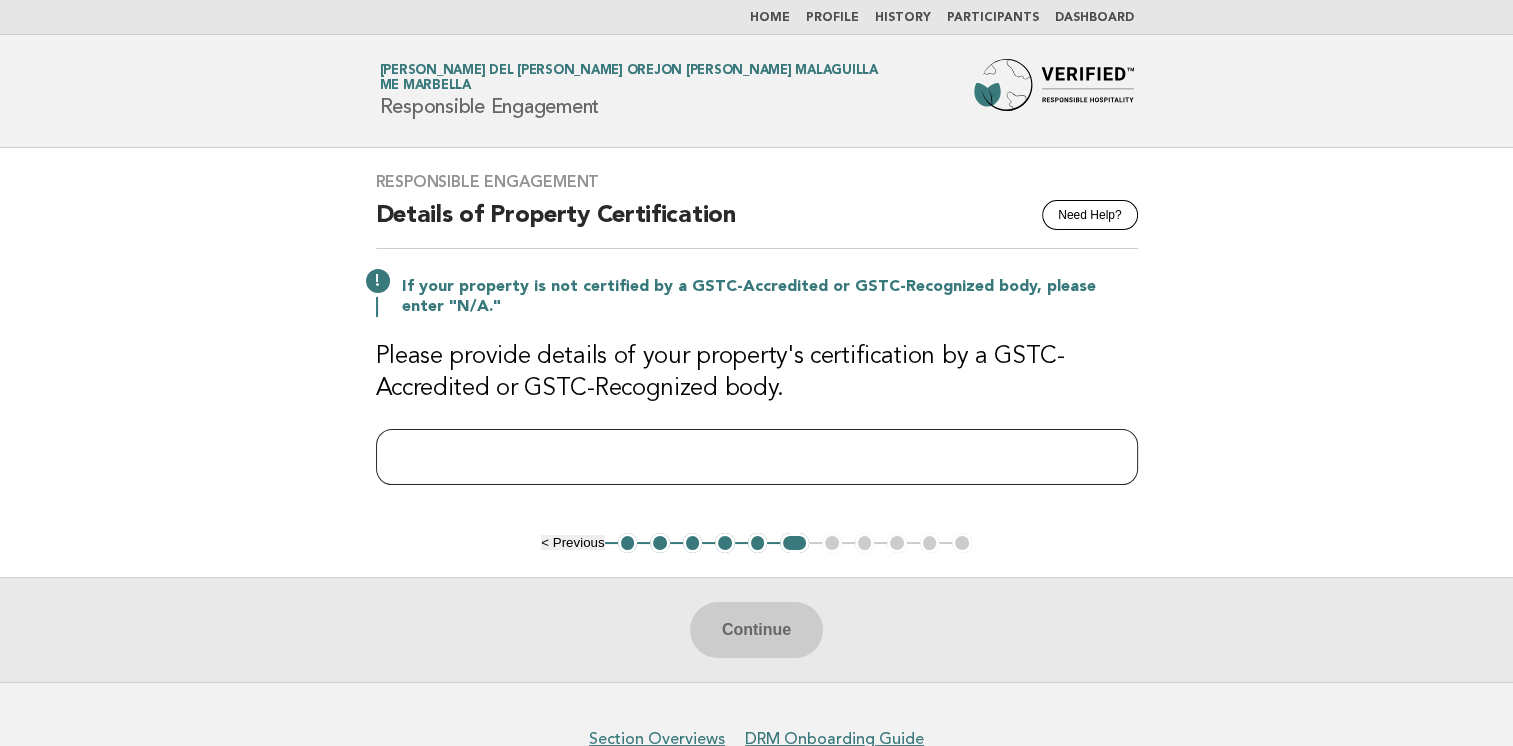
click at [517, 438] on input "text" at bounding box center [757, 457] width 762 height 56
type input "***"
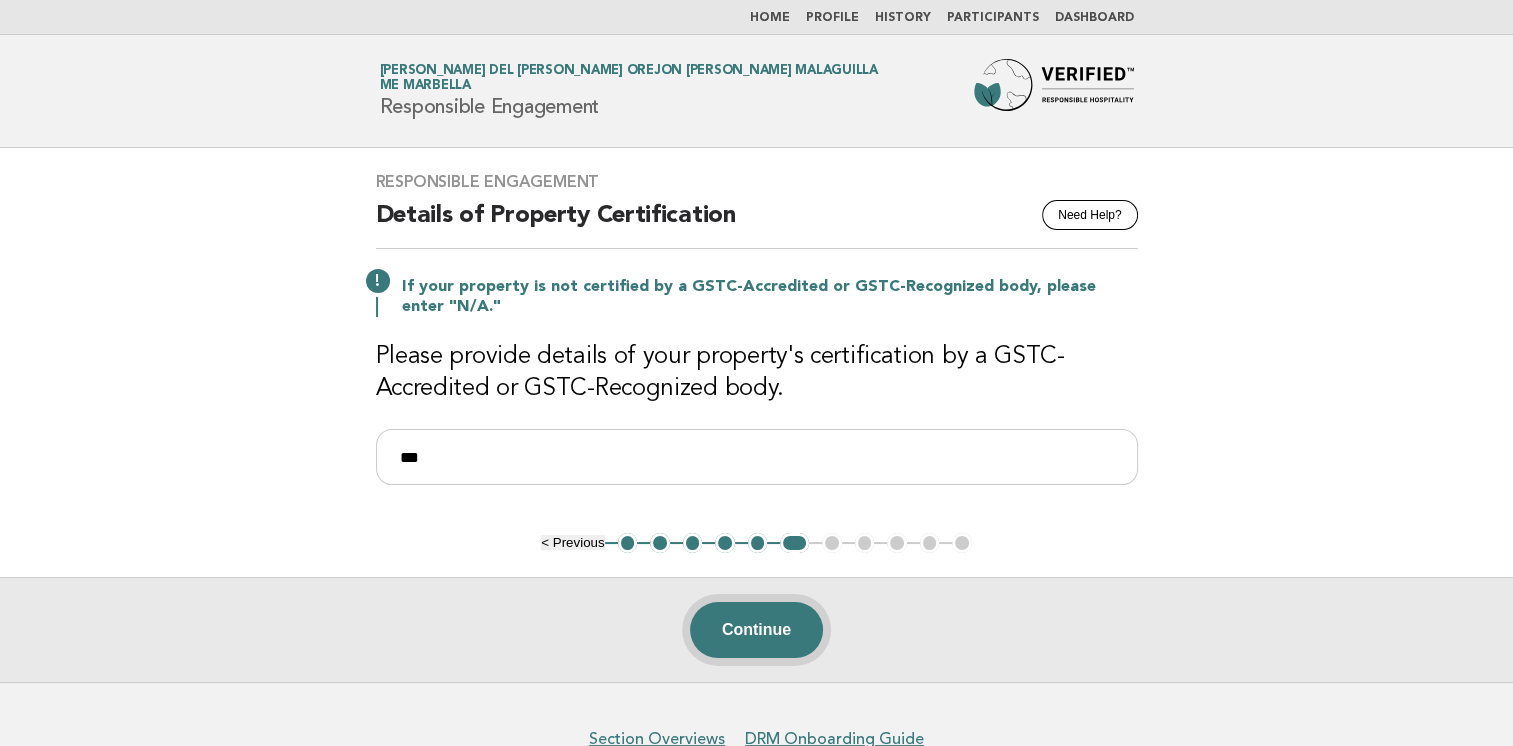
click at [763, 630] on button "Continue" at bounding box center [756, 630] width 133 height 56
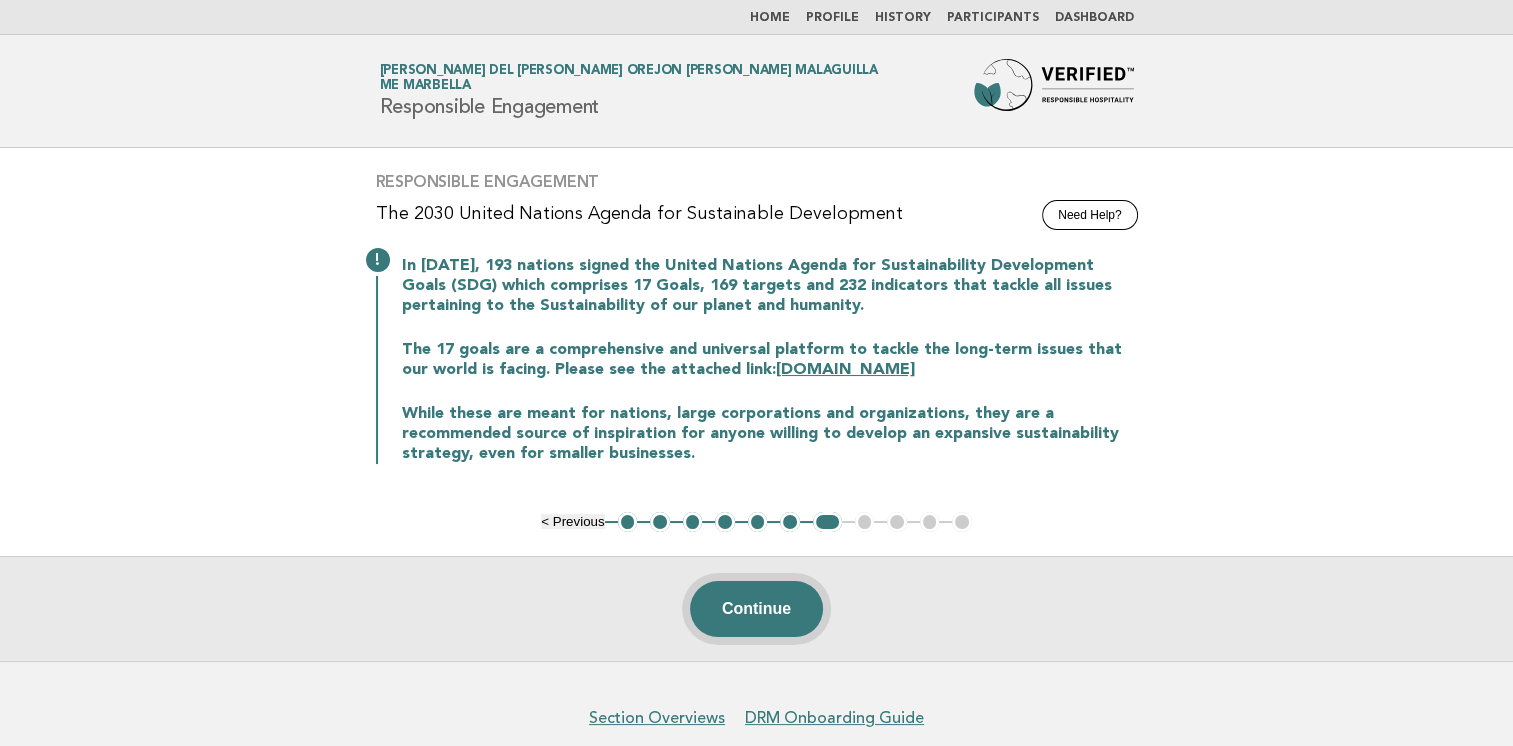
click at [768, 586] on button "Continue" at bounding box center [756, 609] width 133 height 56
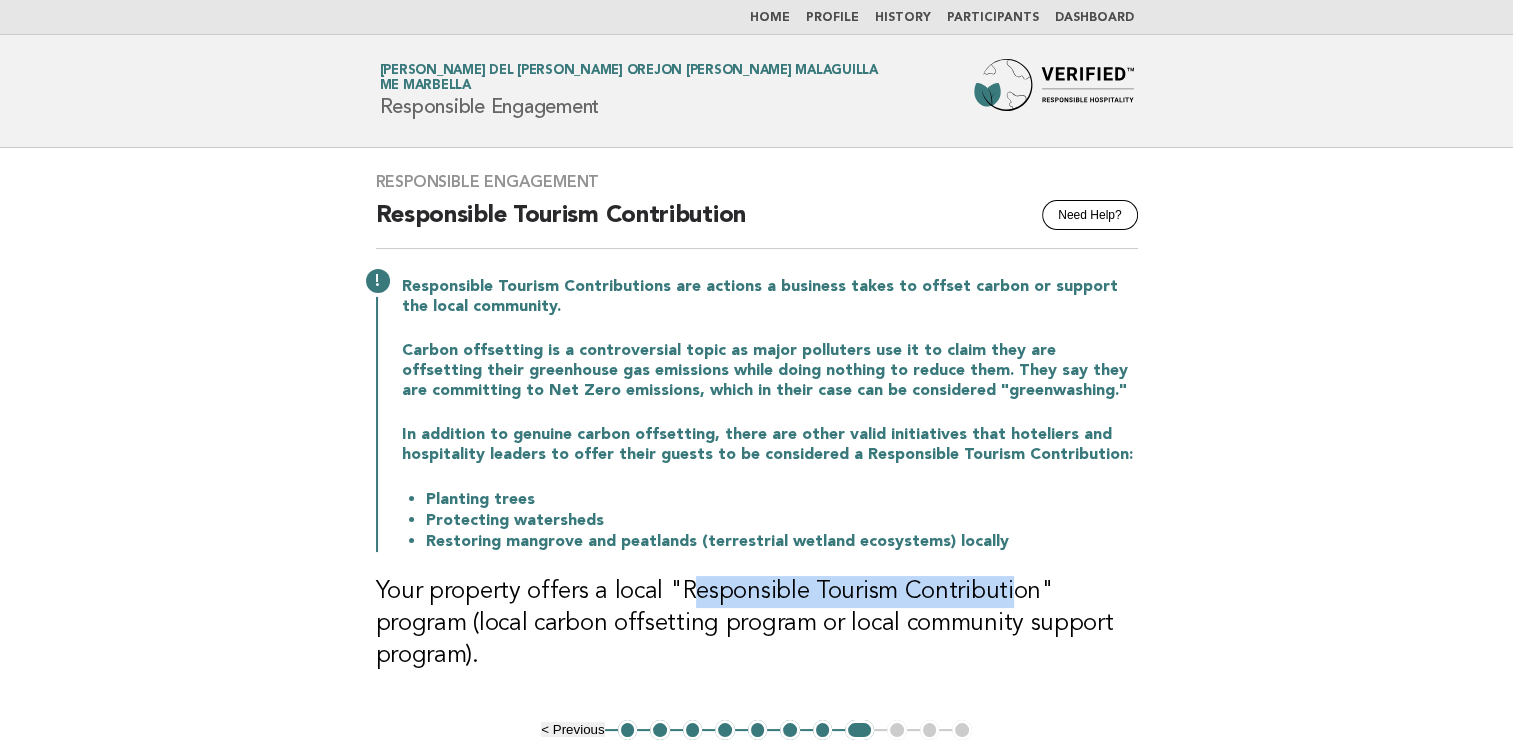
drag, startPoint x: 685, startPoint y: 602, endPoint x: 1000, endPoint y: 598, distance: 315.0
click at [1000, 598] on h3 "Your property offers a local "Responsible Tourism Contribution" program (local …" at bounding box center [757, 624] width 762 height 96
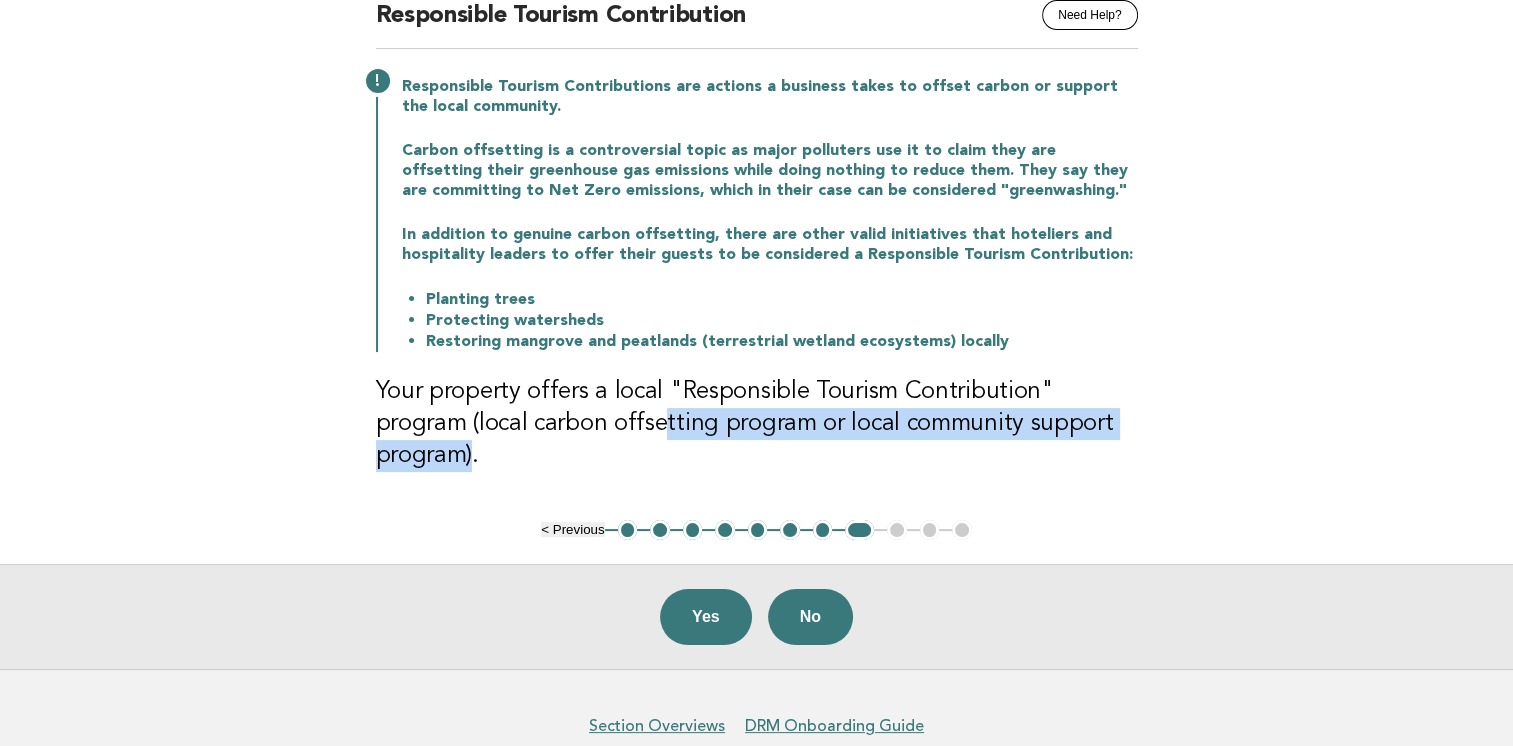
drag, startPoint x: 558, startPoint y: 434, endPoint x: 1101, endPoint y: 422, distance: 543.1
click at [1101, 422] on h3 "Your property offers a local "Responsible Tourism Contribution" program (local …" at bounding box center [757, 424] width 762 height 96
drag, startPoint x: 1101, startPoint y: 422, endPoint x: 1065, endPoint y: 430, distance: 36.9
click at [1065, 430] on h3 "Your property offers a local "Responsible Tourism Contribution" program (local …" at bounding box center [757, 424] width 762 height 96
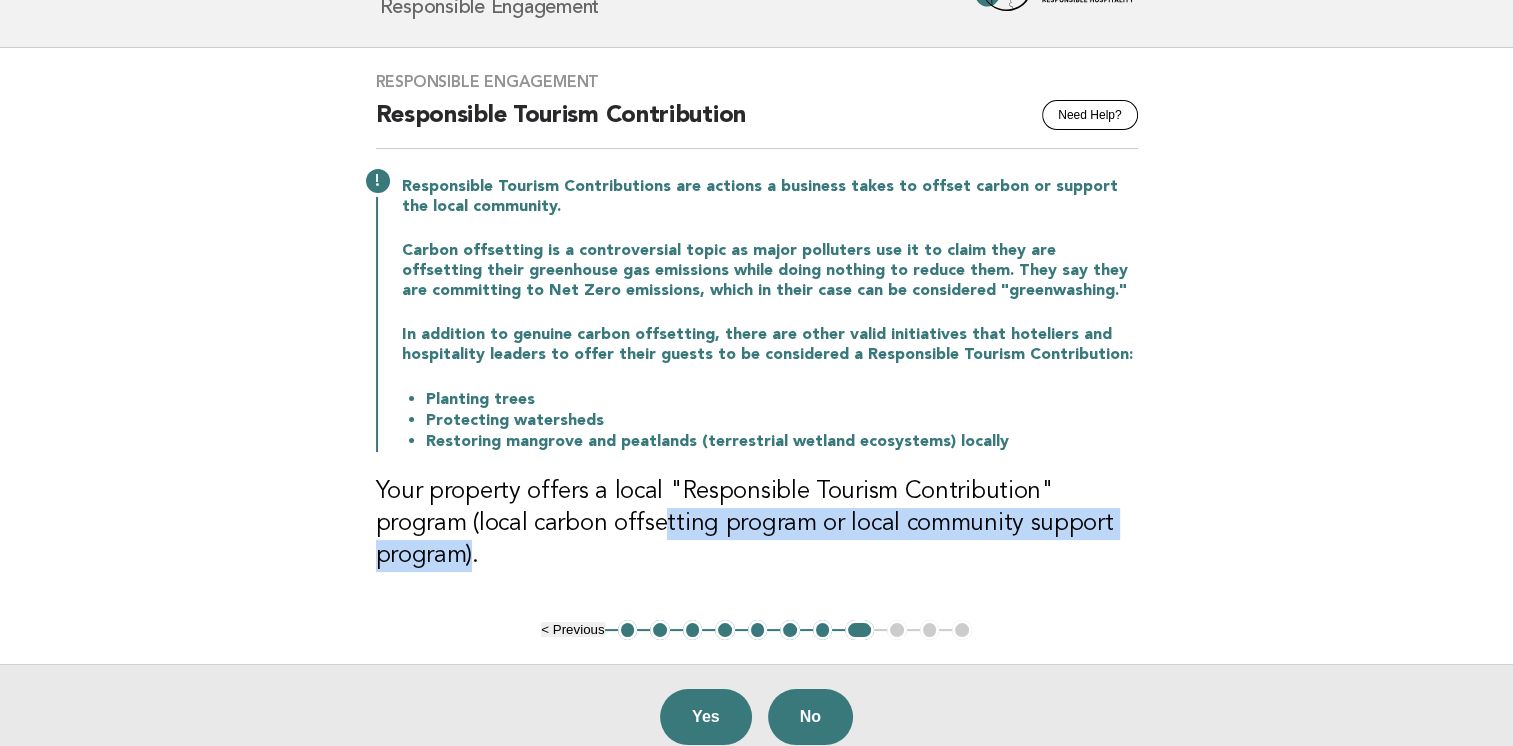
scroll to position [0, 0]
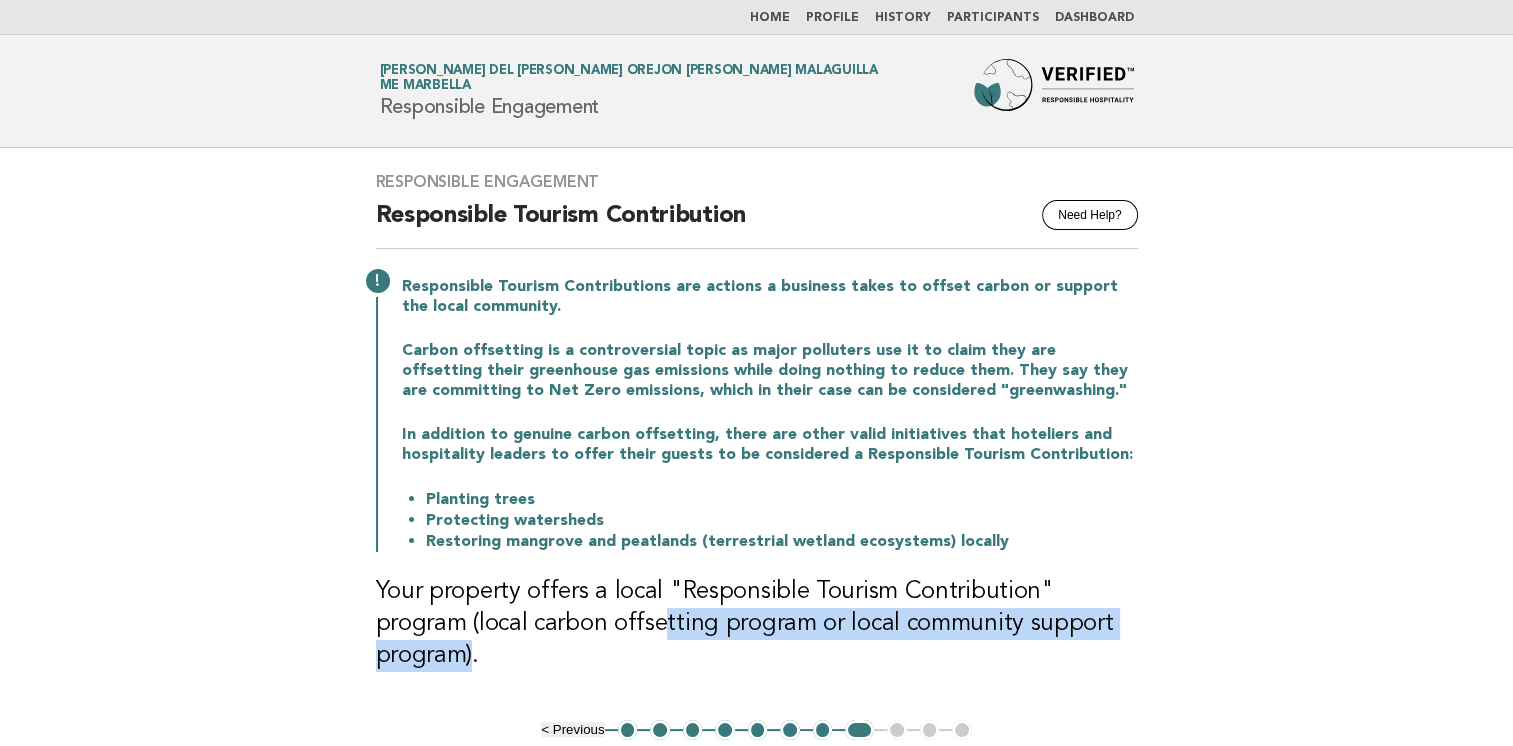
drag, startPoint x: 1452, startPoint y: 5, endPoint x: 174, endPoint y: 406, distance: 1339.4
click at [174, 406] on main "Responsible Engagement Need Help? Responsible Tourism Contribution Responsible …" at bounding box center [756, 508] width 1513 height 721
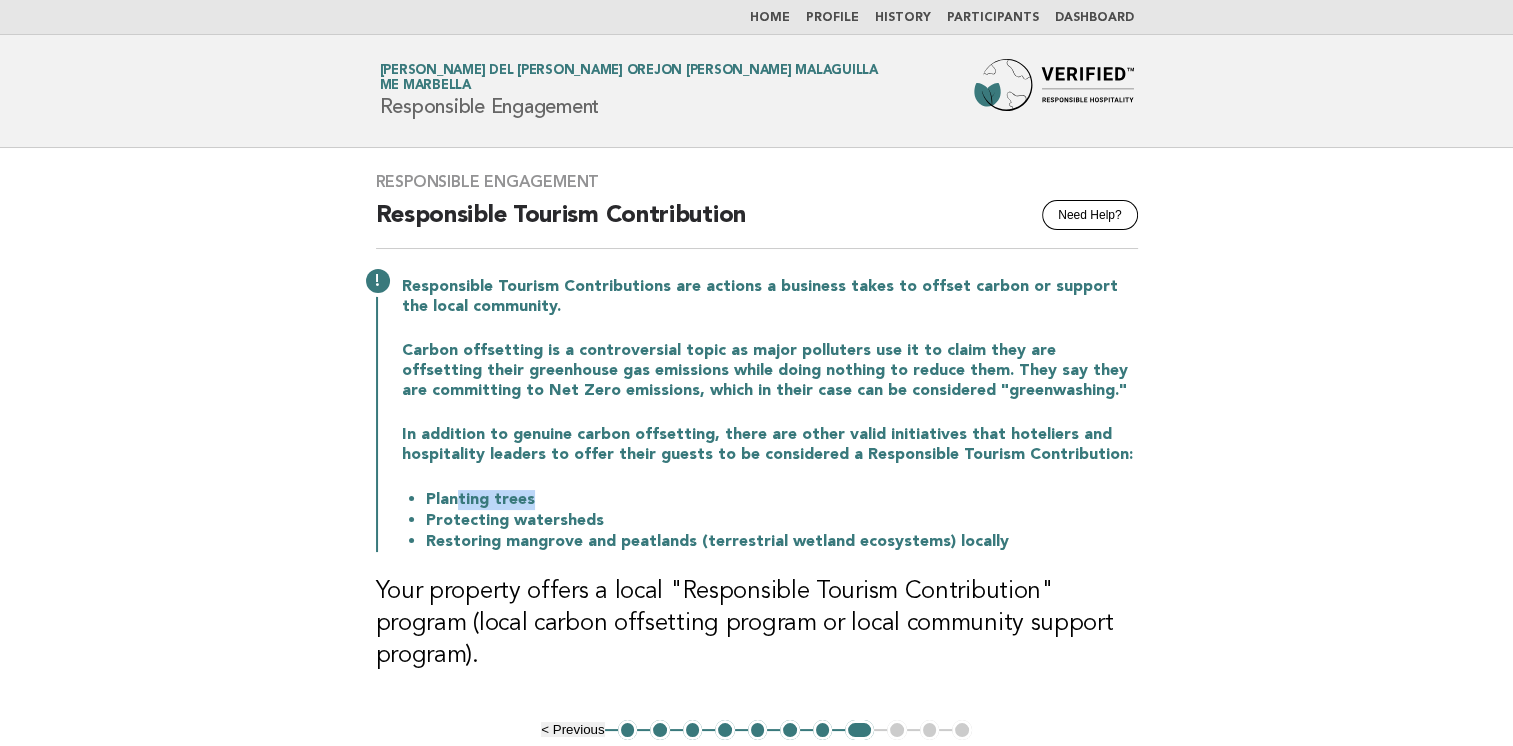
drag, startPoint x: 453, startPoint y: 498, endPoint x: 577, endPoint y: 502, distance: 124.1
click at [577, 502] on li "Planting trees" at bounding box center [782, 499] width 712 height 21
drag, startPoint x: 577, startPoint y: 502, endPoint x: 523, endPoint y: 526, distance: 59.1
click at [523, 526] on li "Protecting watersheds" at bounding box center [782, 520] width 712 height 21
drag, startPoint x: 435, startPoint y: 519, endPoint x: 587, endPoint y: 530, distance: 152.4
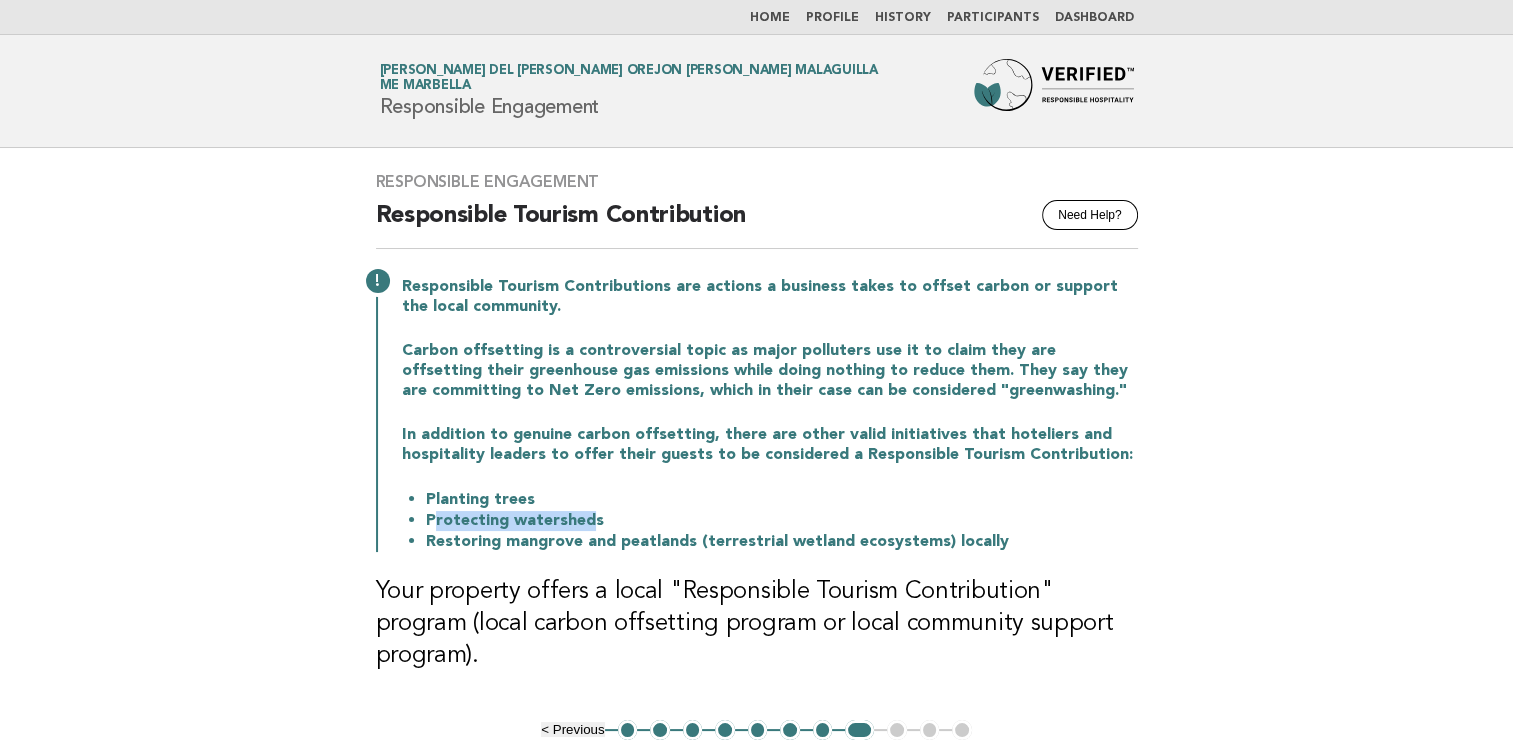
click at [587, 530] on li "Protecting watersheds" at bounding box center [782, 520] width 712 height 21
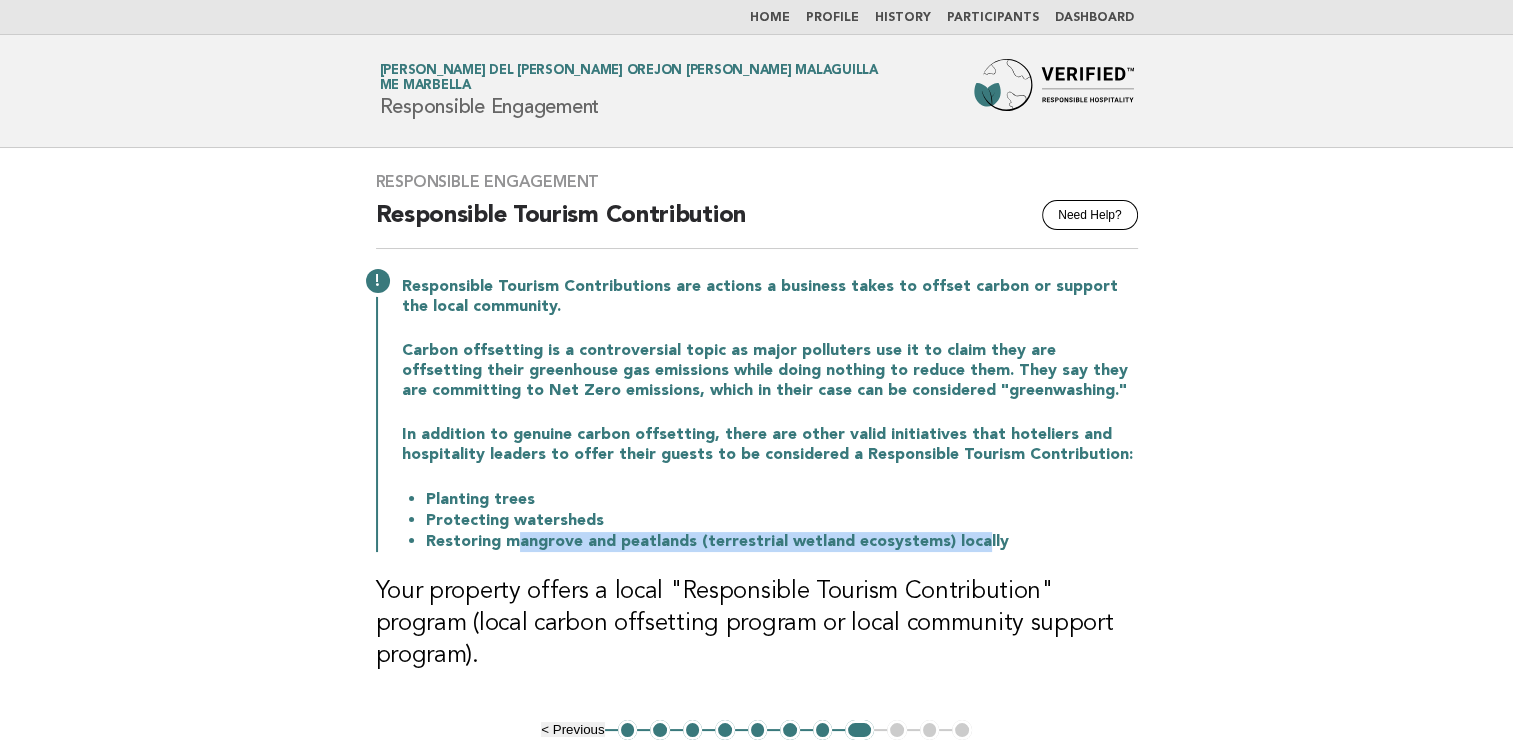
drag, startPoint x: 587, startPoint y: 530, endPoint x: 971, endPoint y: 550, distance: 384.5
click at [971, 550] on li "Restoring mangrove and peatlands (terrestrial wetland ecosystems) locally" at bounding box center [782, 541] width 712 height 21
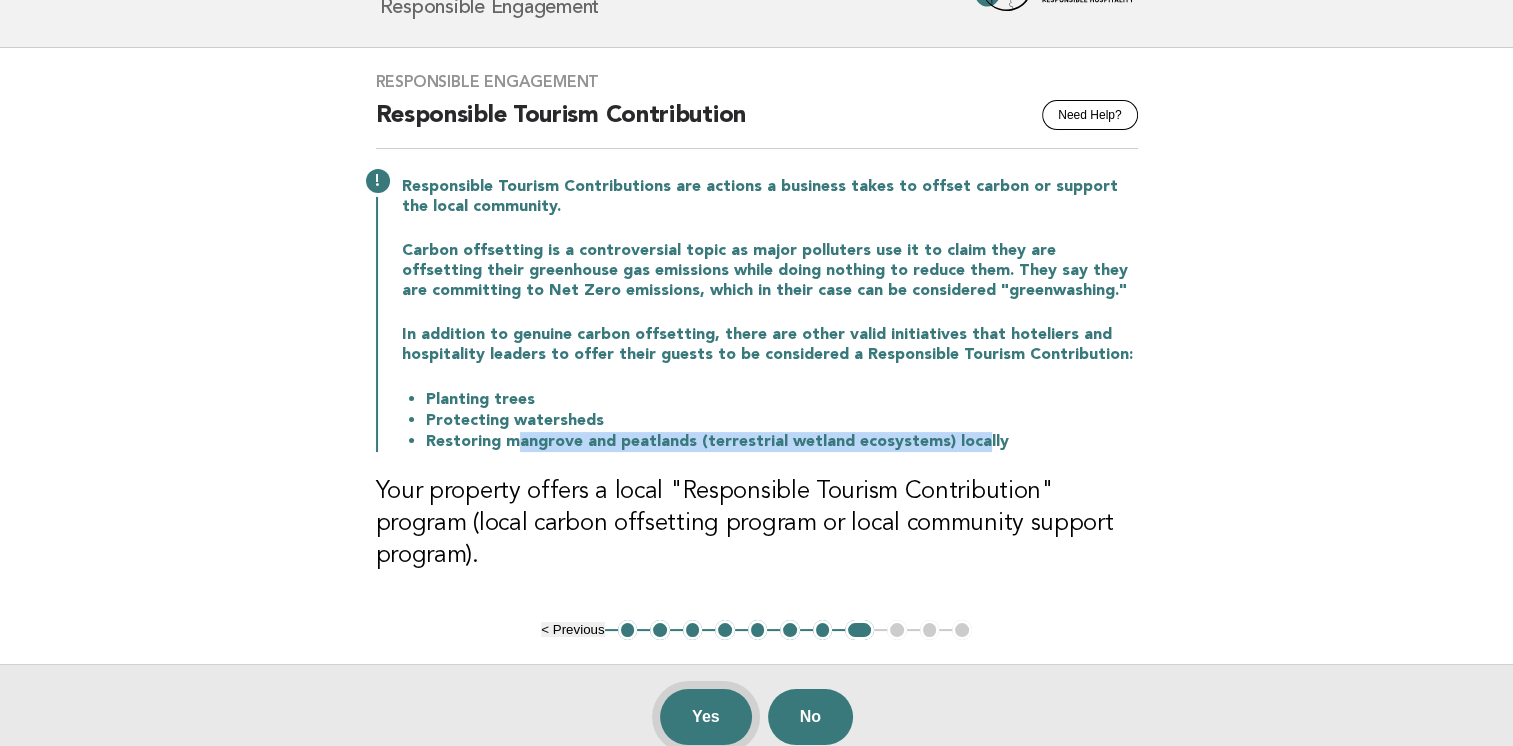
click at [710, 689] on button "Yes" at bounding box center [706, 717] width 92 height 56
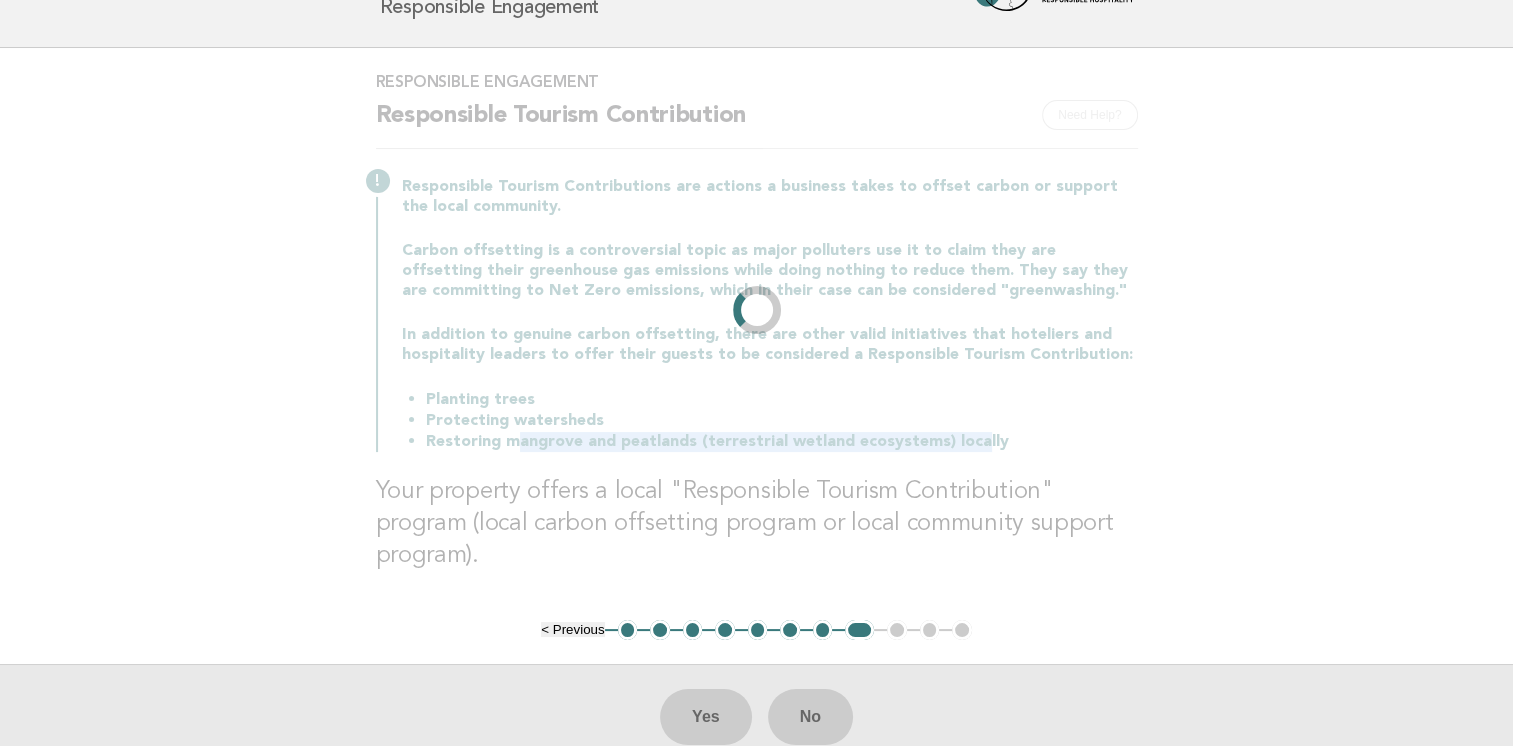
scroll to position [0, 0]
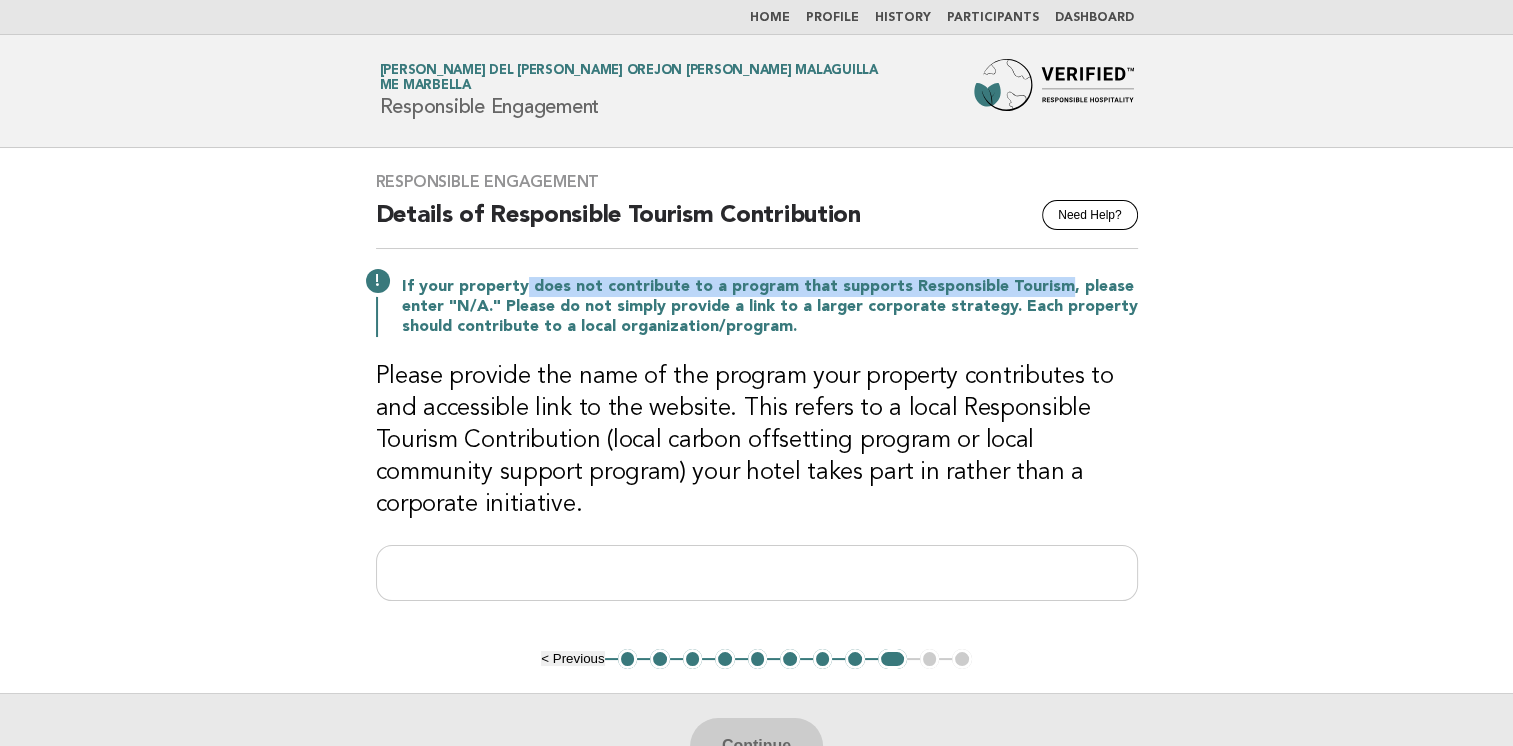
drag, startPoint x: 523, startPoint y: 289, endPoint x: 1049, endPoint y: 283, distance: 526.0
click at [1049, 283] on p "If your property does not contribute to a program that supports Responsible Tou…" at bounding box center [770, 307] width 736 height 60
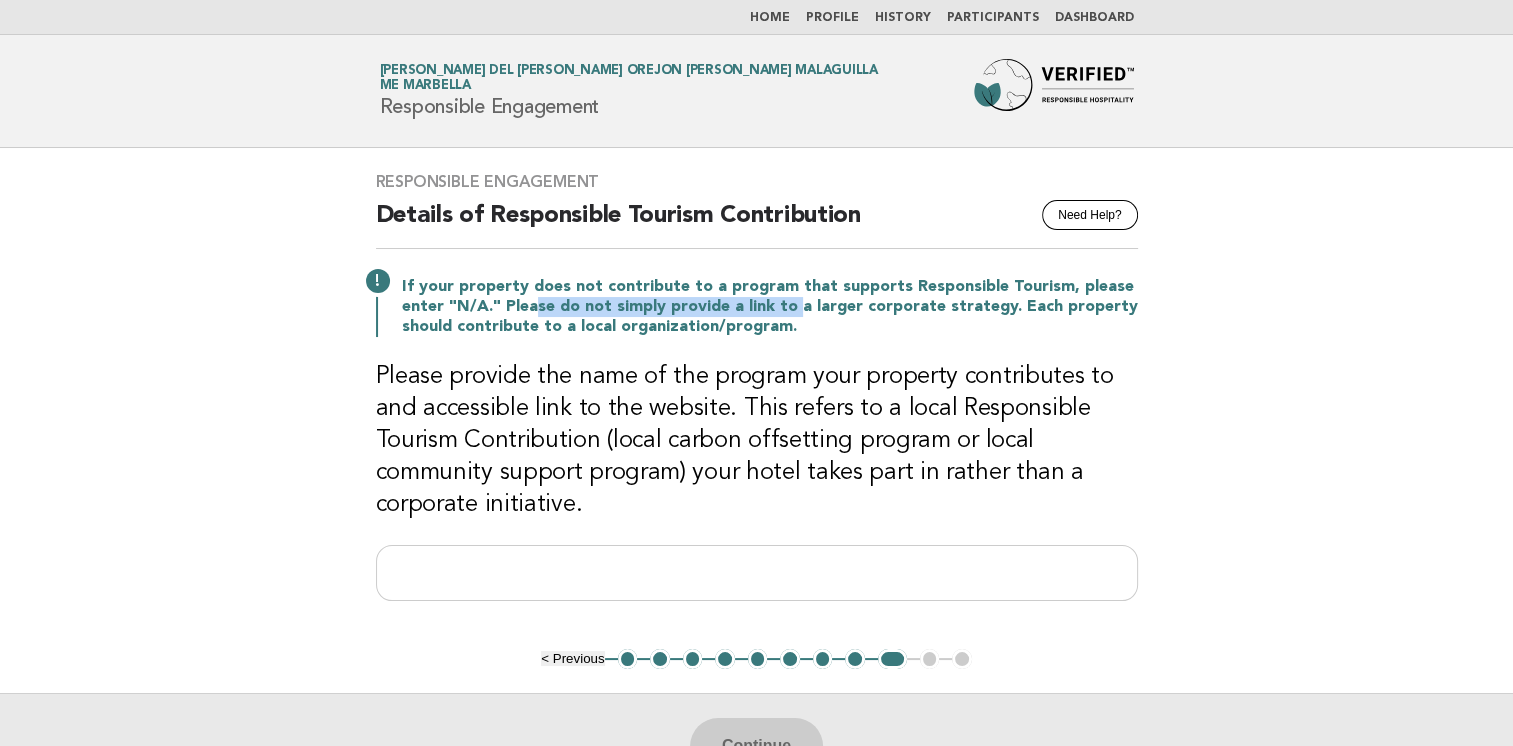
drag, startPoint x: 538, startPoint y: 307, endPoint x: 794, endPoint y: 310, distance: 256.0
click at [794, 310] on p "If your property does not contribute to a program that supports Responsible Tou…" at bounding box center [770, 307] width 736 height 60
click at [594, 313] on p "If your property does not contribute to a program that supports Responsible Tou…" at bounding box center [770, 307] width 736 height 60
drag, startPoint x: 632, startPoint y: 302, endPoint x: 1003, endPoint y: 311, distance: 371.1
click at [1003, 311] on p "If your property does not contribute to a program that supports Responsible Tou…" at bounding box center [770, 307] width 736 height 60
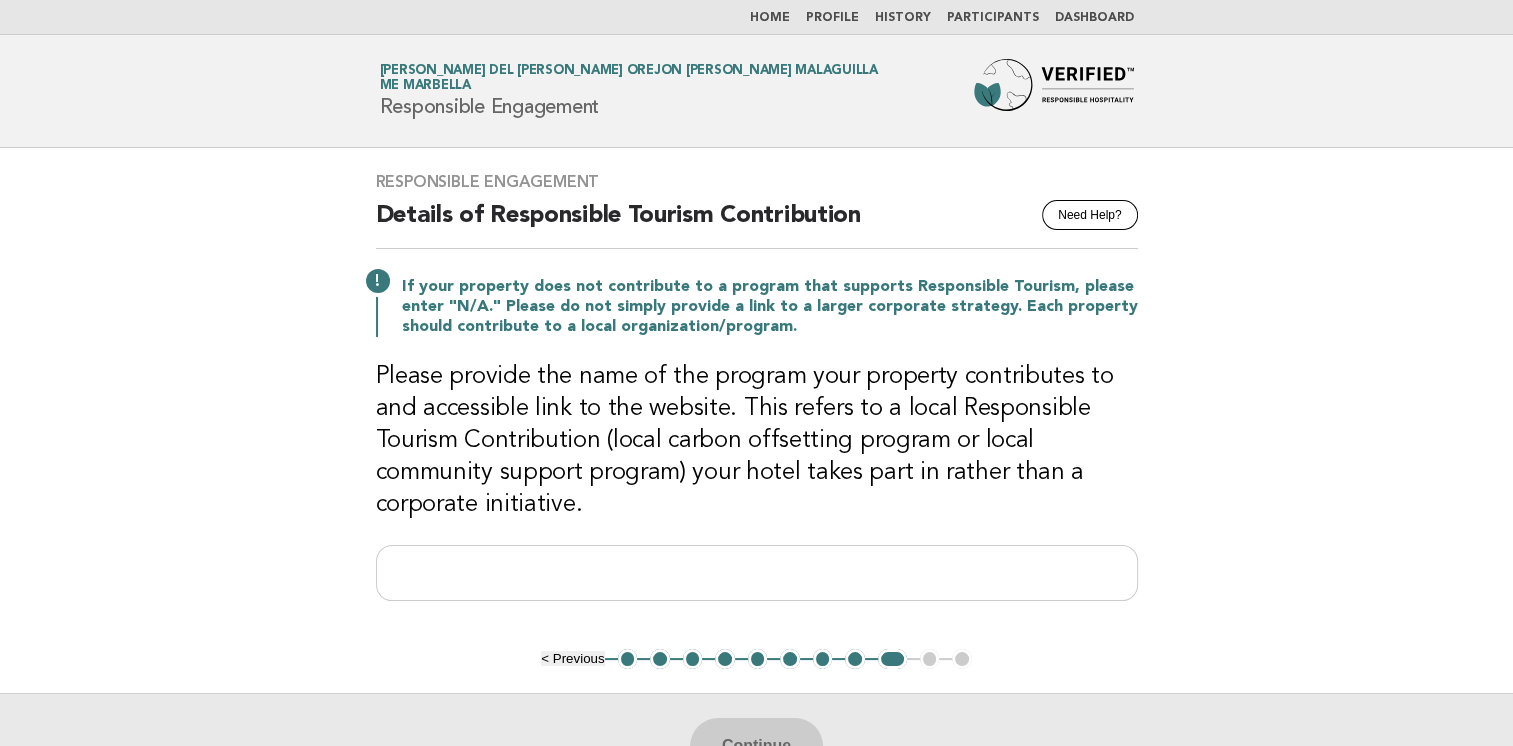
click at [489, 322] on p "If your property does not contribute to a program that supports Responsible Tou…" at bounding box center [770, 307] width 736 height 60
drag, startPoint x: 536, startPoint y: 325, endPoint x: 800, endPoint y: 331, distance: 264.1
click at [800, 331] on p "If your property does not contribute to a program that supports Responsible Tou…" at bounding box center [770, 307] width 736 height 60
drag, startPoint x: 800, startPoint y: 331, endPoint x: 583, endPoint y: 386, distance: 223.9
click at [604, 385] on h3 "Please provide the name of the program your property contributes to and accessi…" at bounding box center [757, 441] width 762 height 160
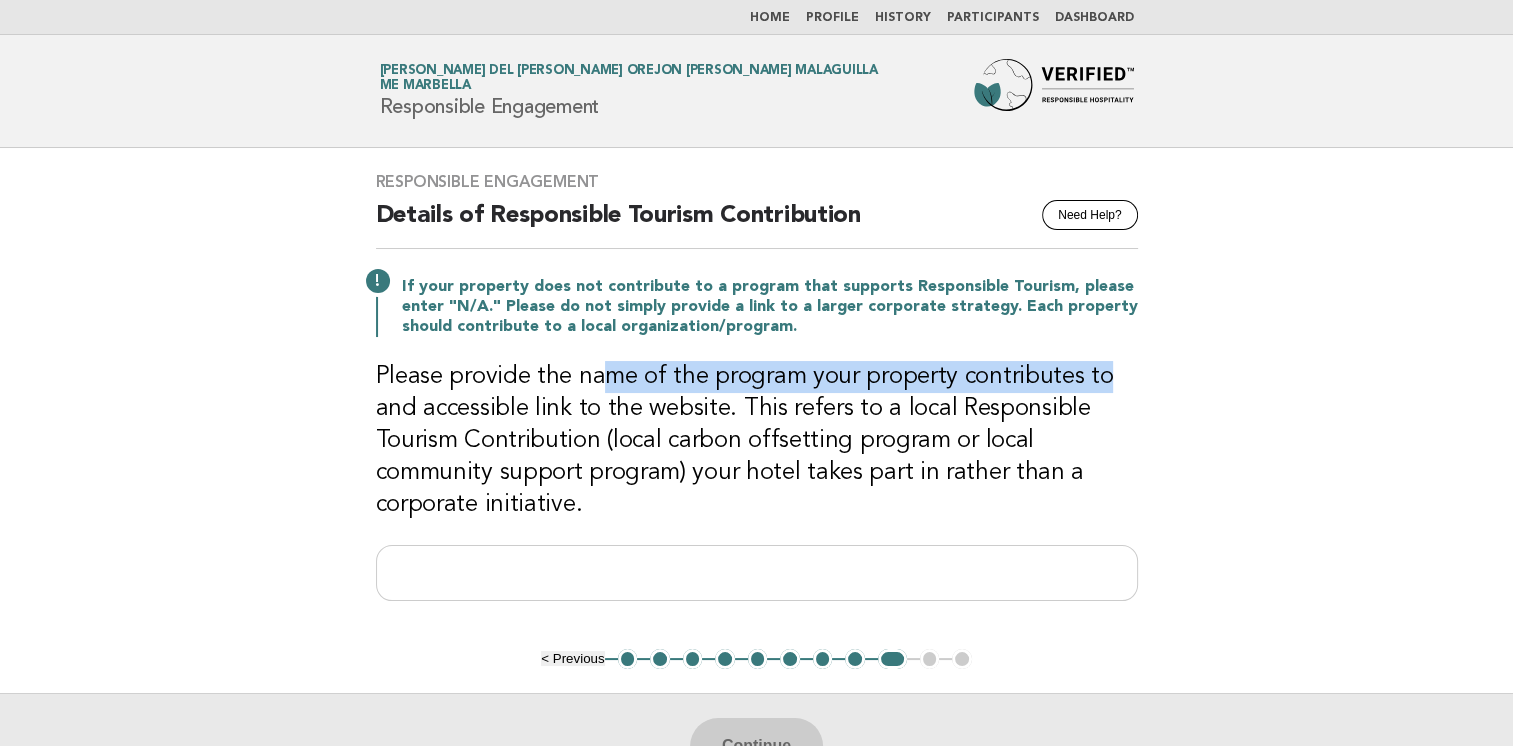
drag, startPoint x: 600, startPoint y: 377, endPoint x: 1093, endPoint y: 382, distance: 493.0
click at [1093, 382] on h3 "Please provide the name of the program your property contributes to and accessi…" at bounding box center [757, 441] width 762 height 160
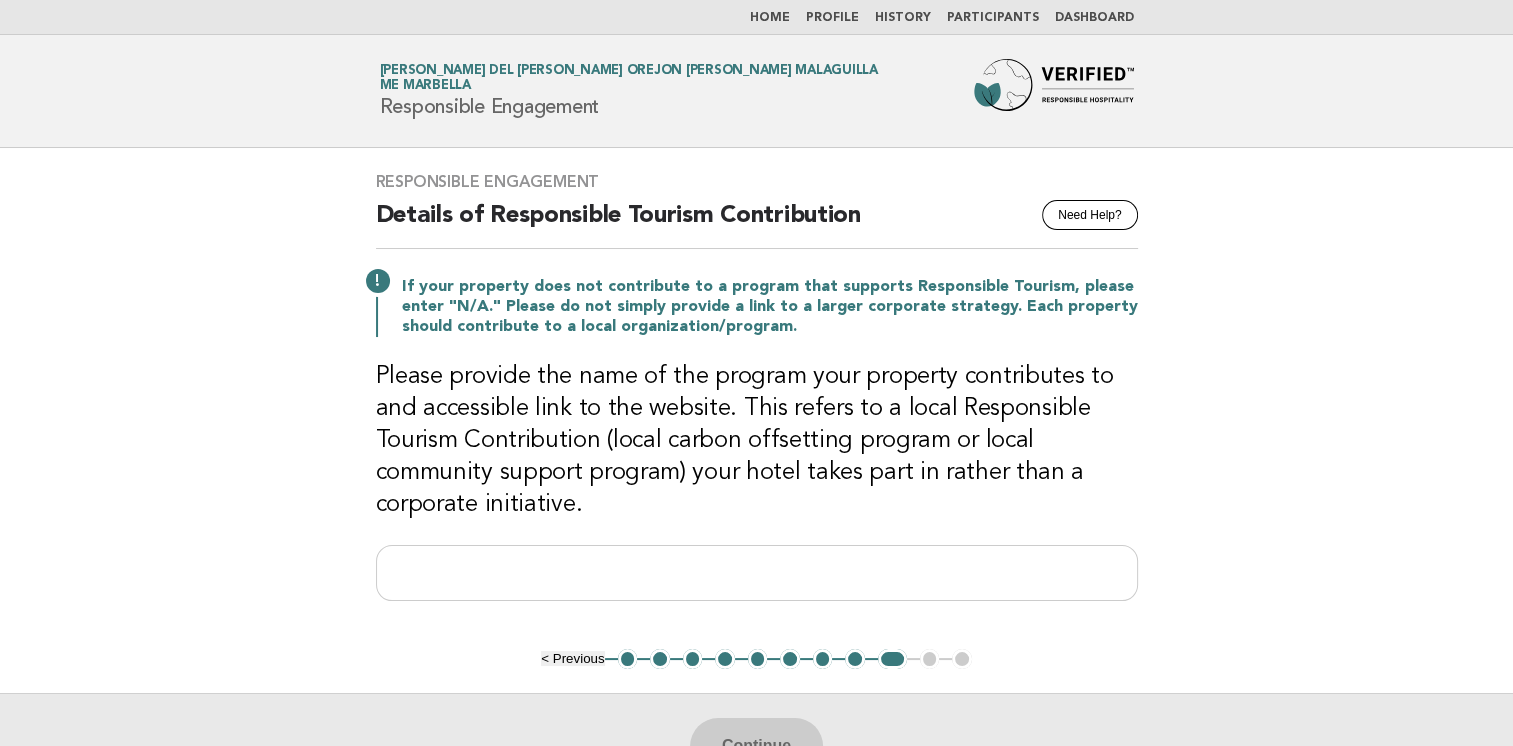
click at [619, 403] on h3 "Please provide the name of the program your property contributes to and accessi…" at bounding box center [757, 441] width 762 height 160
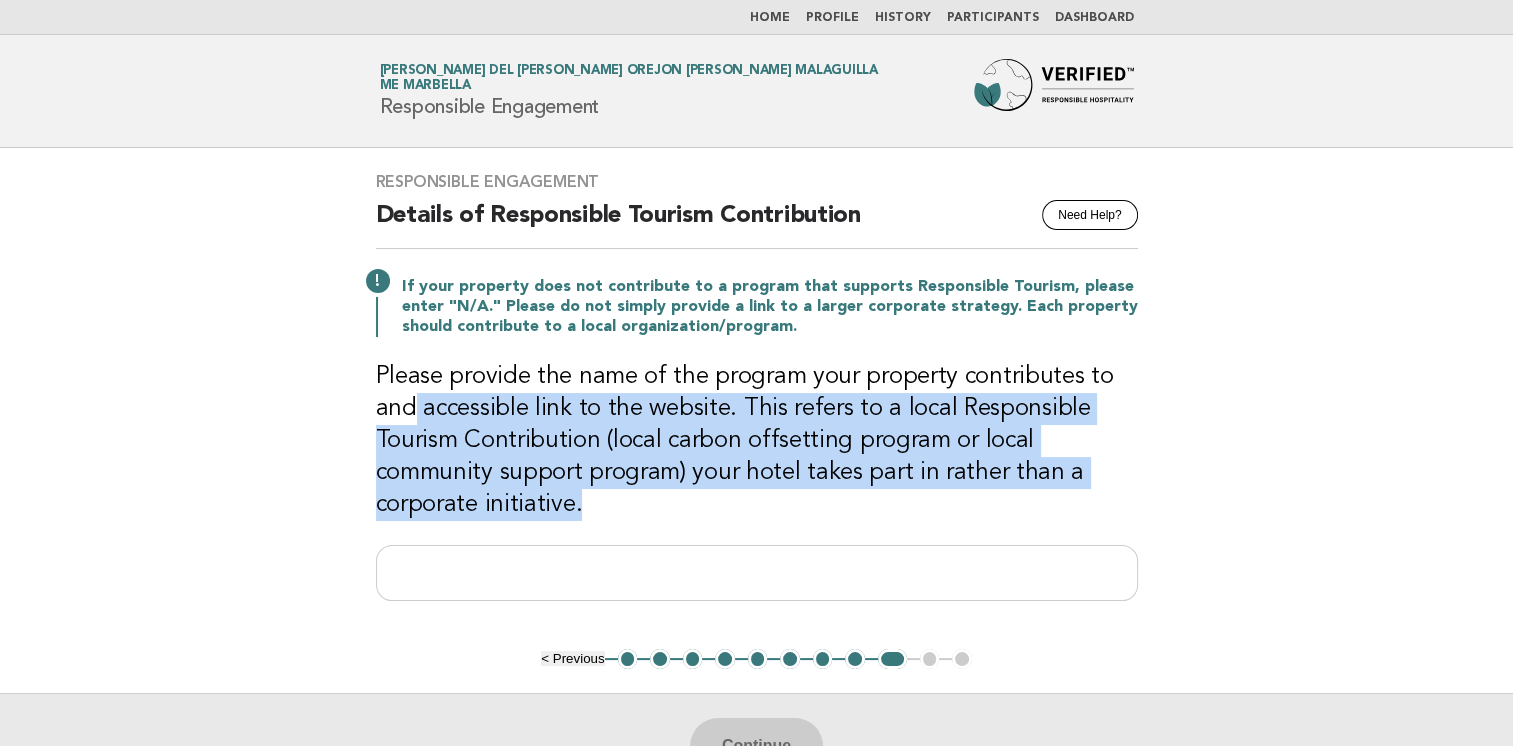
drag, startPoint x: 408, startPoint y: 403, endPoint x: 1052, endPoint y: 492, distance: 650.1
click at [1052, 492] on h3 "Please provide the name of the program your property contributes to and accessi…" at bounding box center [757, 441] width 762 height 160
click at [704, 447] on h3 "Please provide the name of the program your property contributes to and accessi…" at bounding box center [757, 441] width 762 height 160
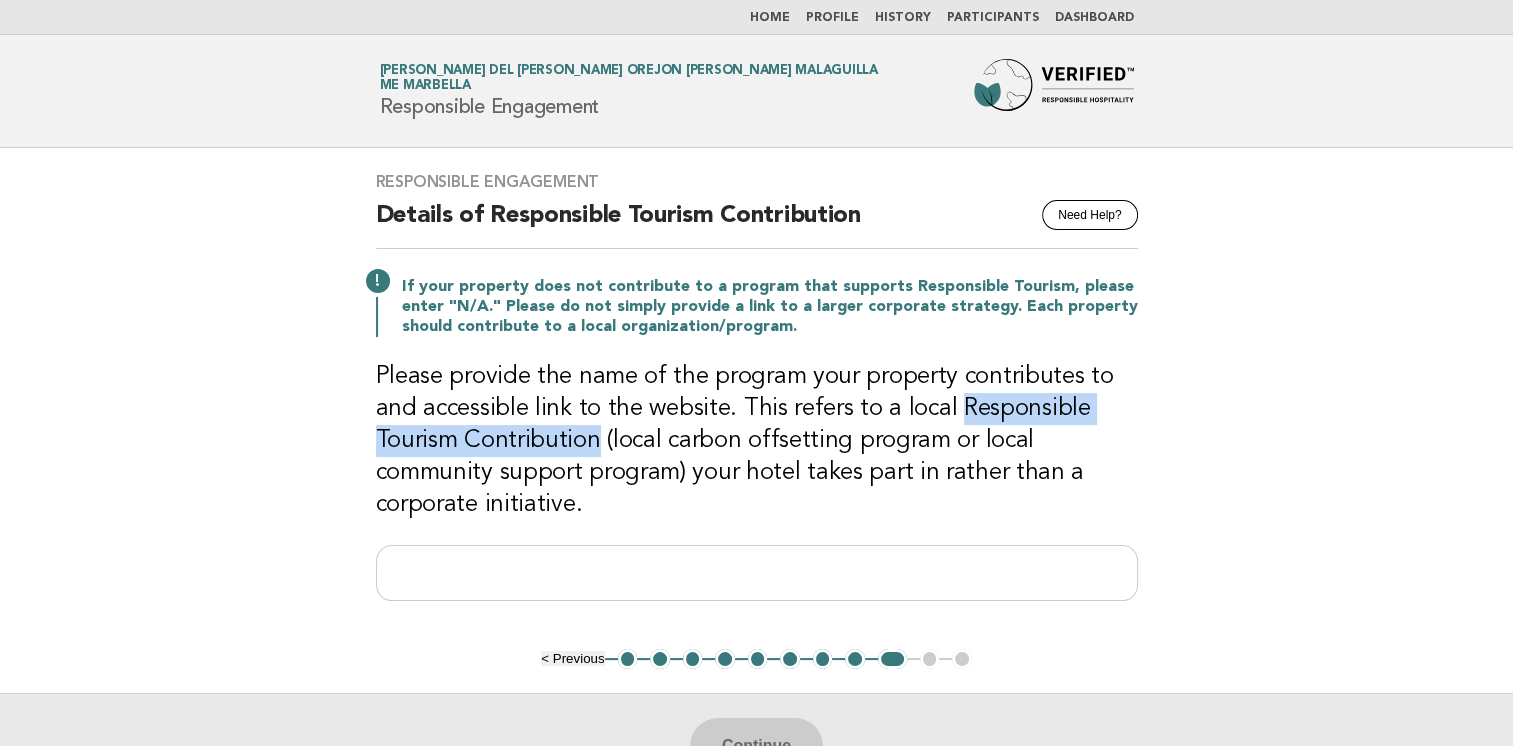
drag, startPoint x: 952, startPoint y: 409, endPoint x: 592, endPoint y: 442, distance: 361.5
click at [592, 442] on h3 "Please provide the name of the program your property contributes to and accessi…" at bounding box center [757, 441] width 762 height 160
copy h3 "Responsible Tourism Contribution"
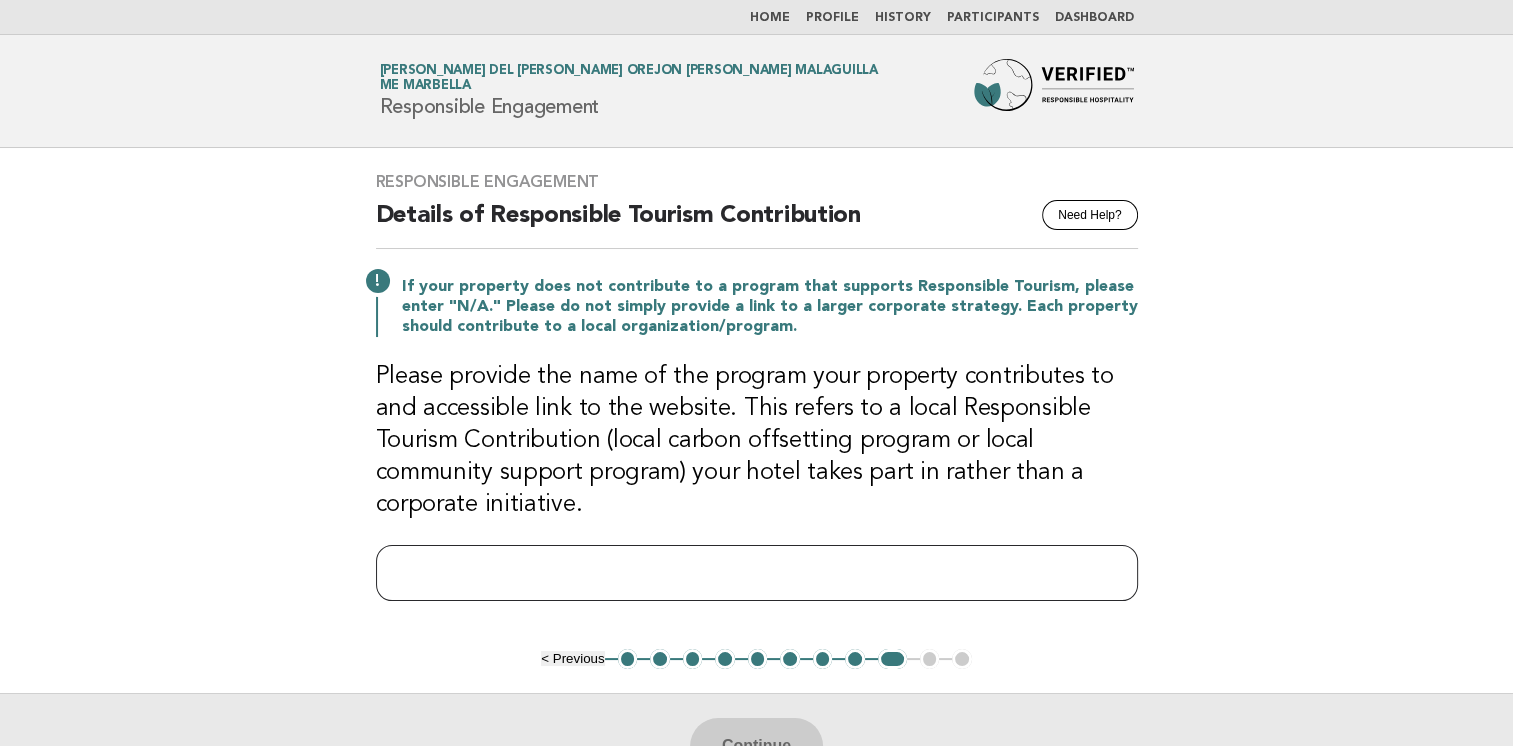
click at [594, 577] on input "text" at bounding box center [757, 573] width 762 height 56
paste input "**********"
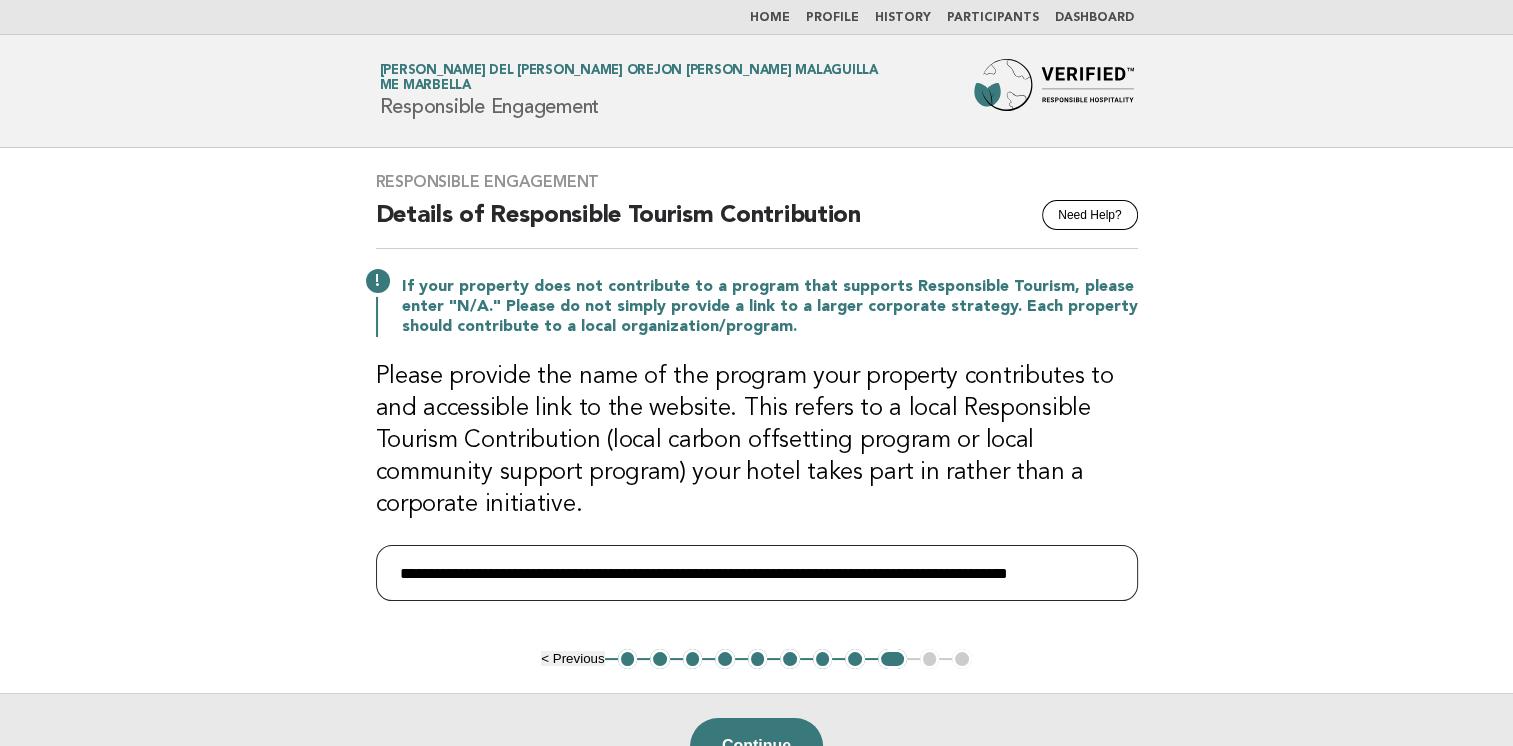
scroll to position [100, 0]
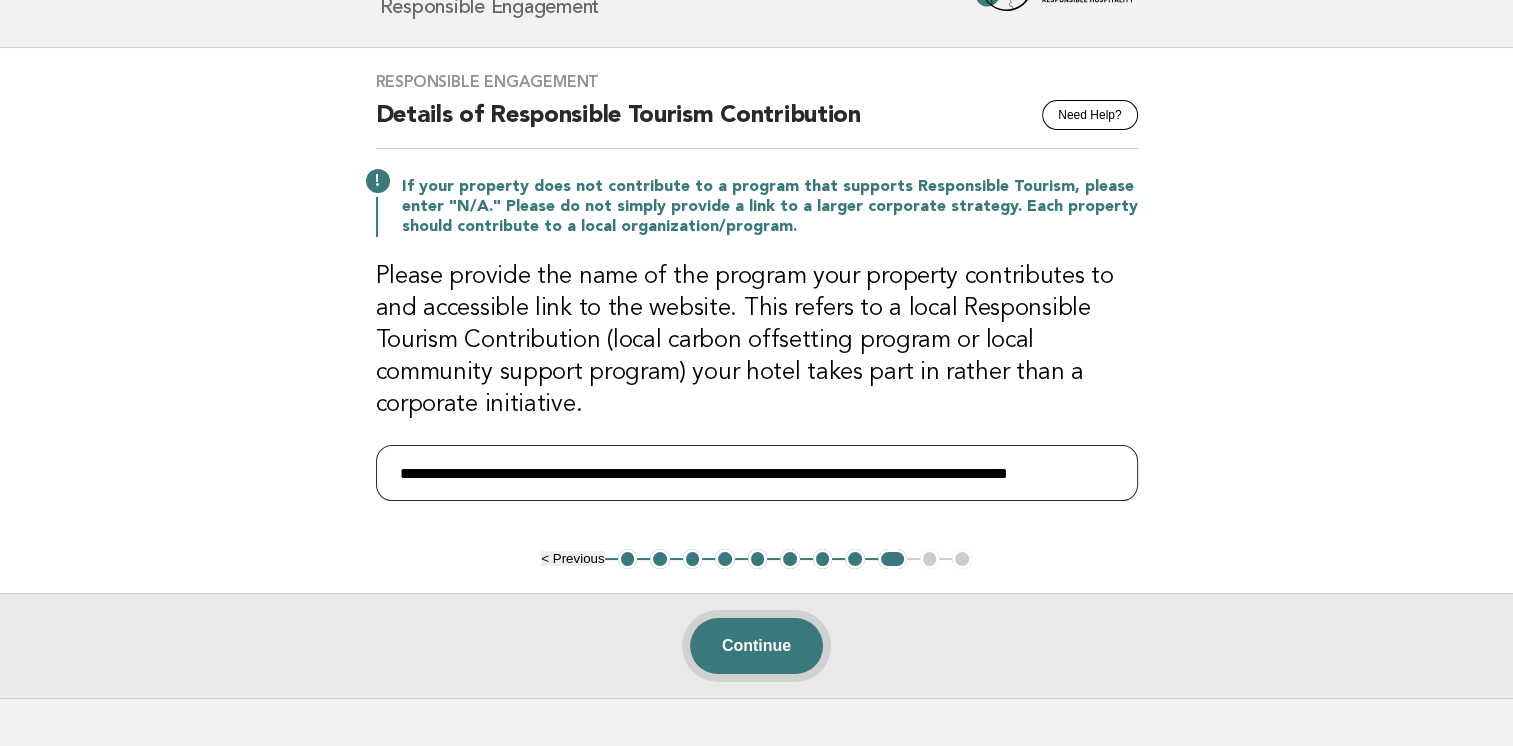
type input "**********"
click at [768, 654] on button "Continue" at bounding box center [756, 646] width 133 height 56
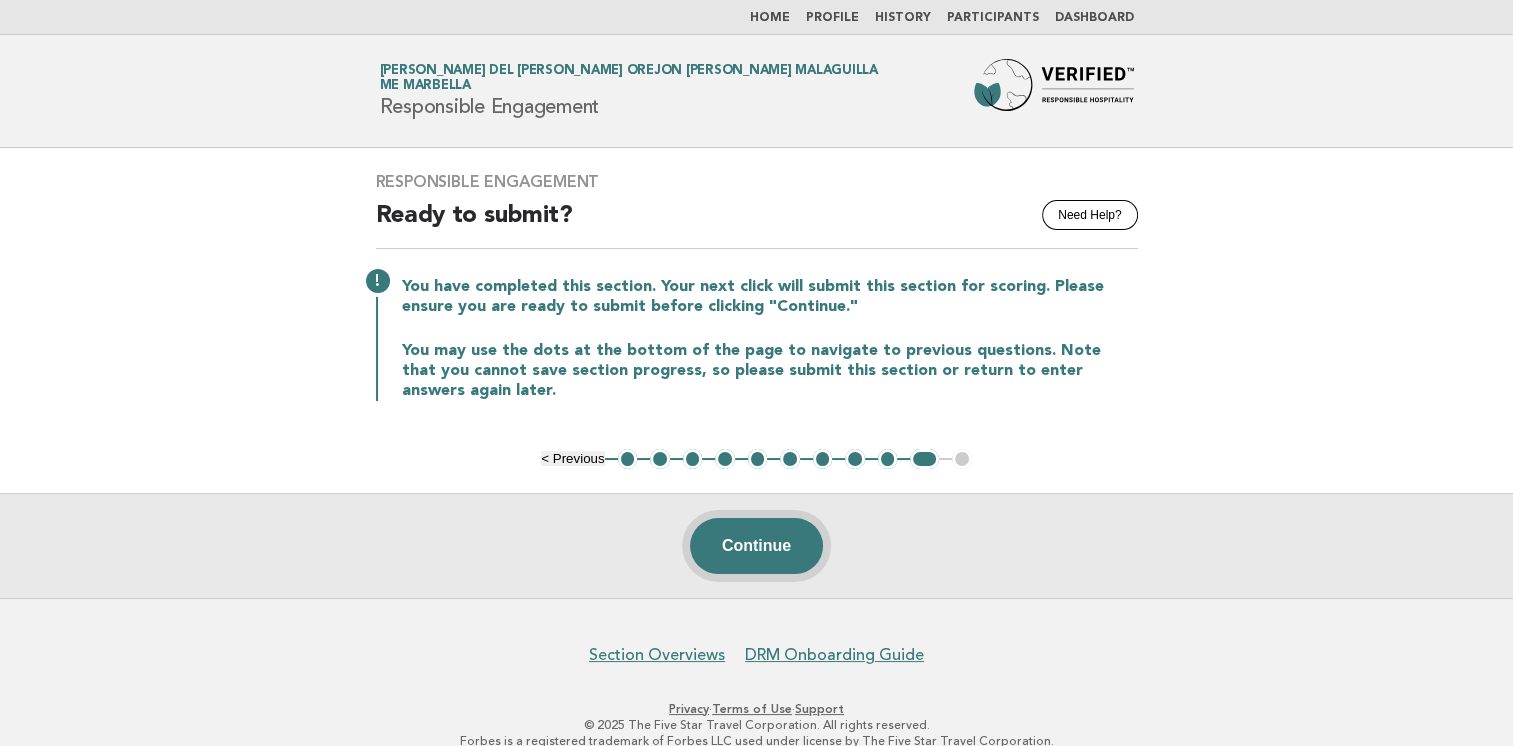
click at [771, 524] on button "Continue" at bounding box center [756, 546] width 133 height 56
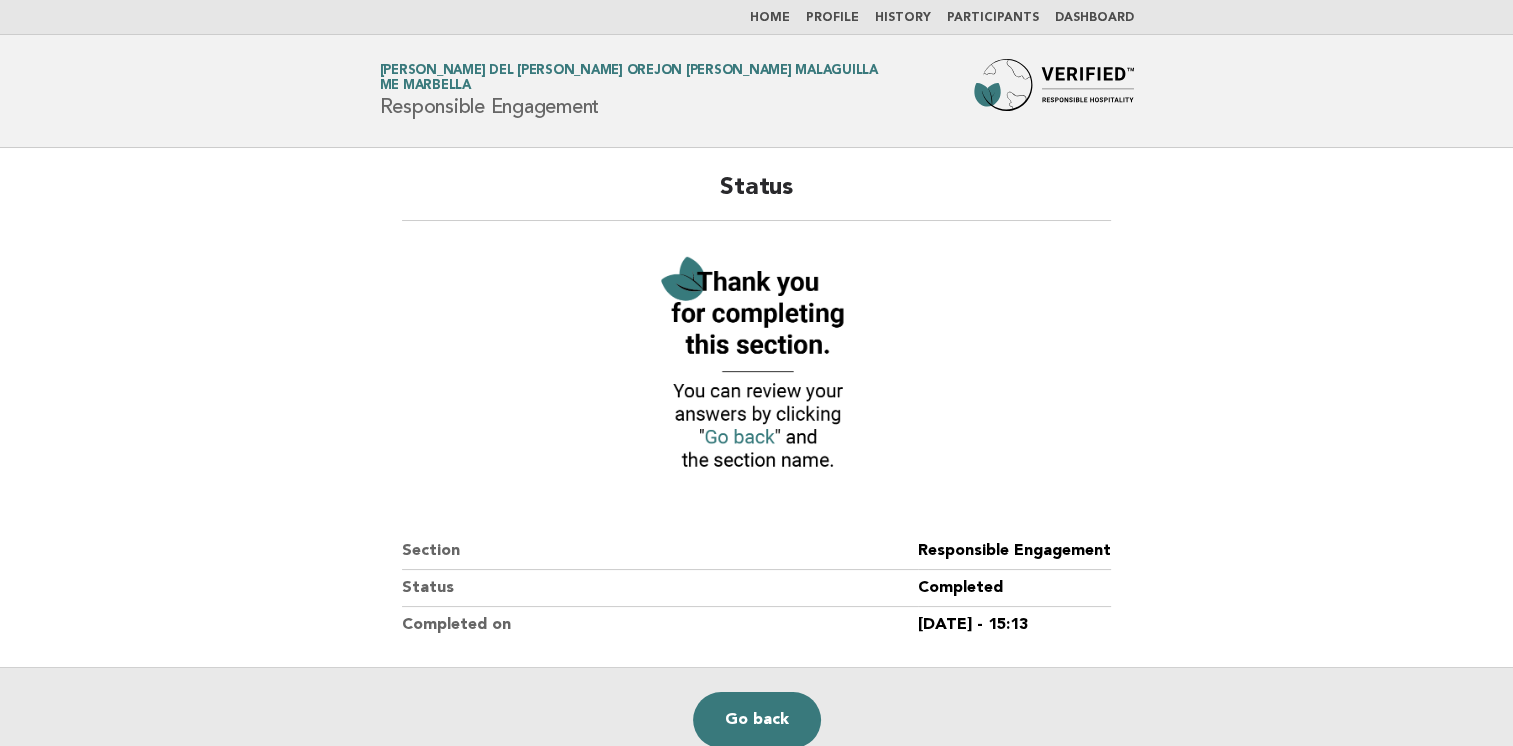
click at [1120, 18] on link "Dashboard" at bounding box center [1094, 18] width 79 height 12
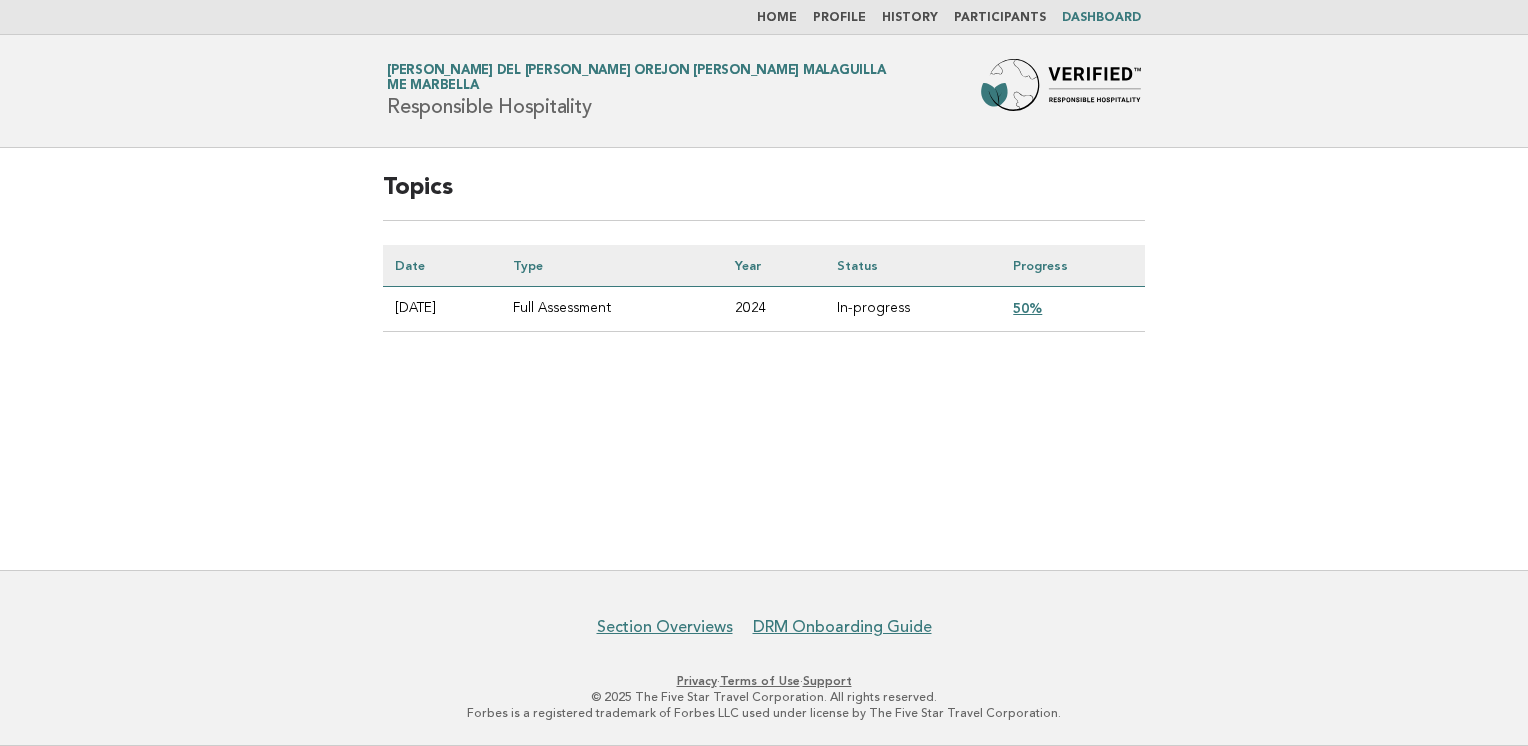
click at [1029, 308] on link "50%" at bounding box center [1027, 308] width 29 height 16
